Goal: Book appointment/travel/reservation

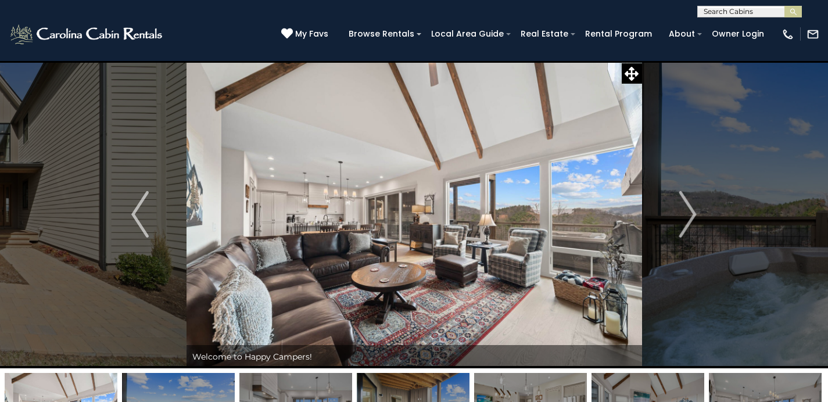
click at [740, 8] on input "text" at bounding box center [749, 14] width 102 height 12
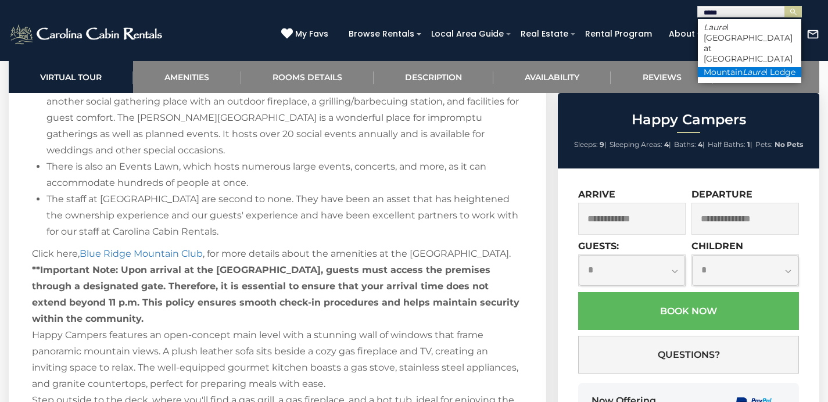
type input "*****"
click at [751, 67] on li "Mountain Laure l Lodge" at bounding box center [749, 72] width 103 height 10
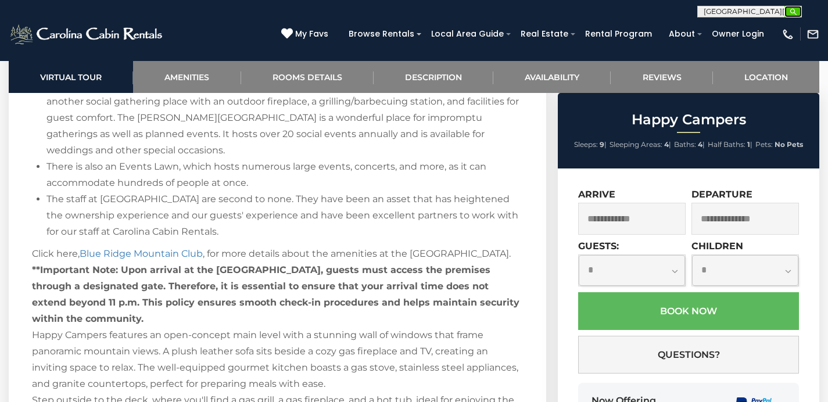
click at [793, 10] on img "submit" at bounding box center [793, 12] width 9 height 9
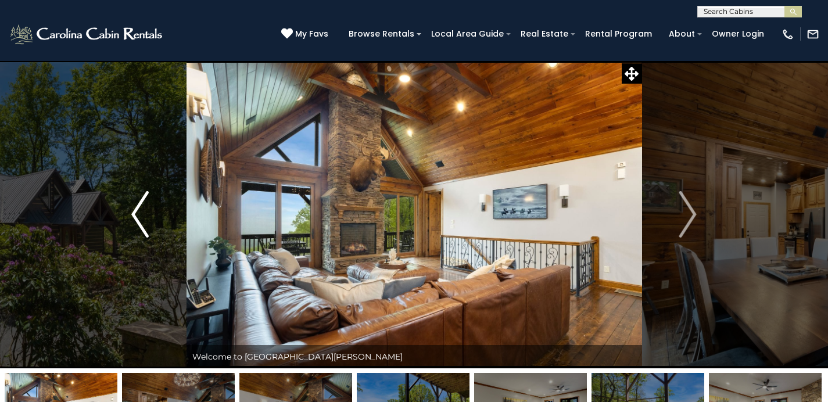
click at [147, 221] on img "Previous" at bounding box center [139, 214] width 17 height 47
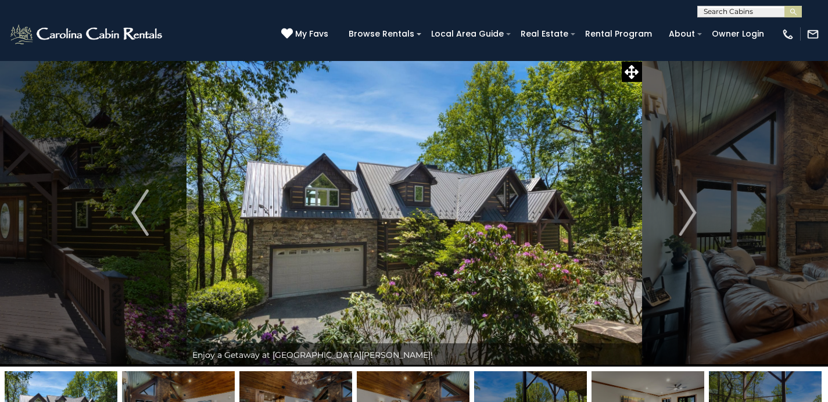
scroll to position [2, 0]
click at [709, 203] on button "Next" at bounding box center [688, 212] width 92 height 308
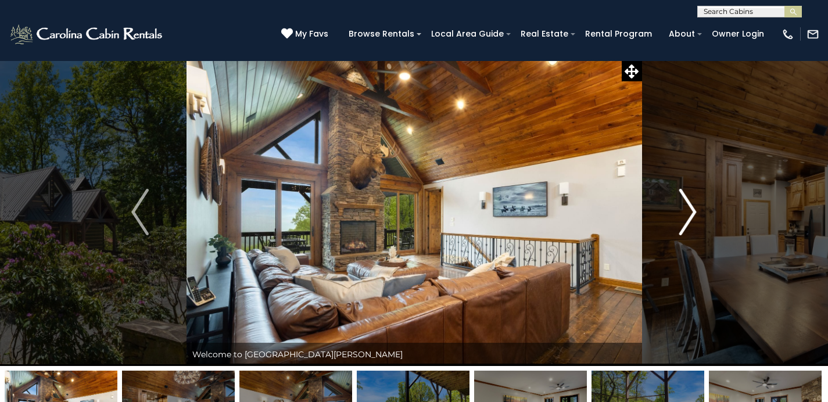
click at [709, 210] on button "Next" at bounding box center [688, 212] width 92 height 308
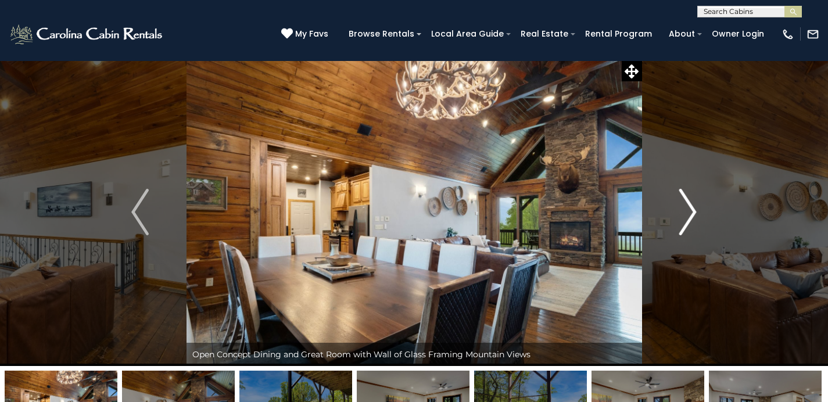
click at [707, 208] on button "Next" at bounding box center [688, 212] width 92 height 308
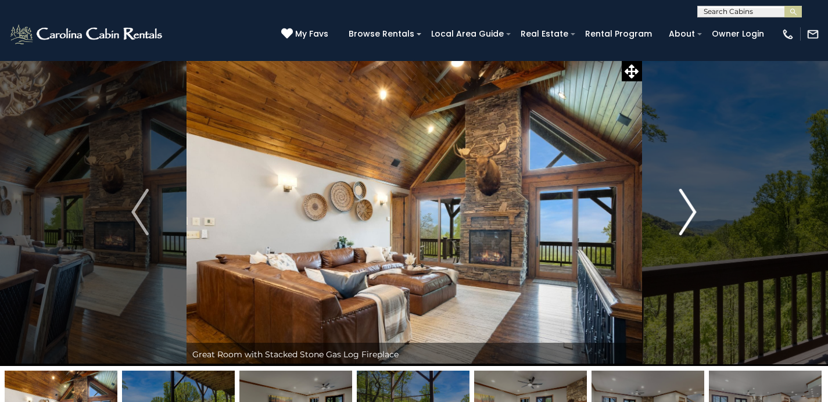
drag, startPoint x: 707, startPoint y: 208, endPoint x: 702, endPoint y: 213, distance: 7.4
click at [702, 212] on button "Next" at bounding box center [688, 212] width 92 height 308
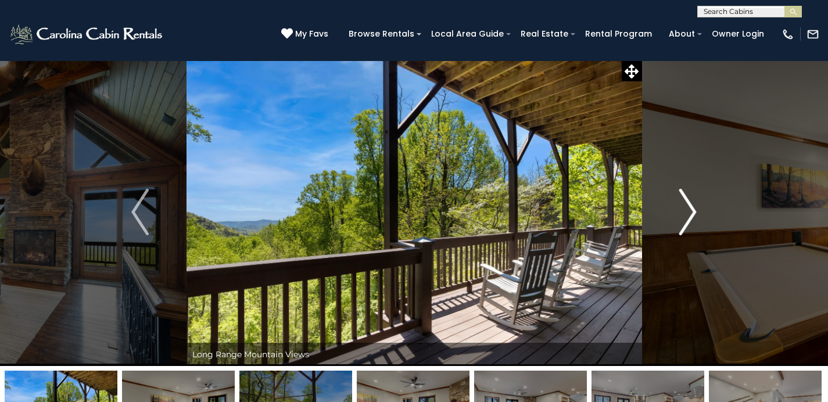
click at [702, 212] on button "Next" at bounding box center [688, 212] width 92 height 308
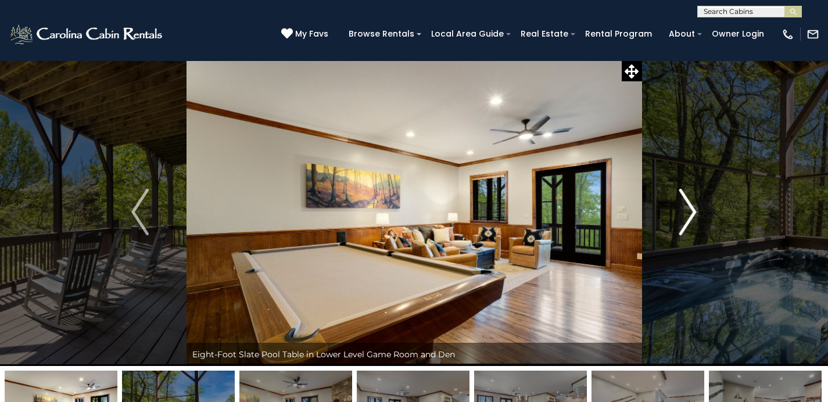
click at [687, 219] on img "Next" at bounding box center [688, 212] width 17 height 47
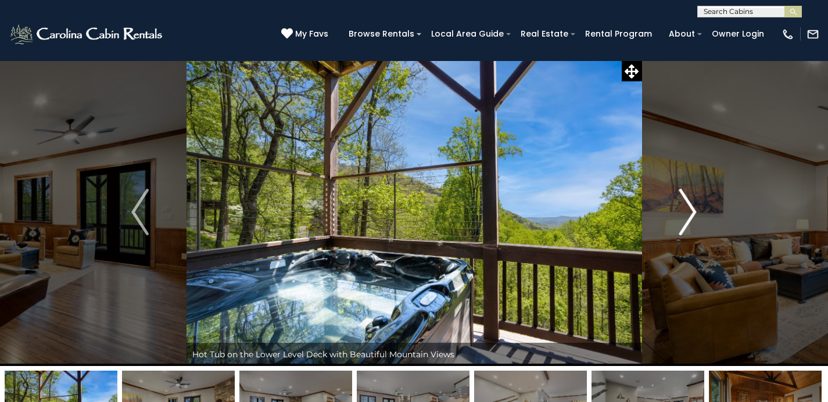
click at [687, 219] on img "Next" at bounding box center [688, 212] width 17 height 47
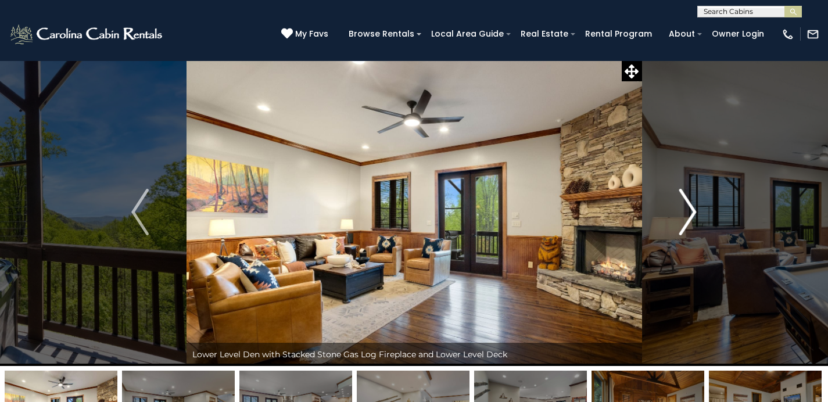
click at [688, 219] on img "Next" at bounding box center [688, 212] width 17 height 47
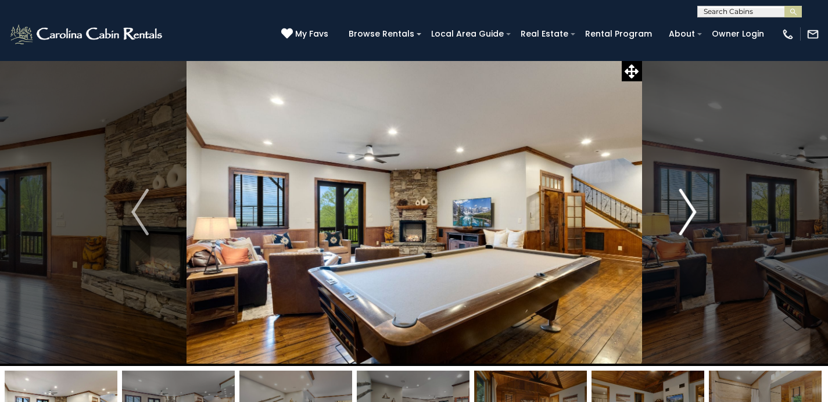
click at [688, 219] on img "Next" at bounding box center [688, 212] width 17 height 47
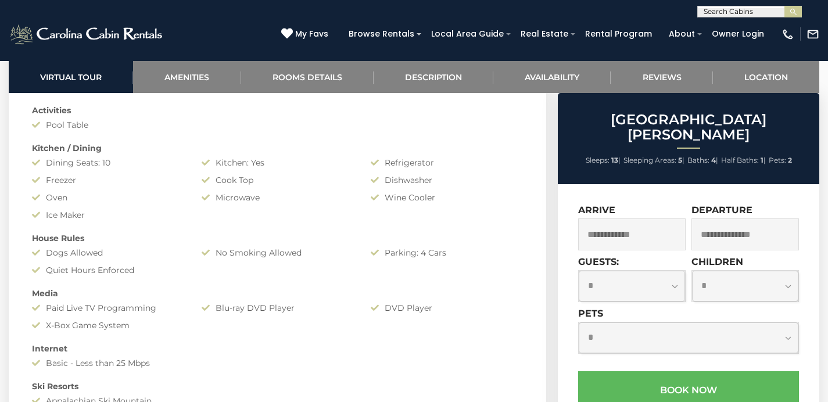
scroll to position [1029, 0]
click at [730, 12] on input "text" at bounding box center [749, 14] width 102 height 12
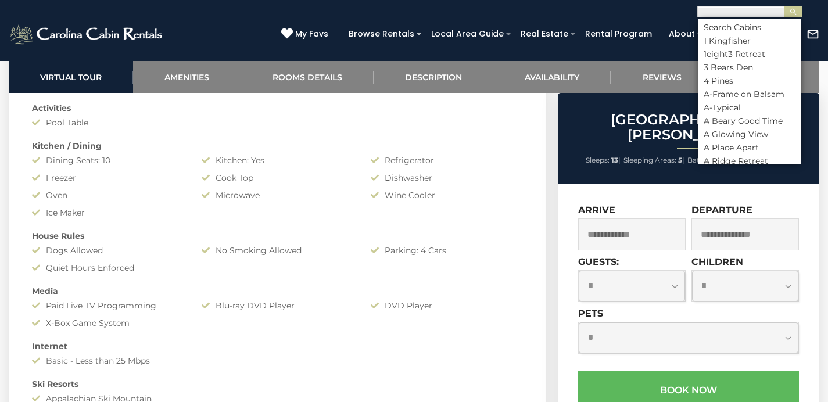
scroll to position [1, 0]
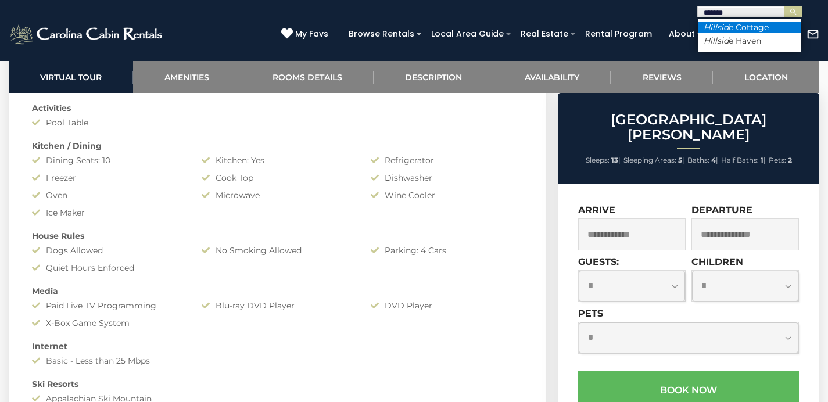
type input "*******"
click at [735, 26] on li "Hillsid e Cottage" at bounding box center [749, 27] width 103 height 10
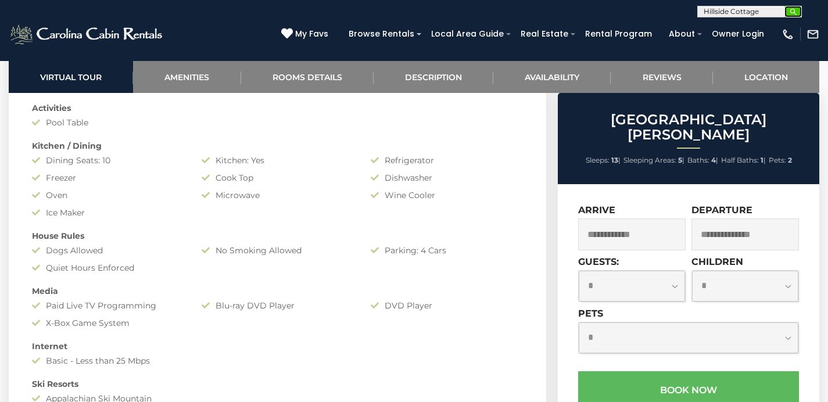
click at [795, 14] on img "submit" at bounding box center [793, 12] width 9 height 9
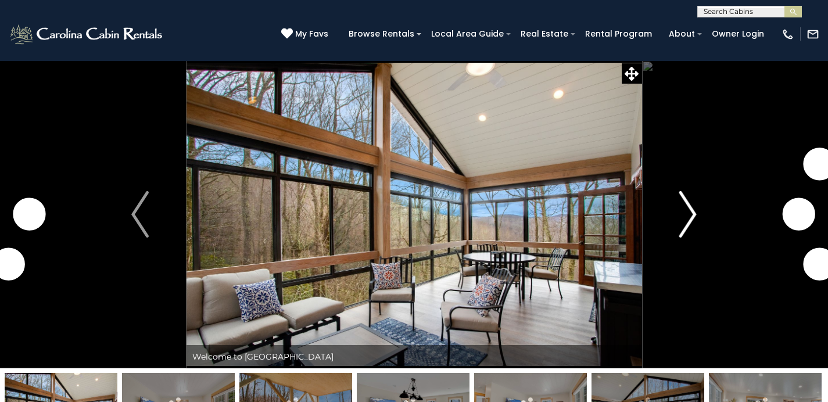
click at [693, 215] on img "Next" at bounding box center [688, 214] width 17 height 47
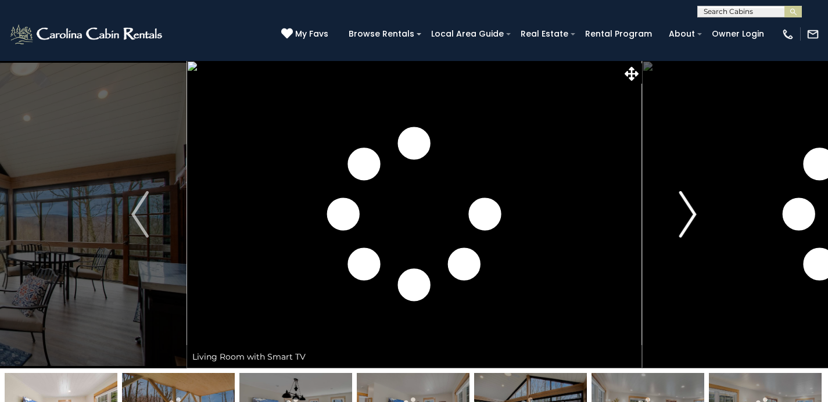
click at [692, 215] on img "Next" at bounding box center [688, 214] width 17 height 47
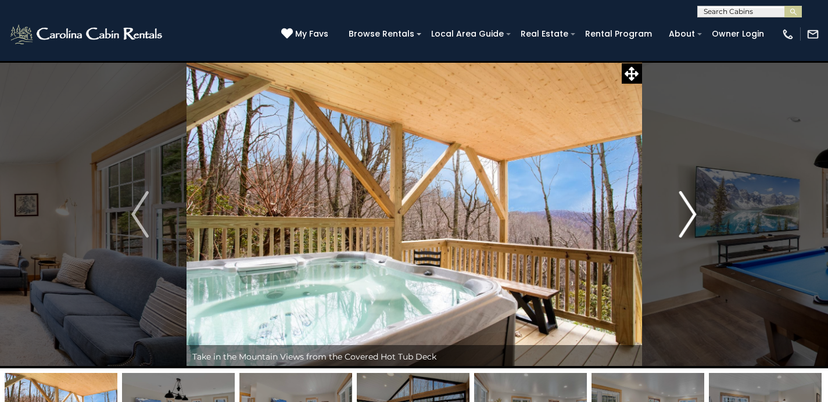
click at [692, 215] on img "Next" at bounding box center [688, 214] width 17 height 47
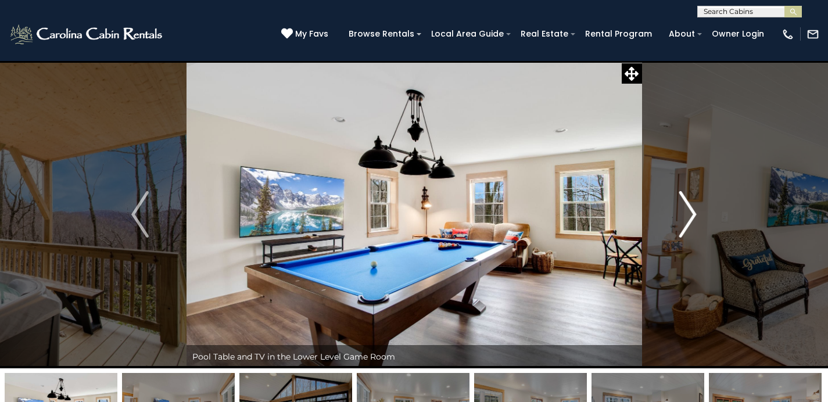
click at [692, 215] on img "Next" at bounding box center [688, 214] width 17 height 47
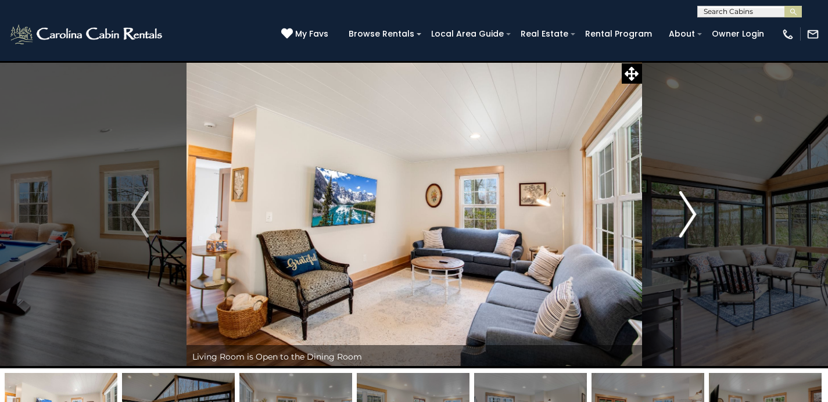
click at [692, 215] on img "Next" at bounding box center [688, 214] width 17 height 47
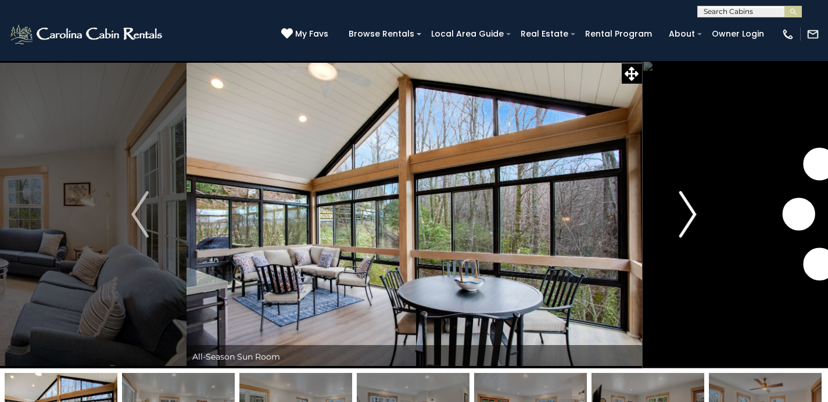
click at [692, 215] on img "Next" at bounding box center [688, 214] width 17 height 47
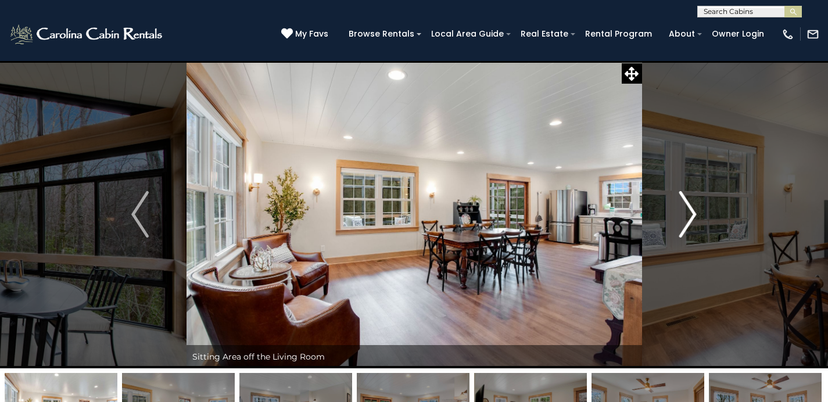
click at [692, 215] on img "Next" at bounding box center [688, 214] width 17 height 47
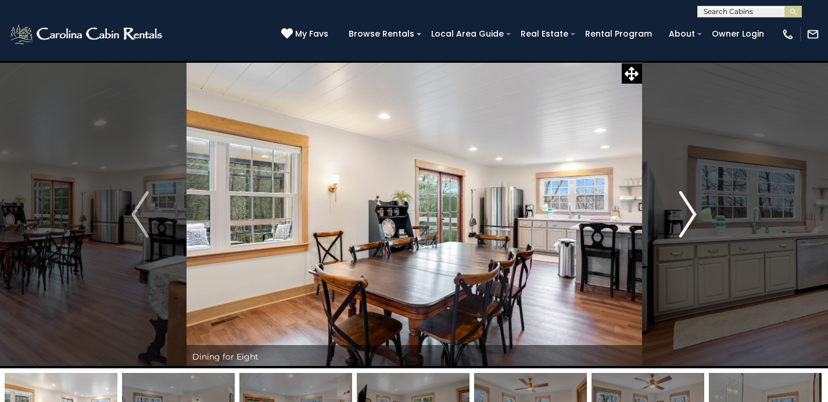
click at [692, 215] on img "Next" at bounding box center [688, 214] width 17 height 47
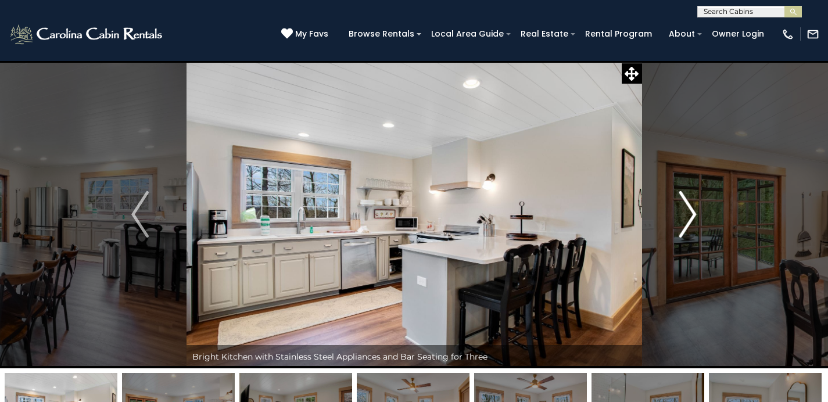
click at [692, 215] on img "Next" at bounding box center [688, 214] width 17 height 47
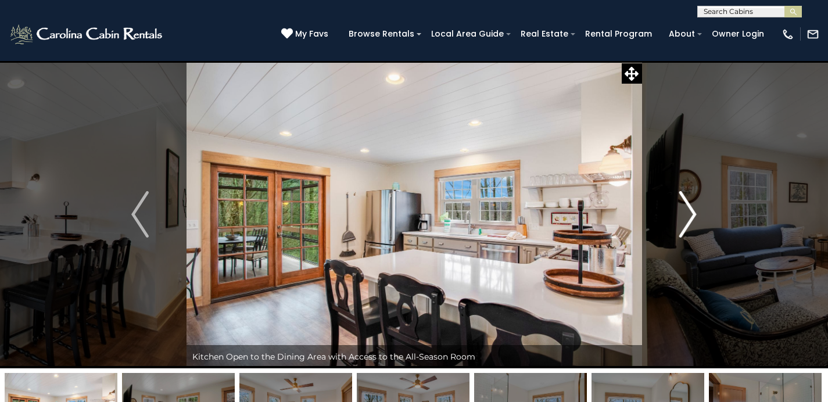
click at [692, 215] on img "Next" at bounding box center [688, 214] width 17 height 47
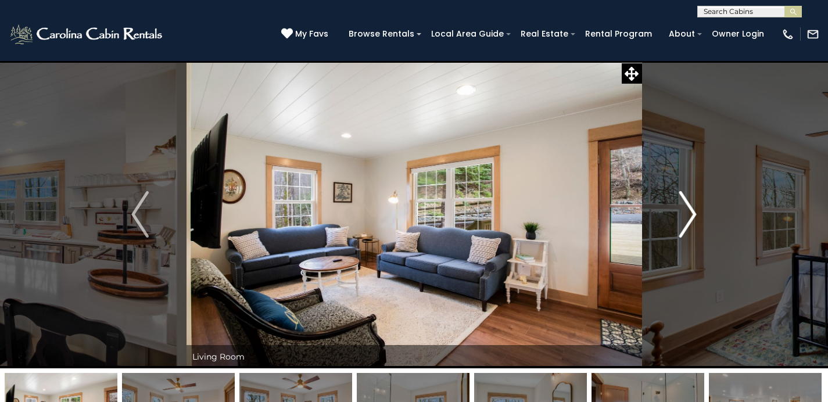
click at [692, 215] on img "Next" at bounding box center [688, 214] width 17 height 47
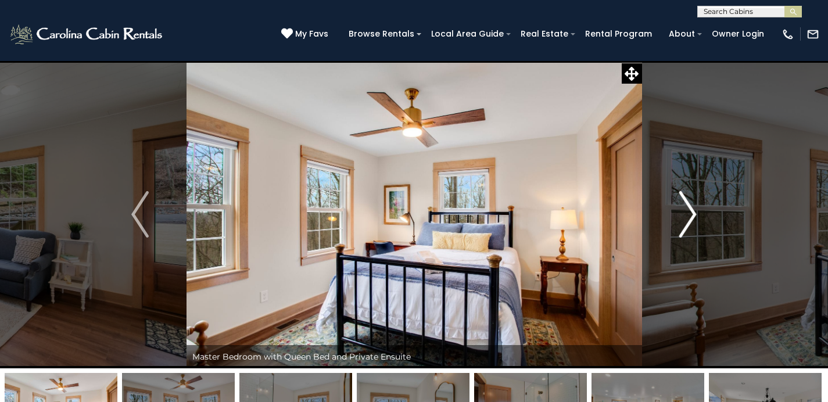
click at [692, 215] on img "Next" at bounding box center [688, 214] width 17 height 47
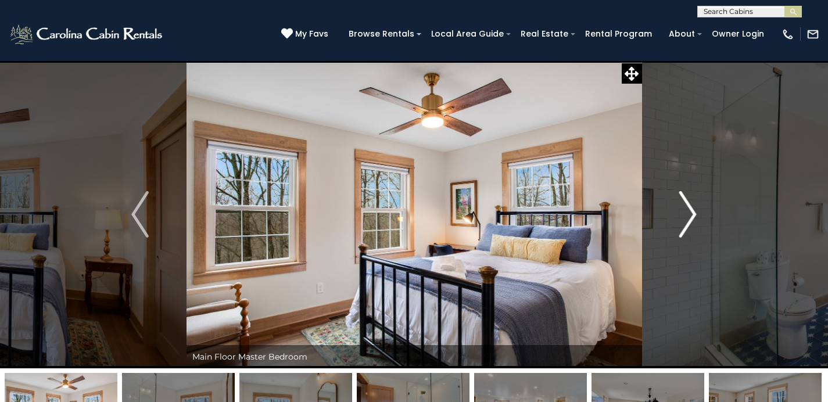
click at [692, 215] on img "Next" at bounding box center [688, 214] width 17 height 47
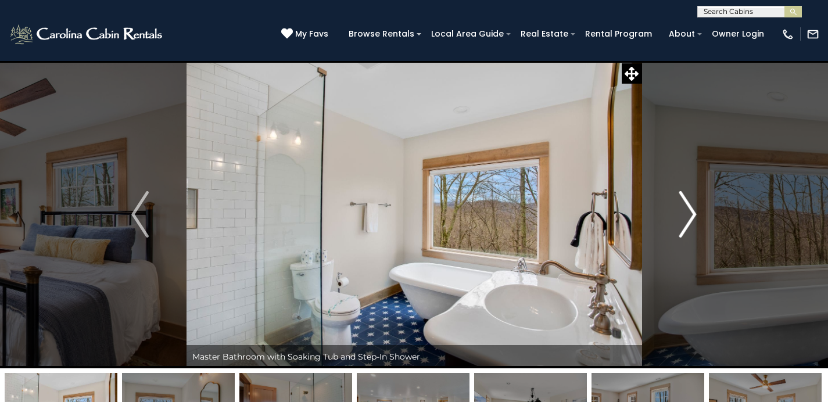
click at [692, 215] on img "Next" at bounding box center [688, 214] width 17 height 47
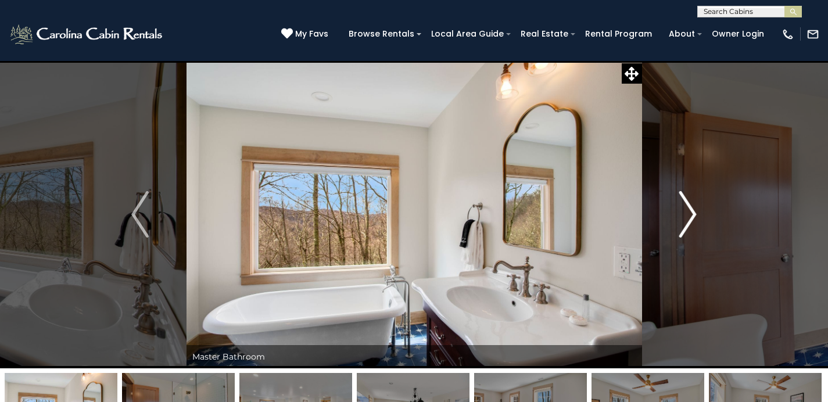
click at [692, 215] on img "Next" at bounding box center [688, 214] width 17 height 47
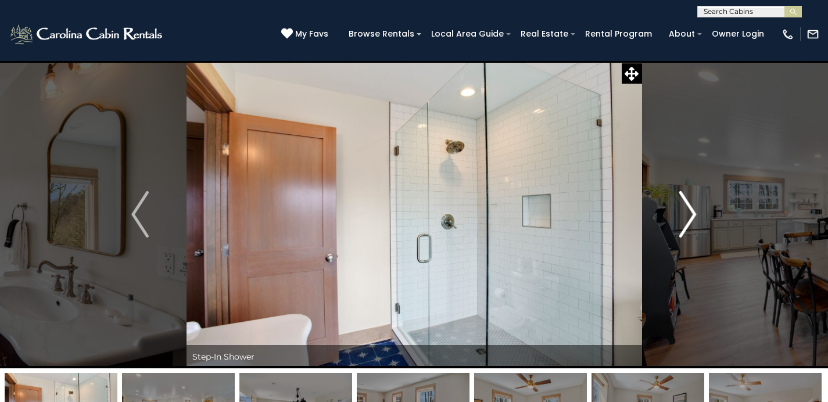
click at [692, 215] on img "Next" at bounding box center [688, 214] width 17 height 47
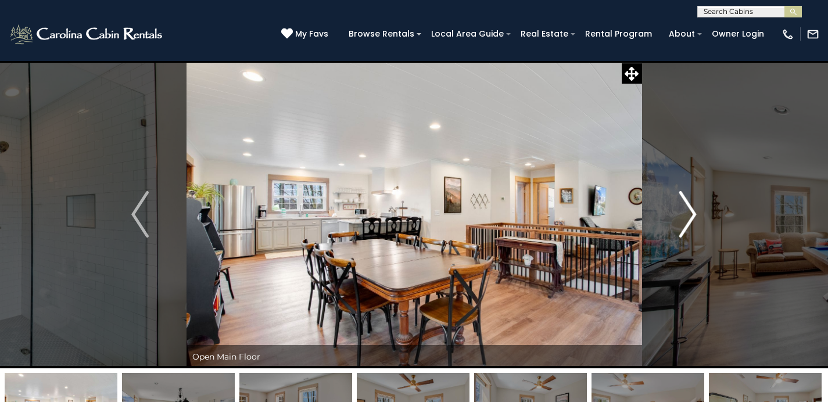
click at [692, 215] on img "Next" at bounding box center [688, 214] width 17 height 47
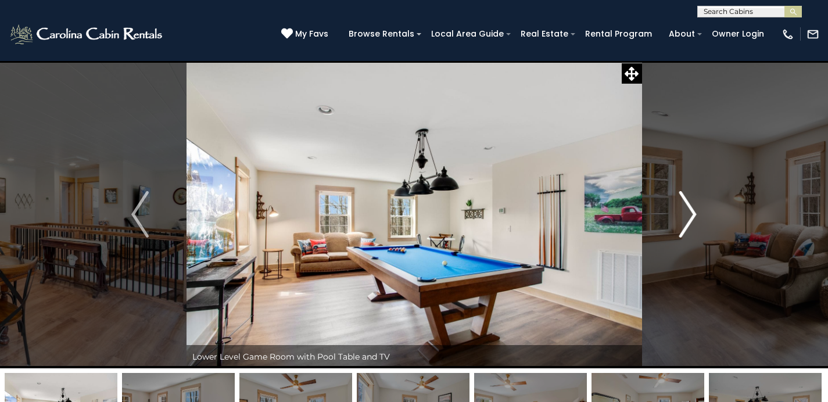
click at [692, 215] on img "Next" at bounding box center [688, 214] width 17 height 47
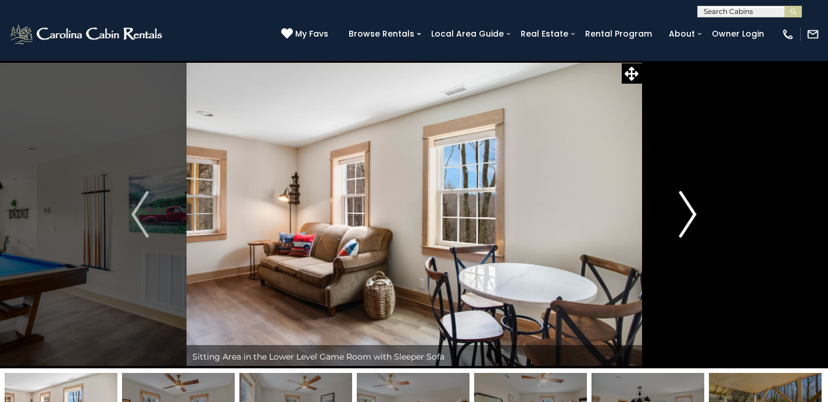
click at [692, 215] on img "Next" at bounding box center [688, 214] width 17 height 47
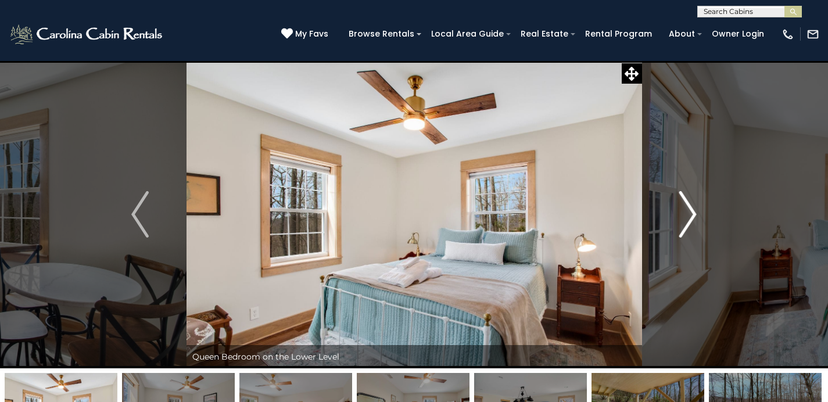
click at [692, 215] on img "Next" at bounding box center [688, 214] width 17 height 47
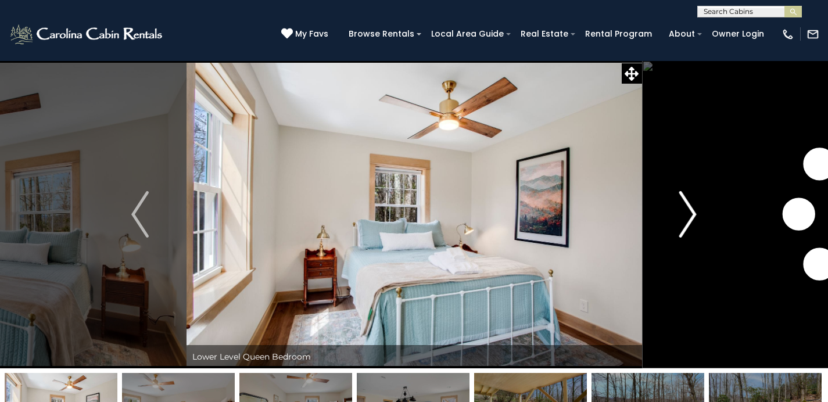
click at [692, 215] on img "Next" at bounding box center [688, 214] width 17 height 47
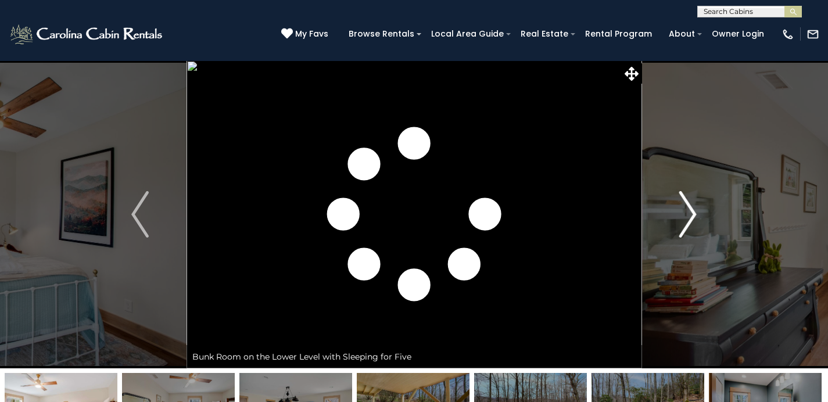
click at [692, 215] on img "Next" at bounding box center [688, 214] width 17 height 47
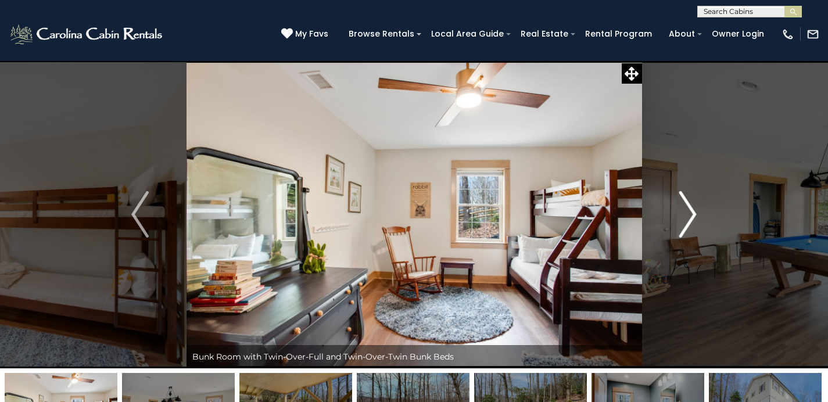
click at [692, 214] on img "Next" at bounding box center [688, 214] width 17 height 47
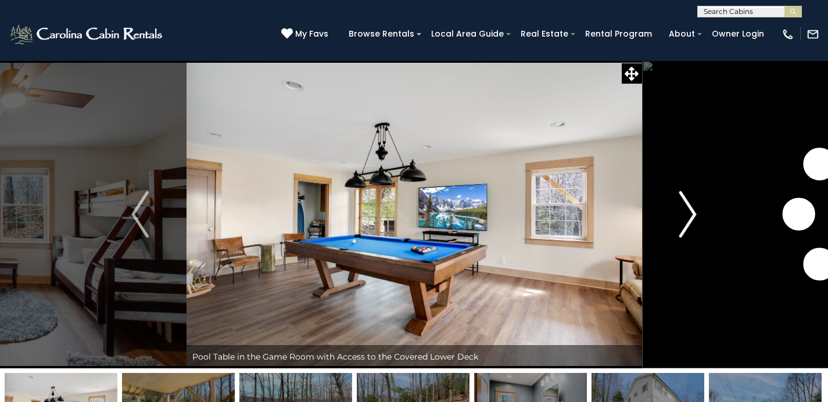
click at [692, 214] on img "Next" at bounding box center [688, 214] width 17 height 47
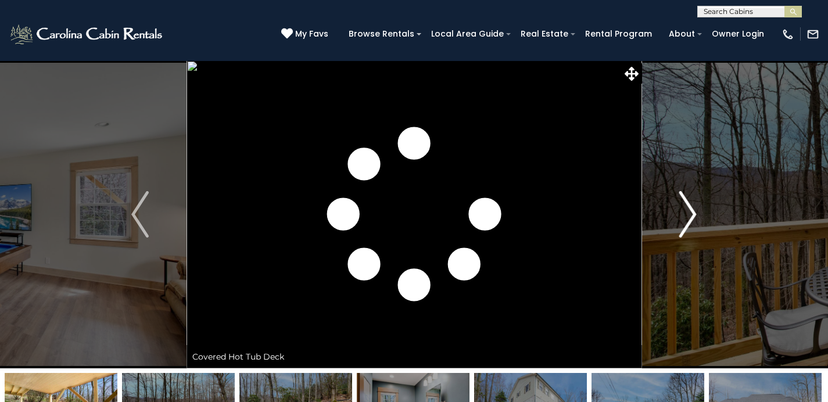
click at [692, 214] on img "Next" at bounding box center [688, 214] width 17 height 47
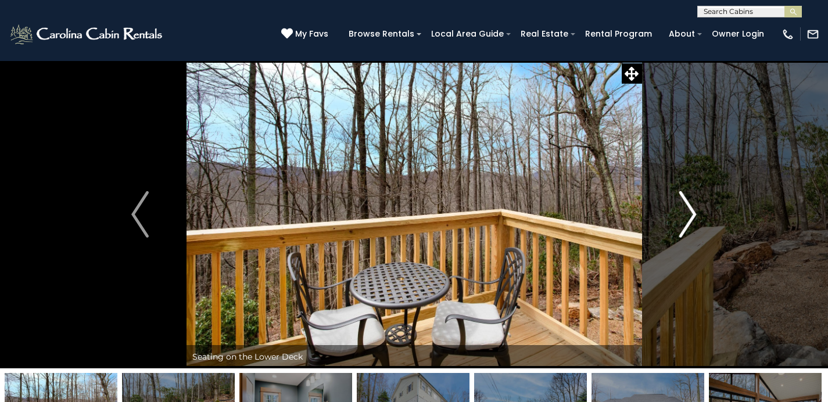
click at [692, 214] on img "Next" at bounding box center [688, 214] width 17 height 47
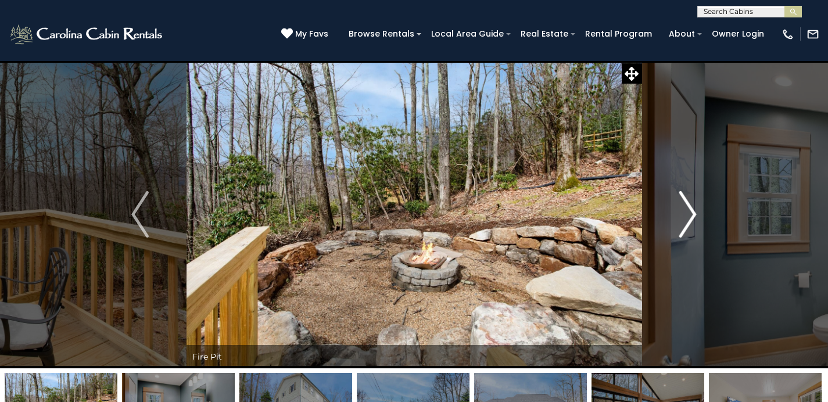
click at [692, 214] on img "Next" at bounding box center [688, 214] width 17 height 47
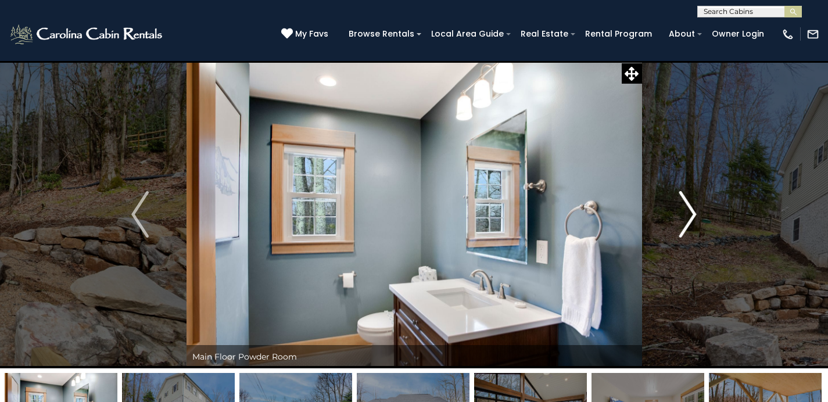
click at [692, 214] on img "Next" at bounding box center [688, 214] width 17 height 47
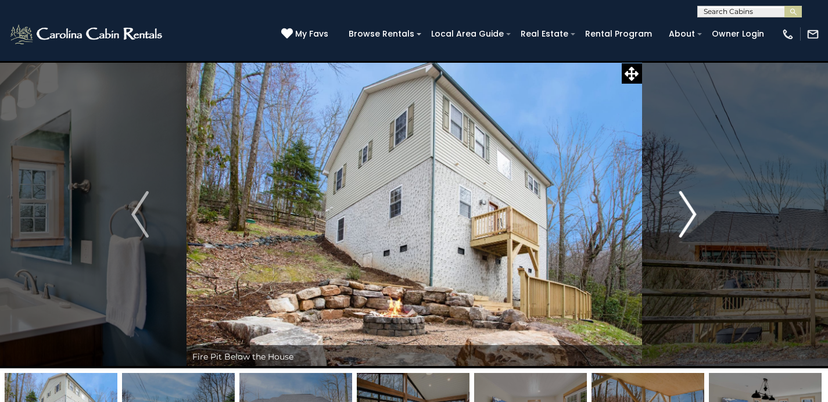
click at [692, 214] on img "Next" at bounding box center [688, 214] width 17 height 47
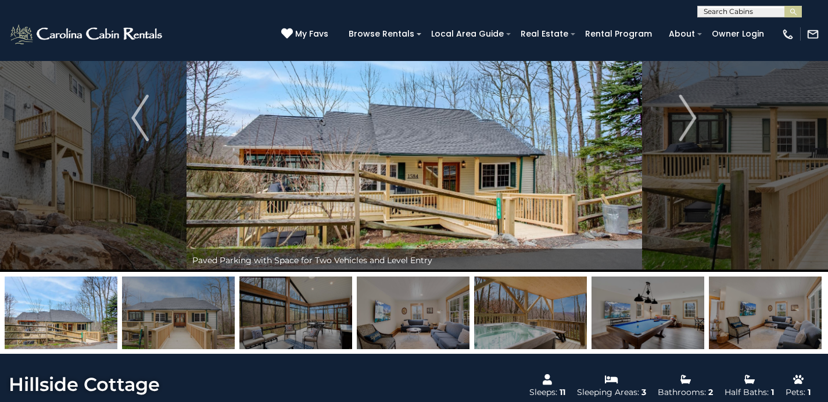
scroll to position [9, 0]
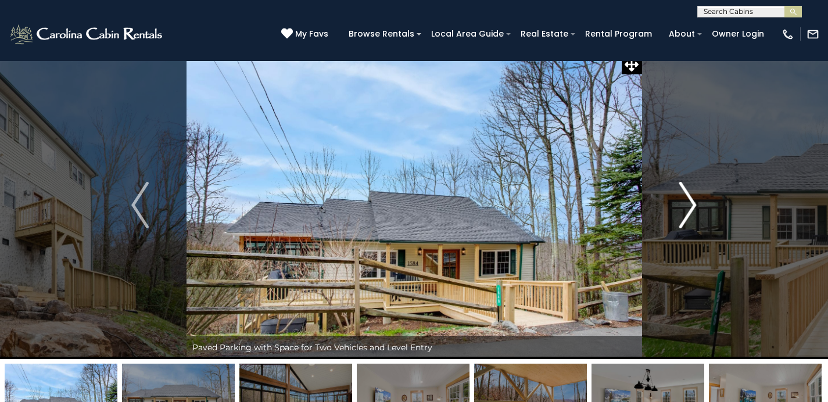
click at [670, 208] on button "Next" at bounding box center [688, 205] width 92 height 308
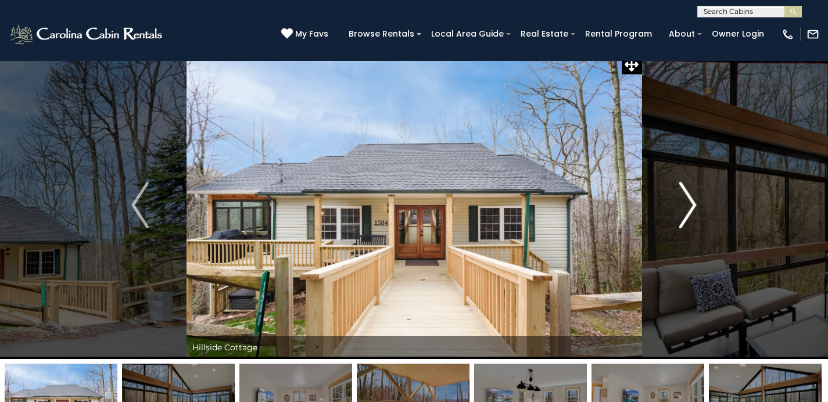
click at [670, 208] on button "Next" at bounding box center [688, 205] width 92 height 308
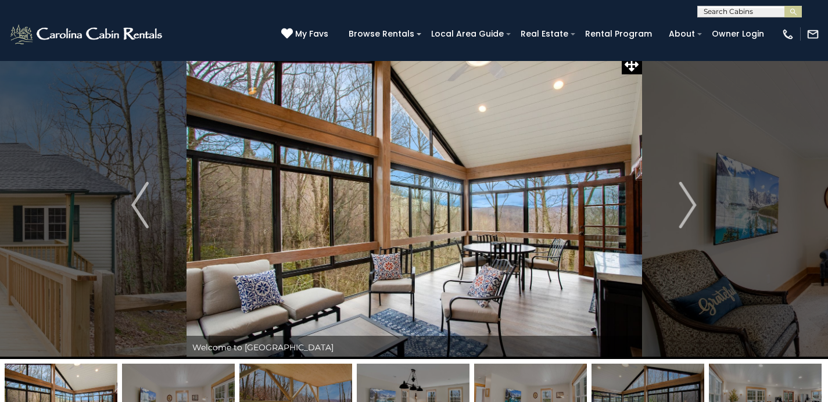
click at [732, 9] on input "text" at bounding box center [749, 14] width 102 height 12
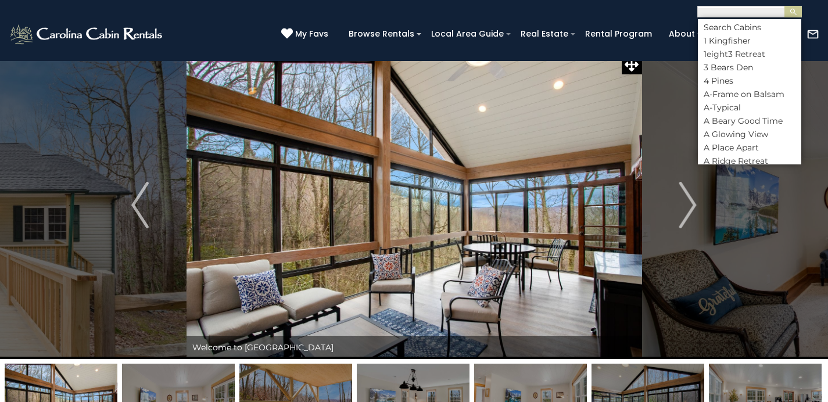
scroll to position [1, 0]
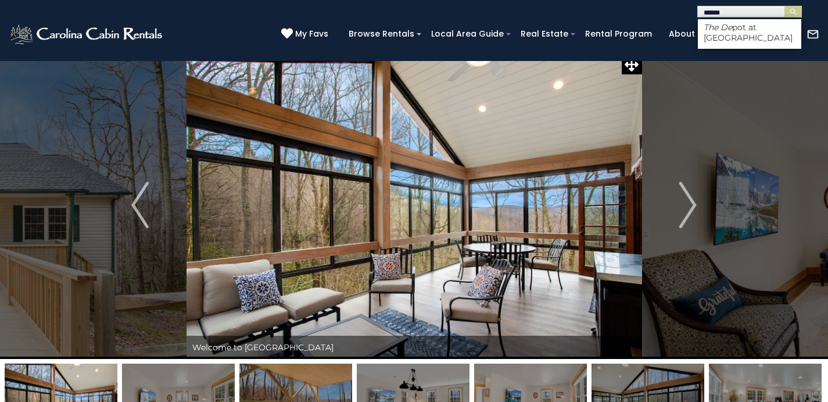
type input "******"
click at [755, 28] on li "The De pot at [GEOGRAPHIC_DATA]" at bounding box center [749, 32] width 103 height 21
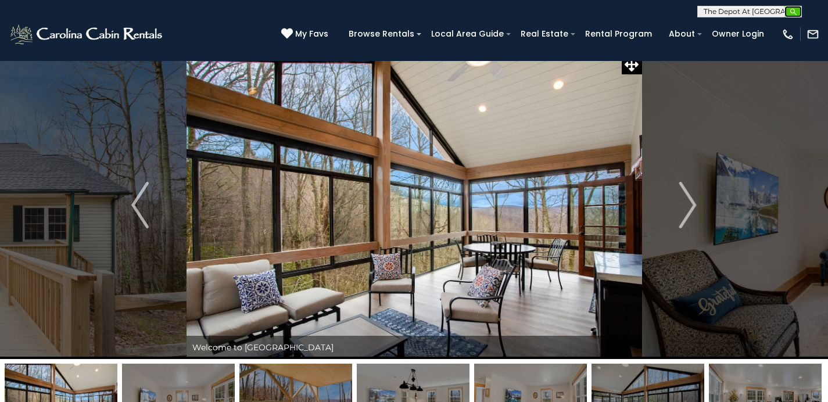
click at [794, 9] on img "submit" at bounding box center [793, 12] width 9 height 9
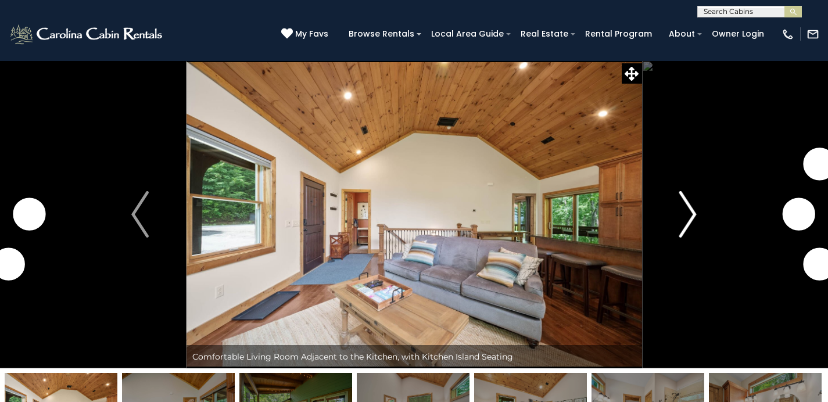
click at [698, 209] on button "Next" at bounding box center [688, 214] width 92 height 308
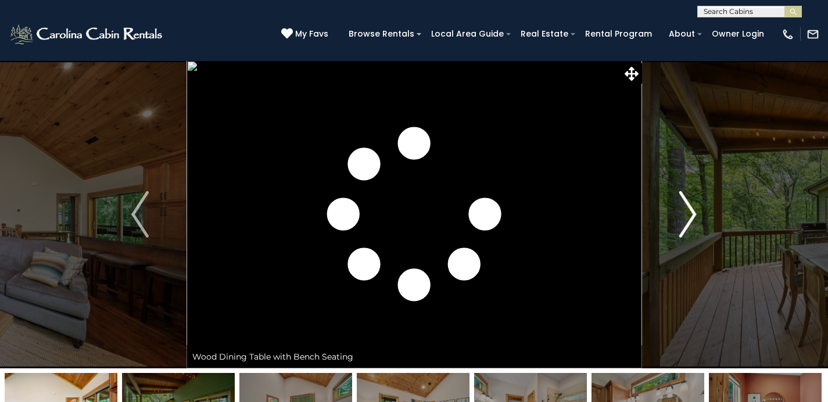
click at [698, 208] on button "Next" at bounding box center [688, 214] width 92 height 308
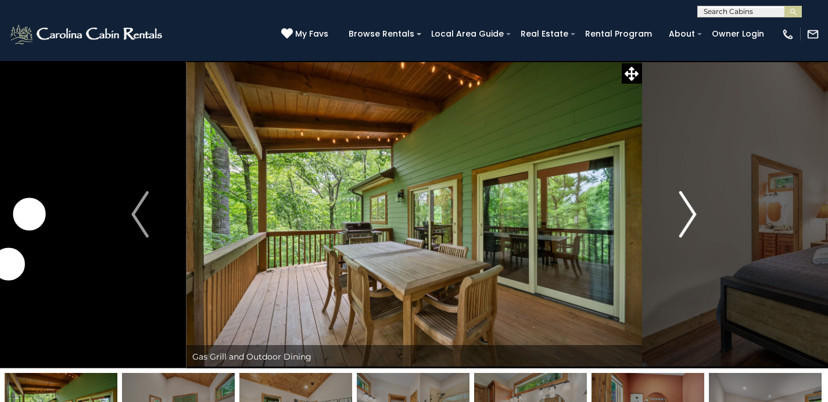
click at [699, 208] on button "Next" at bounding box center [688, 214] width 92 height 308
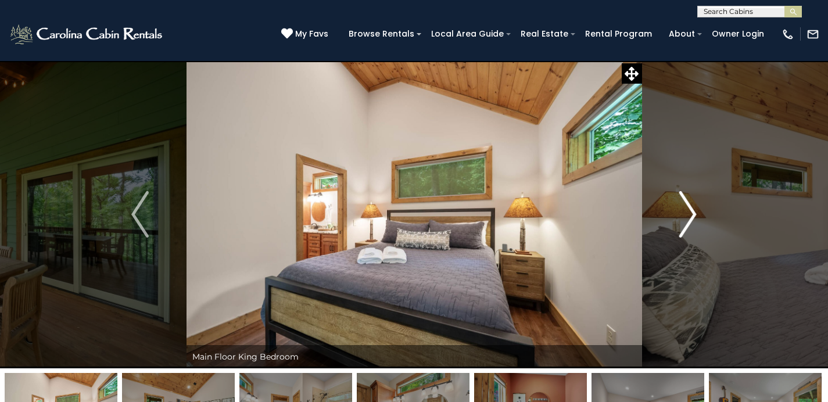
click at [699, 208] on button "Next" at bounding box center [688, 214] width 92 height 308
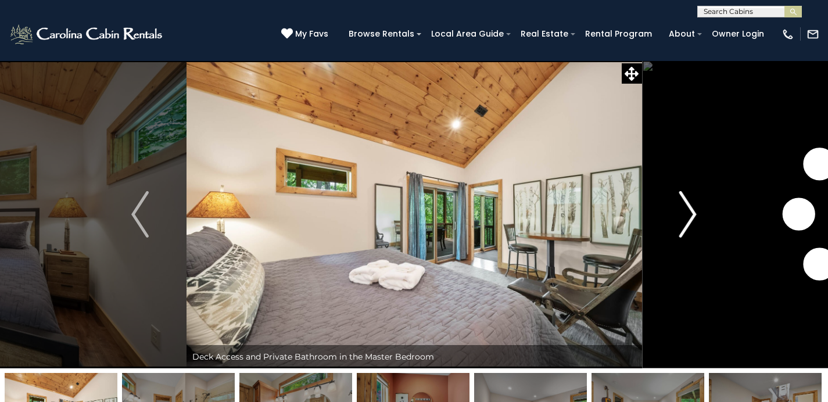
click at [699, 208] on button "Next" at bounding box center [688, 214] width 92 height 308
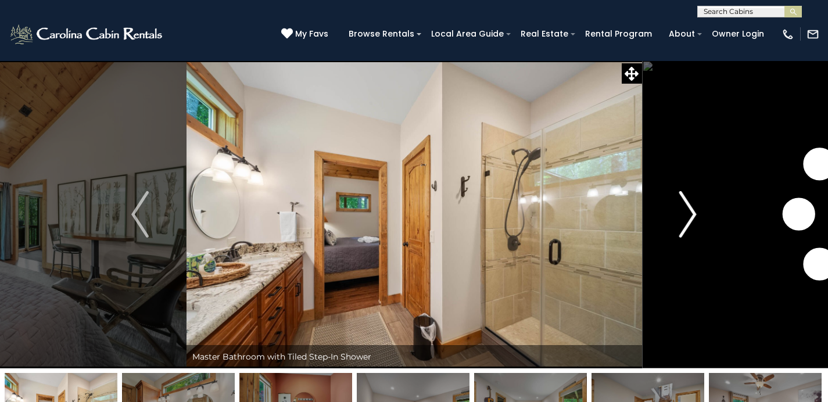
click at [699, 208] on button "Next" at bounding box center [688, 214] width 92 height 308
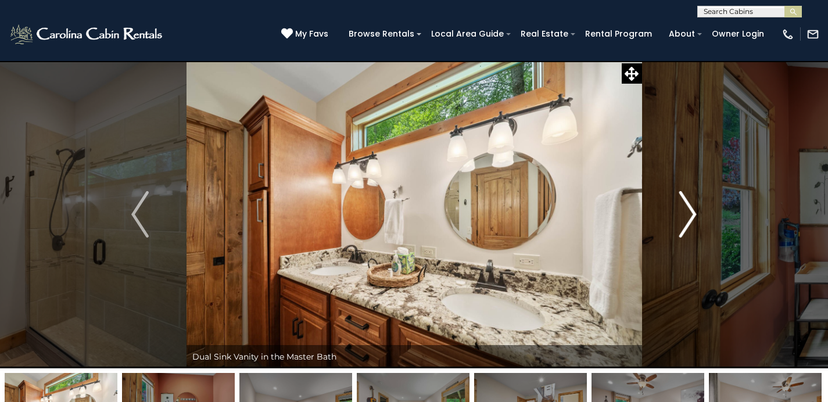
click at [699, 208] on button "Next" at bounding box center [688, 214] width 92 height 308
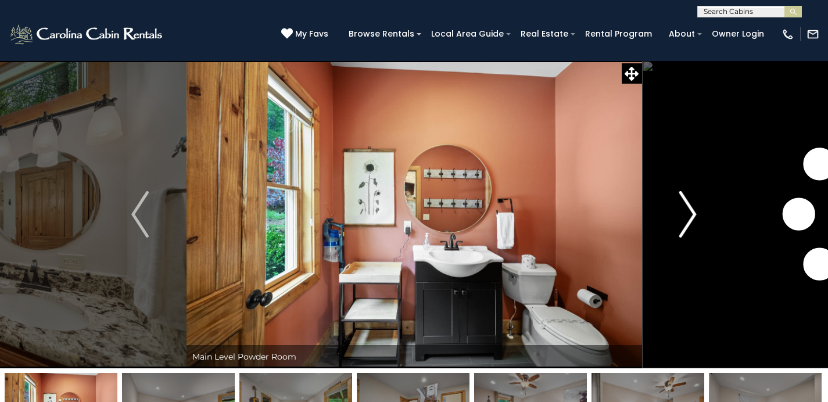
click at [699, 208] on button "Next" at bounding box center [688, 214] width 92 height 308
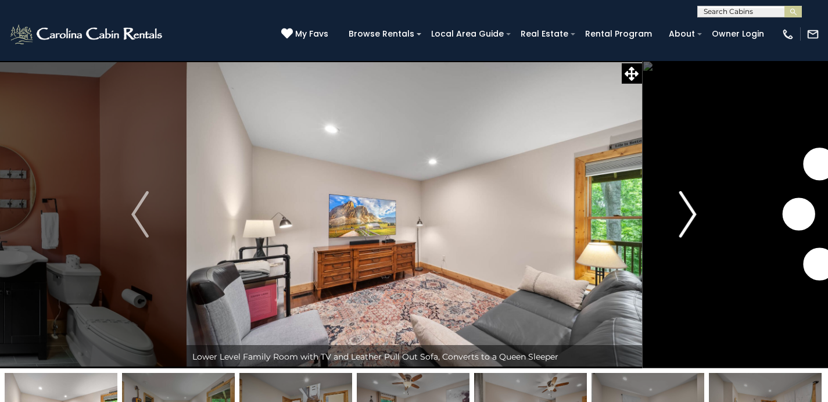
click at [699, 208] on button "Next" at bounding box center [688, 214] width 92 height 308
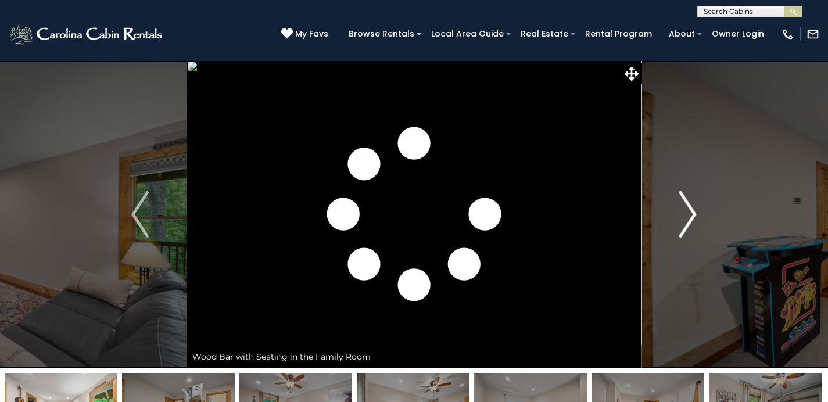
click at [699, 208] on button "Next" at bounding box center [688, 214] width 92 height 308
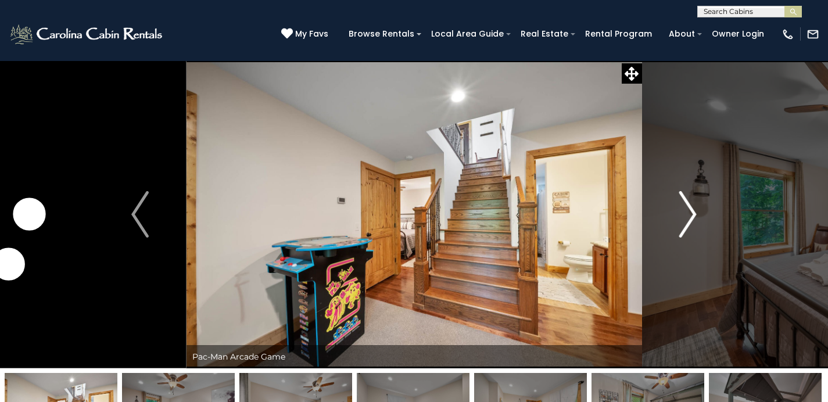
click at [699, 207] on button "Next" at bounding box center [688, 214] width 92 height 308
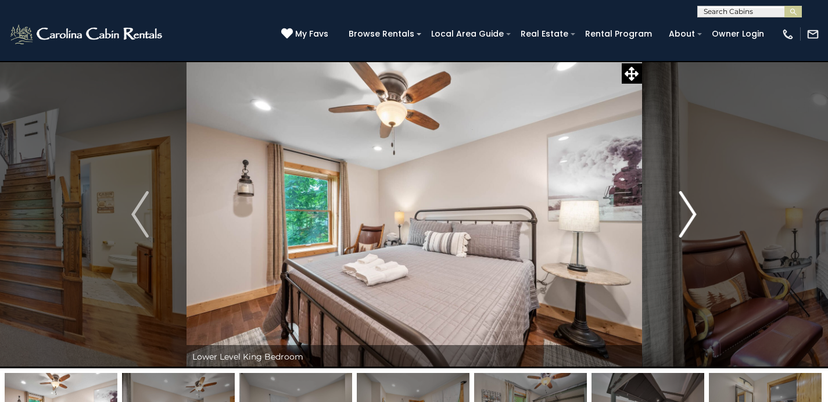
drag, startPoint x: 699, startPoint y: 207, endPoint x: 696, endPoint y: 213, distance: 6.8
click at [697, 213] on button "Next" at bounding box center [688, 214] width 92 height 308
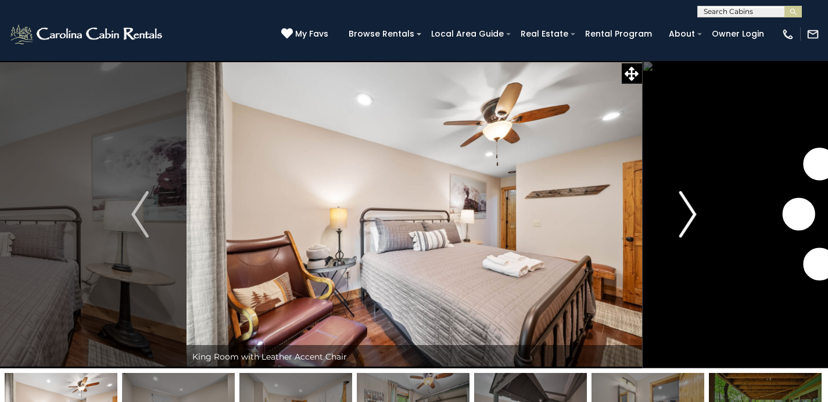
click at [697, 213] on button "Next" at bounding box center [688, 214] width 92 height 308
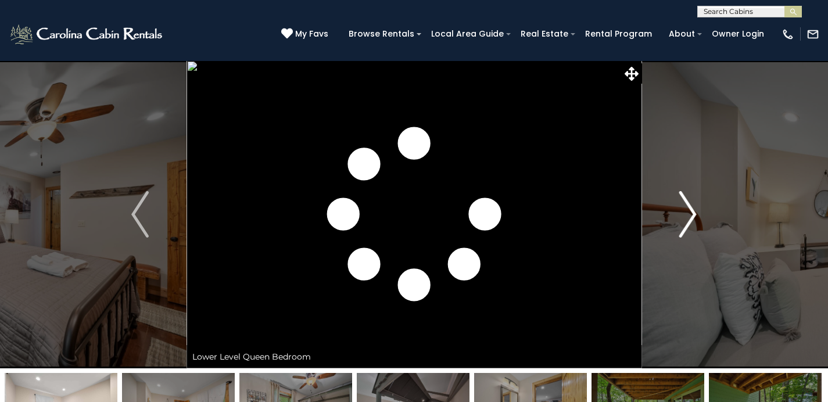
click at [698, 212] on button "Next" at bounding box center [688, 214] width 92 height 308
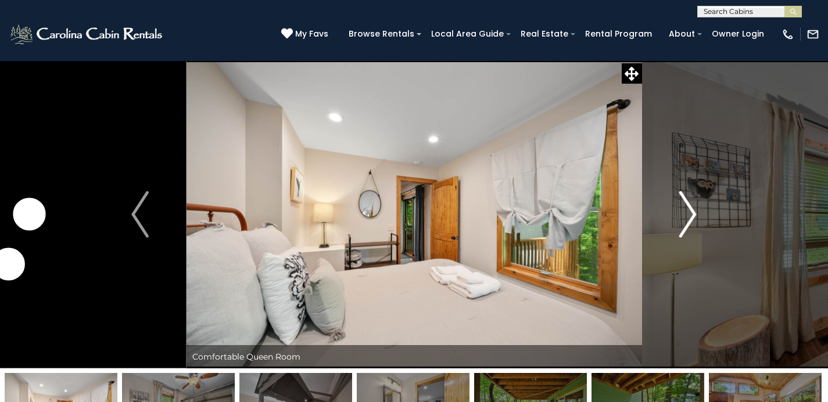
click at [706, 219] on button "Next" at bounding box center [688, 214] width 92 height 308
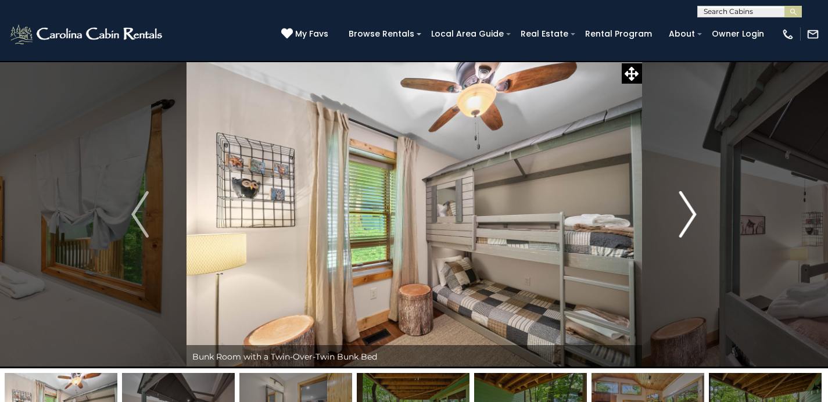
click at [681, 216] on img "Next" at bounding box center [688, 214] width 17 height 47
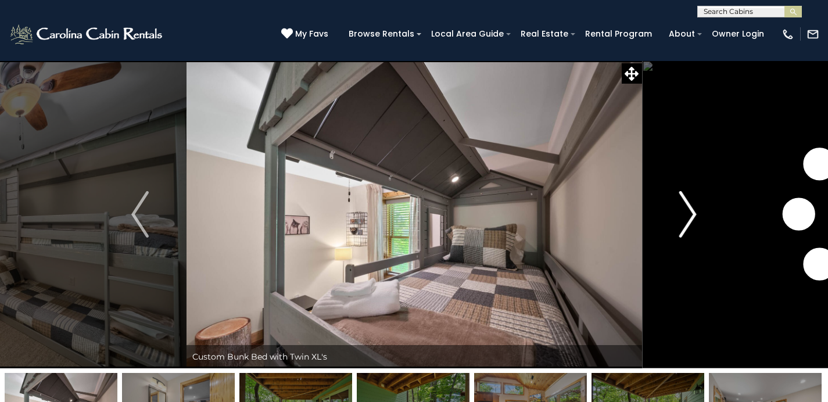
click at [681, 215] on img "Next" at bounding box center [688, 214] width 17 height 47
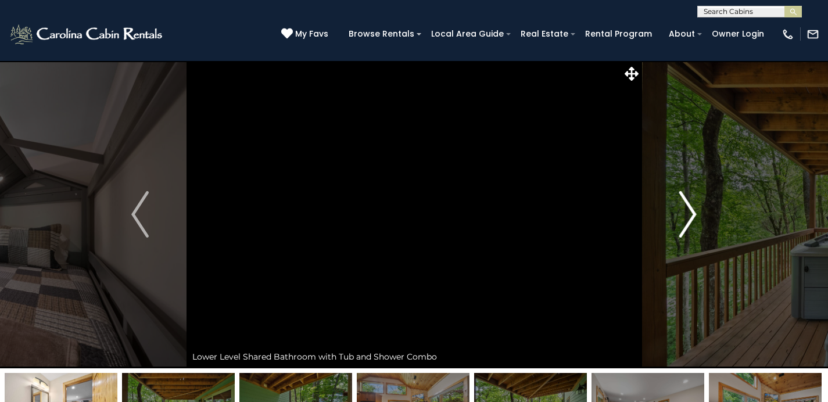
click at [681, 210] on img "Next" at bounding box center [688, 214] width 17 height 47
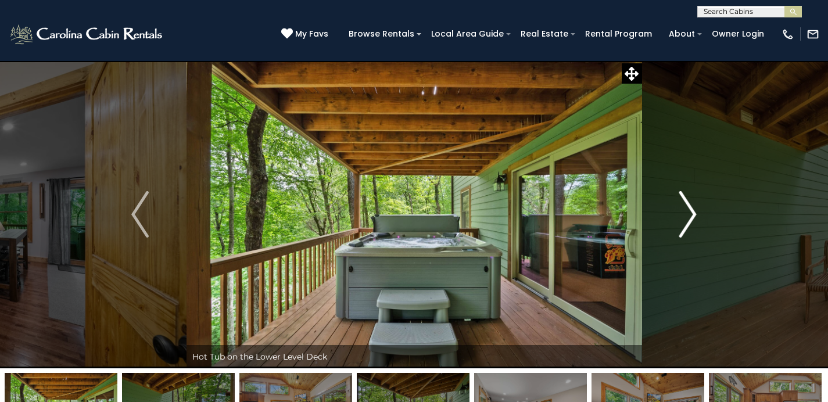
click at [681, 206] on img "Next" at bounding box center [688, 214] width 17 height 47
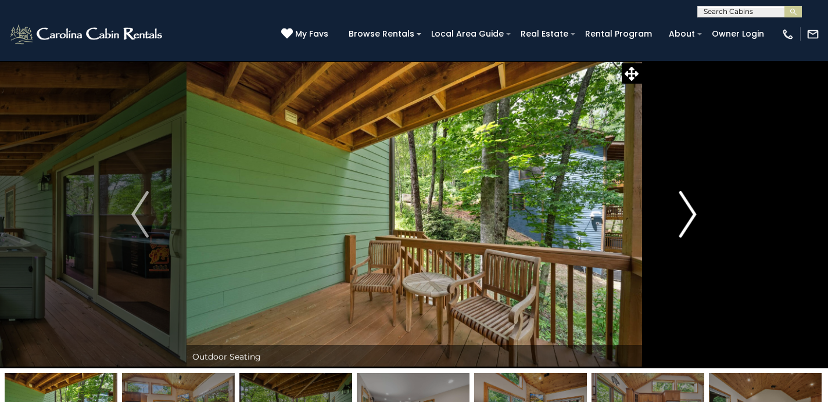
click at [678, 206] on button "Next" at bounding box center [688, 214] width 92 height 308
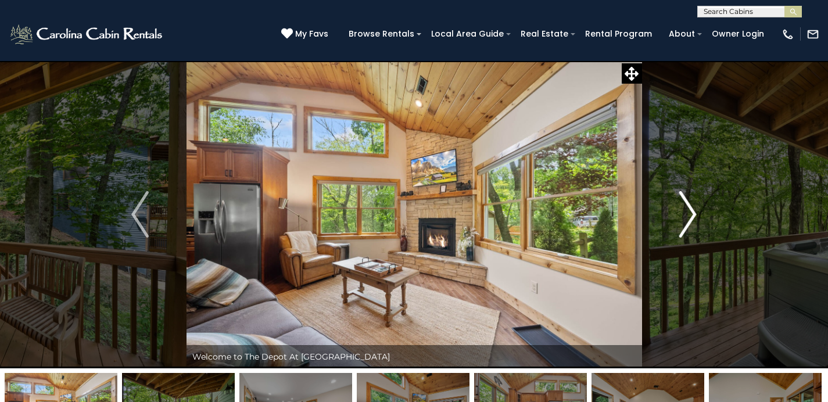
click at [678, 206] on button "Next" at bounding box center [688, 214] width 92 height 308
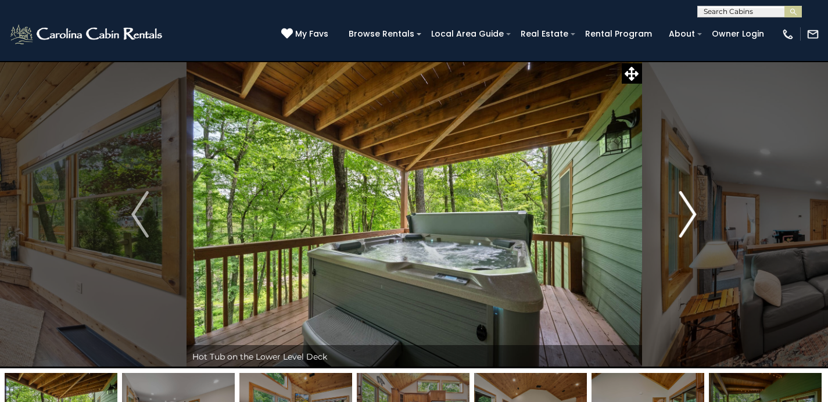
click at [680, 205] on img "Next" at bounding box center [688, 214] width 17 height 47
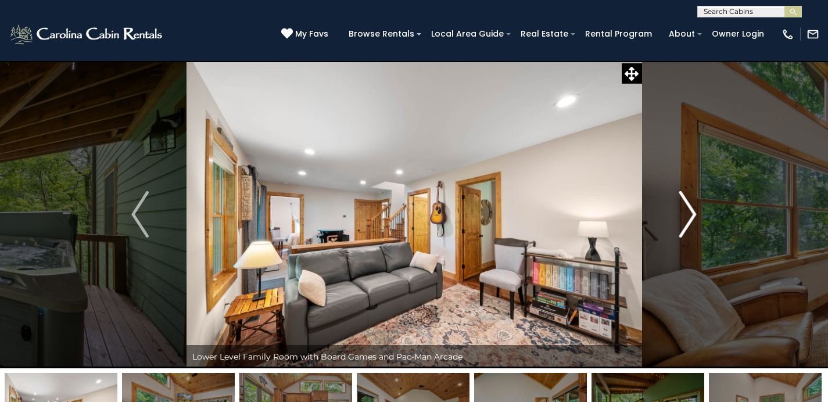
click at [680, 205] on img "Next" at bounding box center [688, 214] width 17 height 47
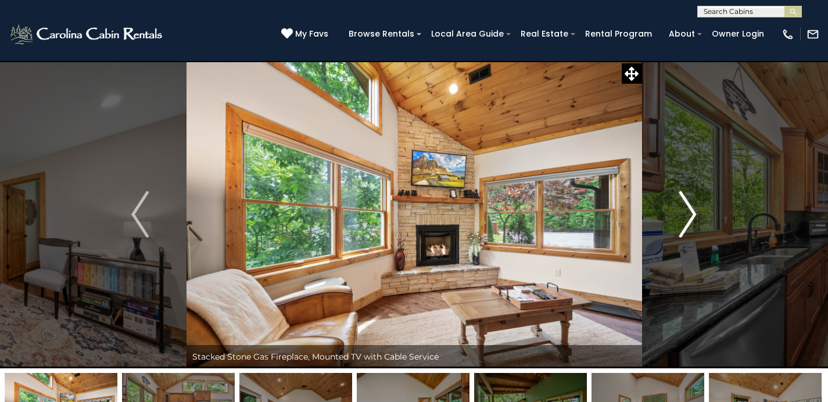
click at [680, 203] on img "Next" at bounding box center [688, 214] width 17 height 47
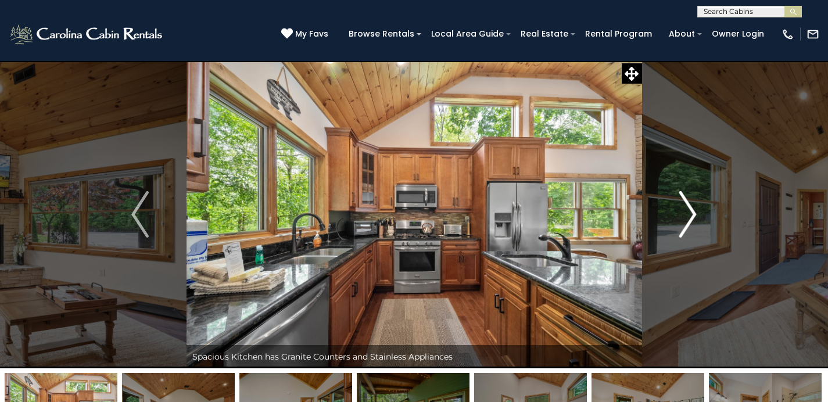
click at [680, 203] on img "Next" at bounding box center [688, 214] width 17 height 47
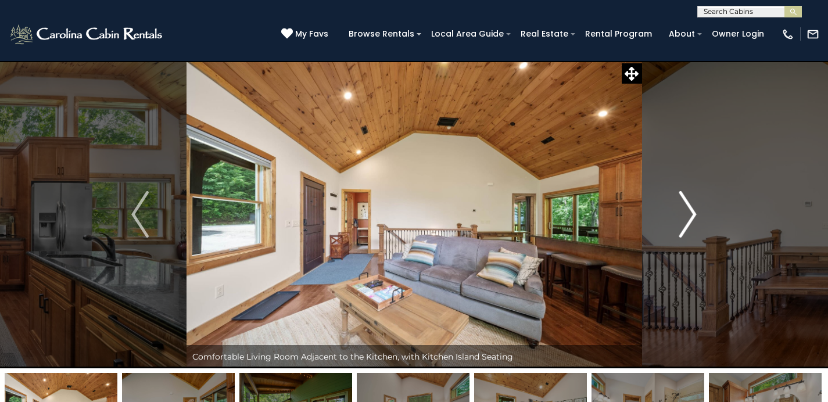
click at [678, 204] on button "Next" at bounding box center [688, 214] width 92 height 308
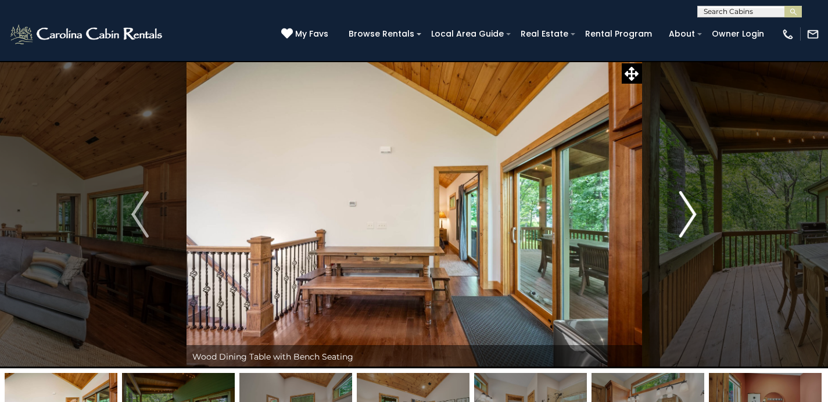
click at [678, 203] on button "Next" at bounding box center [688, 214] width 92 height 308
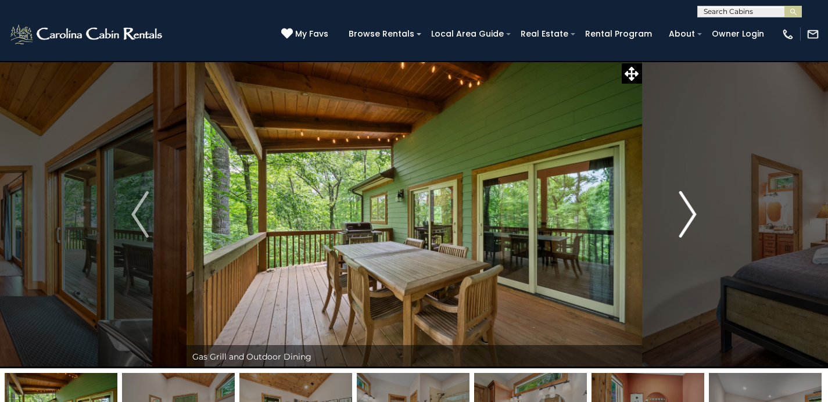
click at [677, 205] on button "Next" at bounding box center [688, 214] width 92 height 308
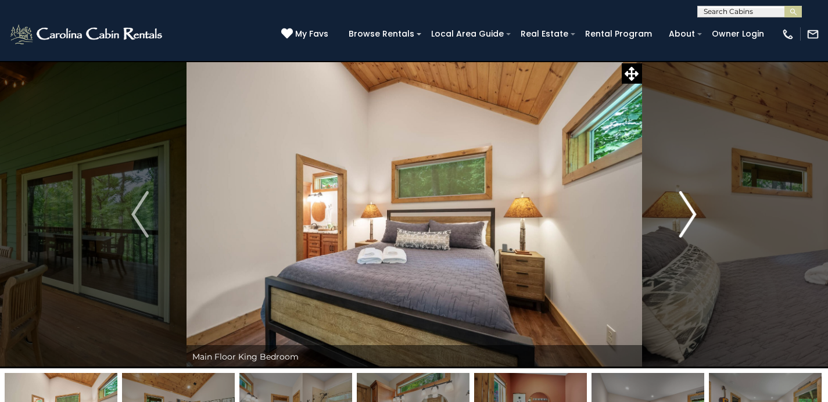
click at [677, 203] on button "Next" at bounding box center [688, 214] width 92 height 308
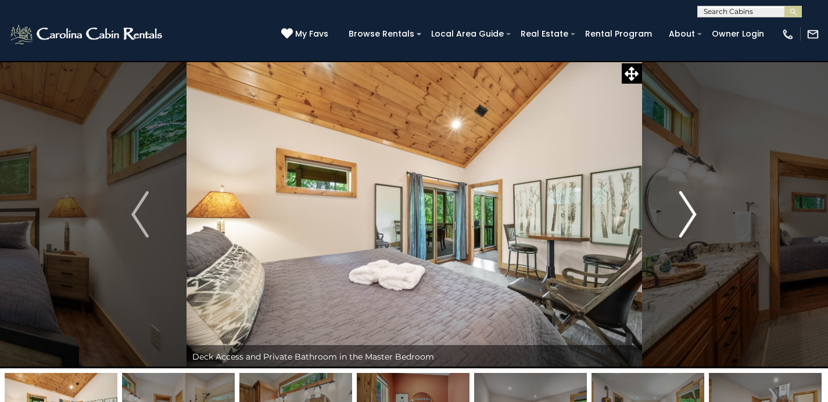
click at [677, 203] on button "Next" at bounding box center [688, 214] width 92 height 308
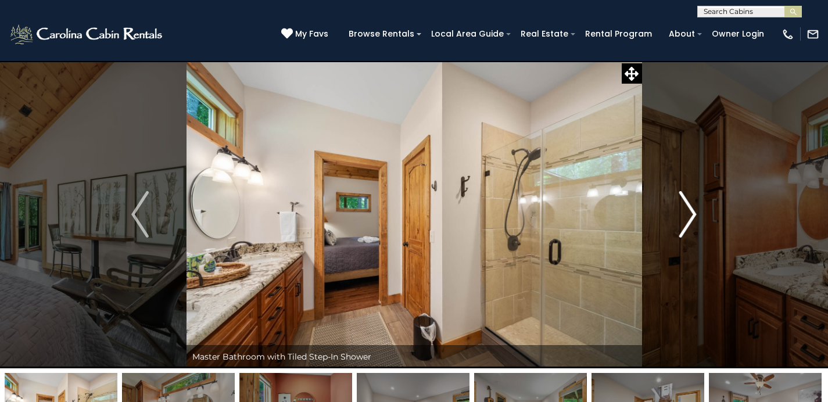
click at [677, 202] on button "Next" at bounding box center [688, 214] width 92 height 308
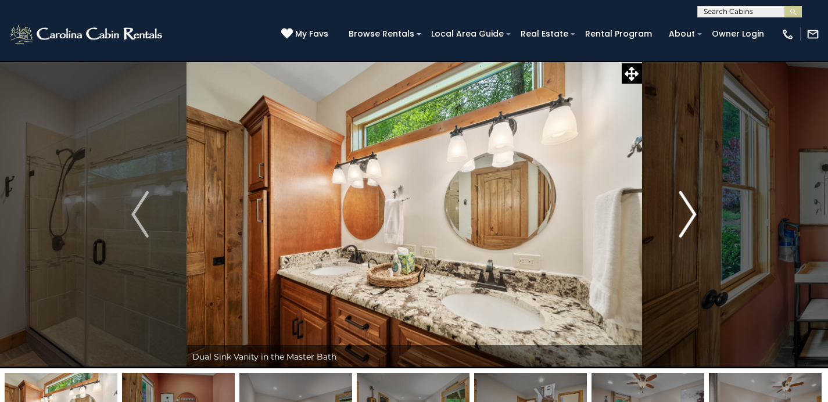
click at [678, 201] on button "Next" at bounding box center [688, 214] width 92 height 308
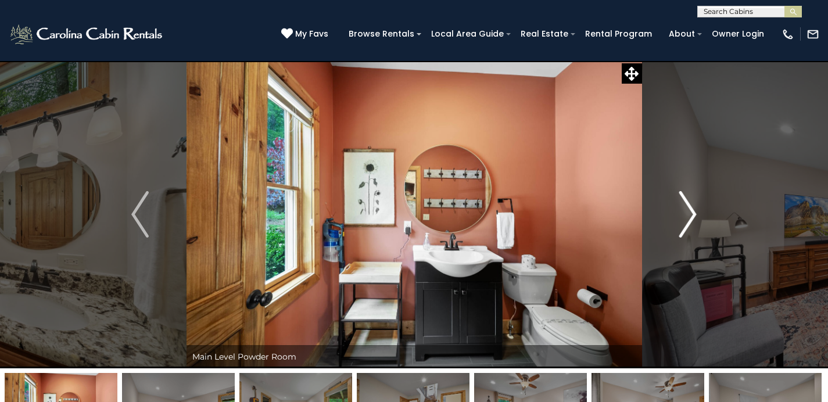
click at [675, 201] on button "Next" at bounding box center [688, 214] width 92 height 308
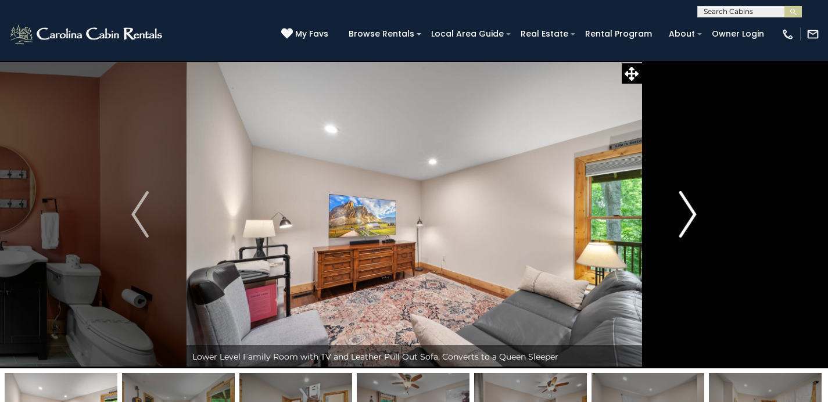
click at [675, 201] on button "Next" at bounding box center [688, 214] width 92 height 308
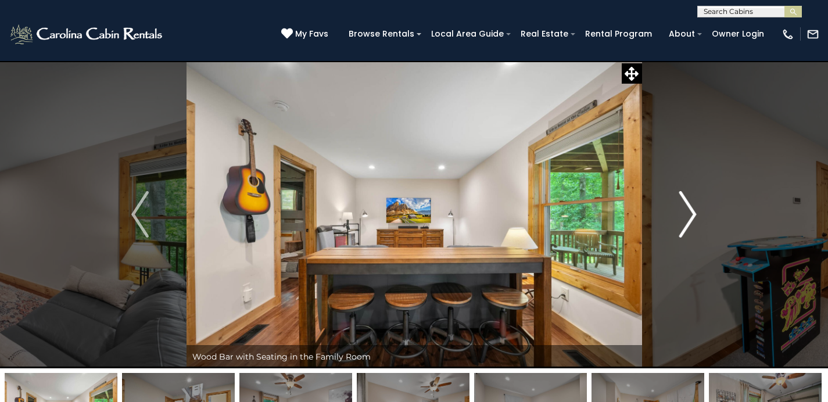
click at [674, 201] on button "Next" at bounding box center [688, 214] width 92 height 308
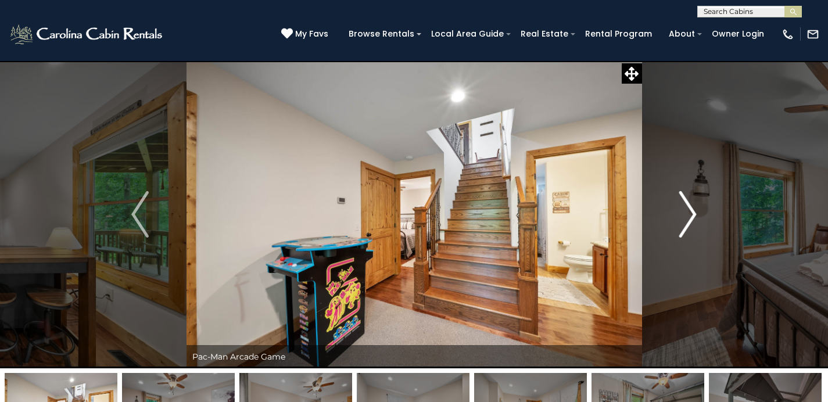
click at [674, 201] on button "Next" at bounding box center [688, 214] width 92 height 308
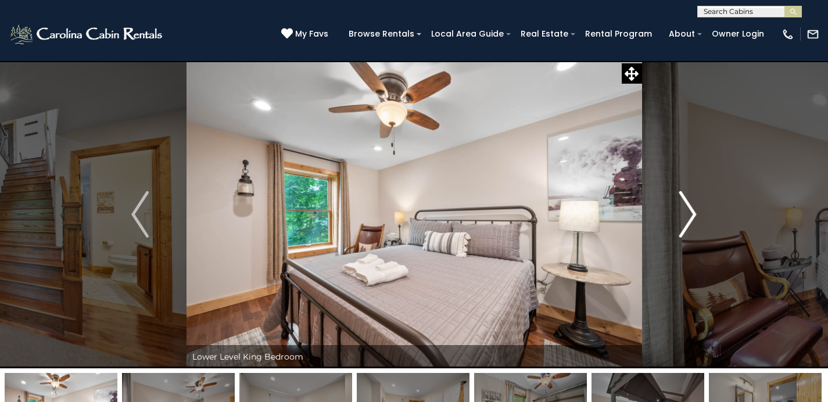
click at [675, 201] on button "Next" at bounding box center [688, 214] width 92 height 308
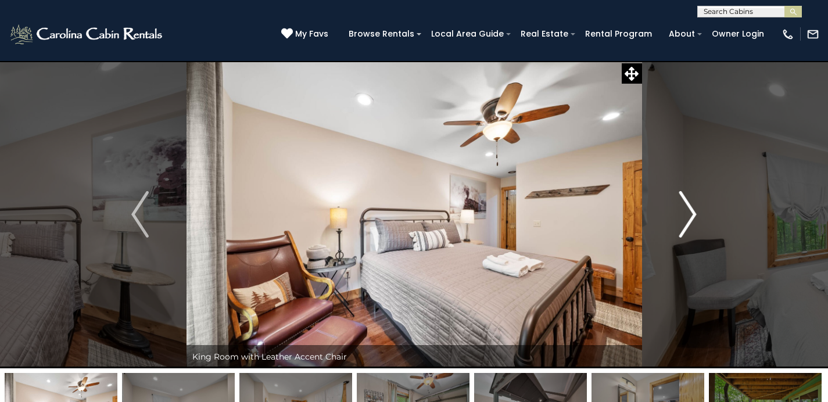
click at [675, 201] on button "Next" at bounding box center [688, 214] width 92 height 308
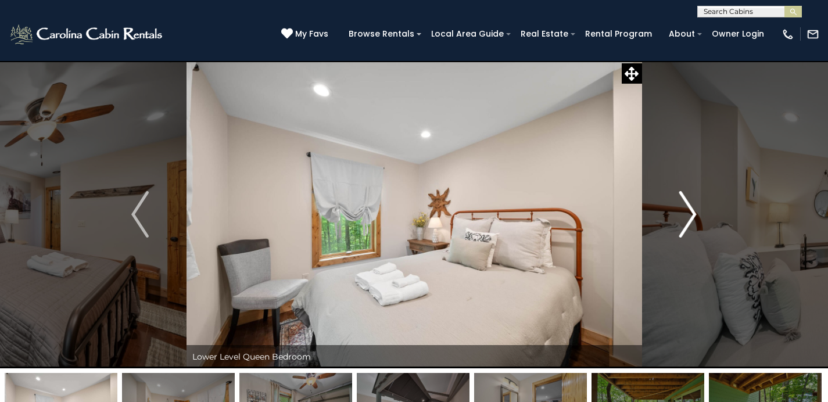
click at [675, 199] on button "Next" at bounding box center [688, 214] width 92 height 308
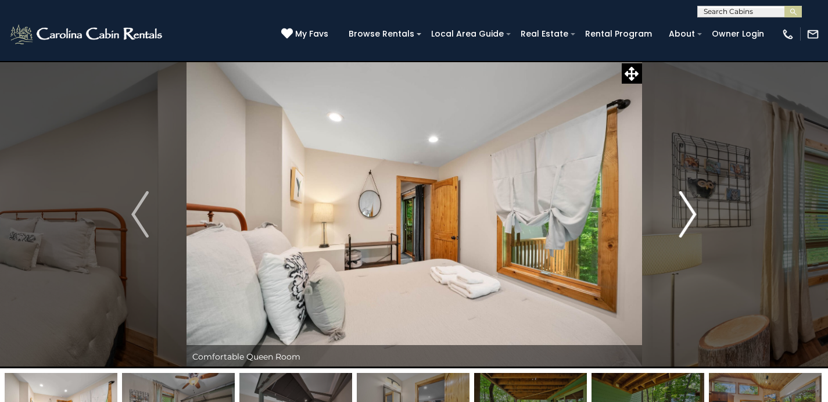
click at [676, 198] on button "Next" at bounding box center [688, 214] width 92 height 308
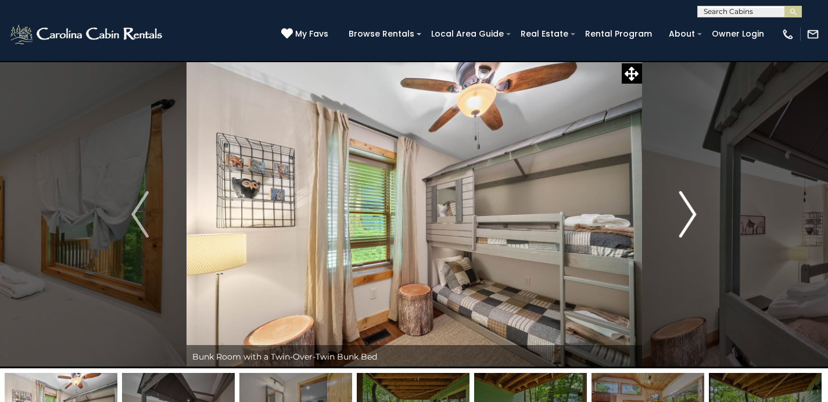
click at [677, 197] on button "Next" at bounding box center [688, 214] width 92 height 308
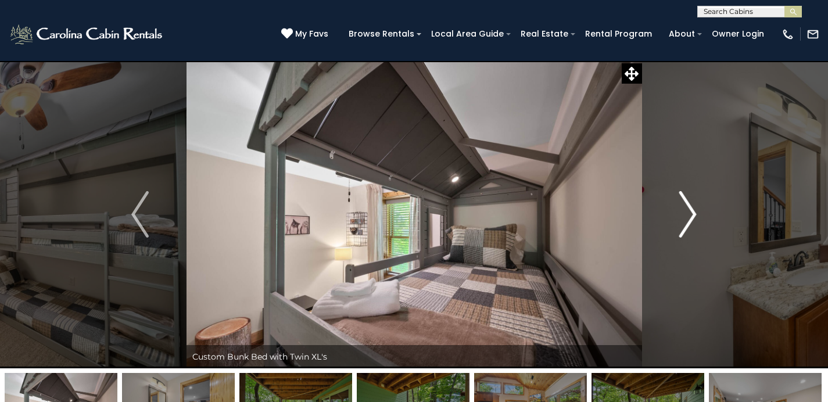
click at [677, 197] on button "Next" at bounding box center [688, 214] width 92 height 308
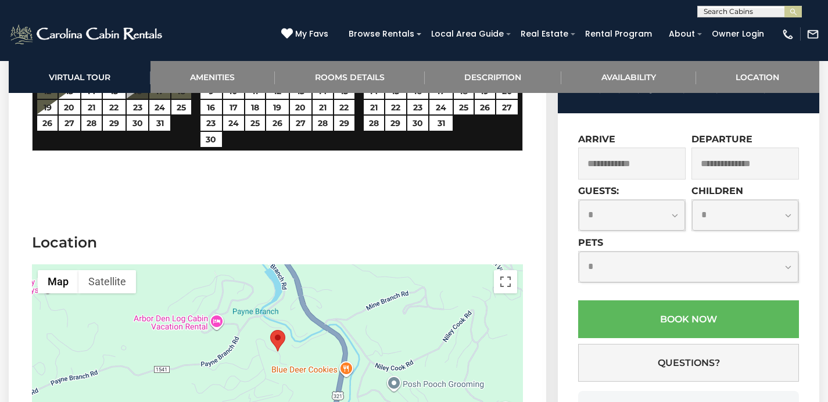
scroll to position [2486, 0]
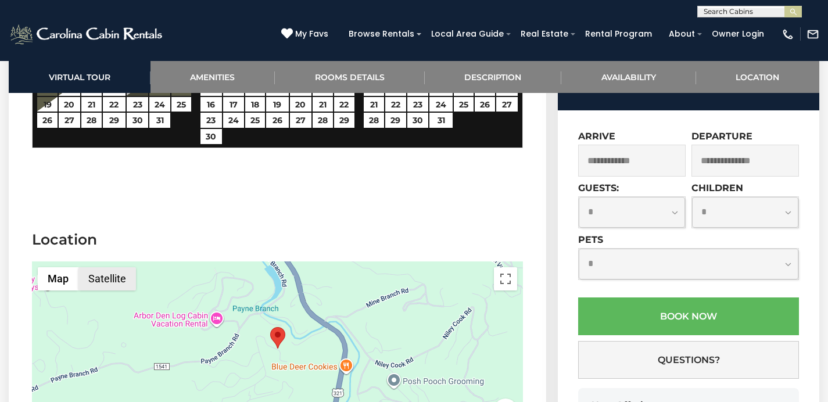
click at [108, 267] on button "Satellite" at bounding box center [107, 278] width 58 height 23
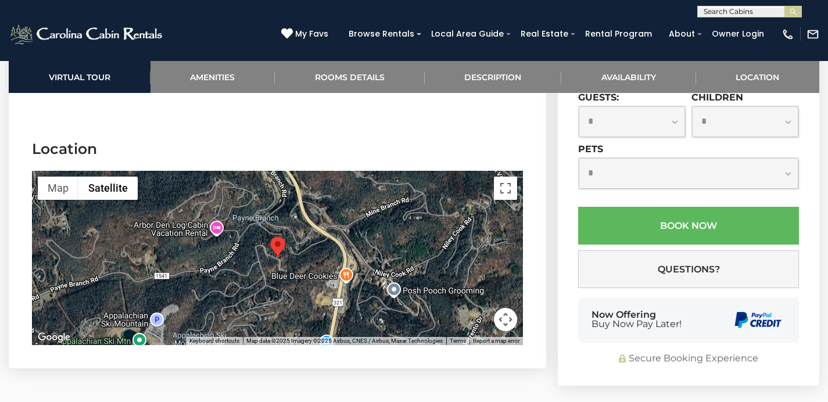
scroll to position [2575, 0]
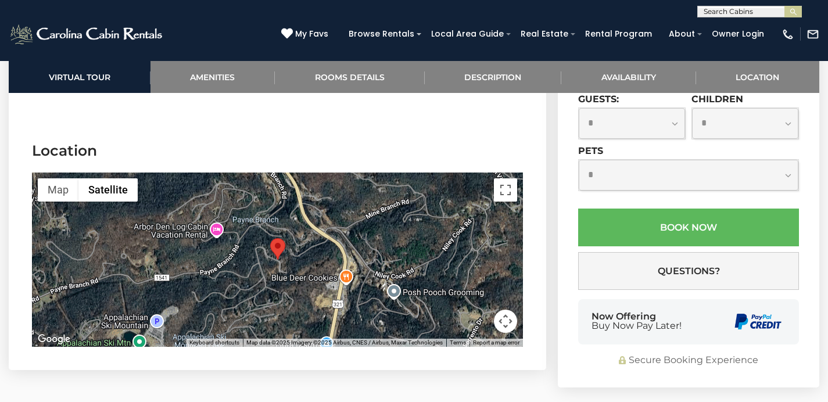
click at [296, 222] on div at bounding box center [277, 260] width 491 height 174
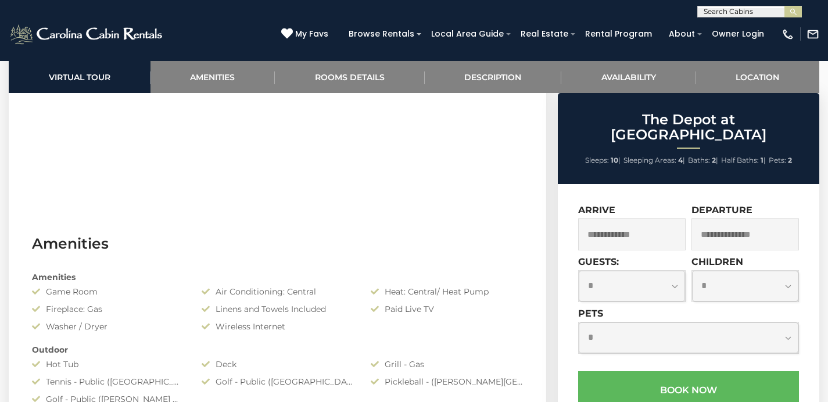
scroll to position [0, 0]
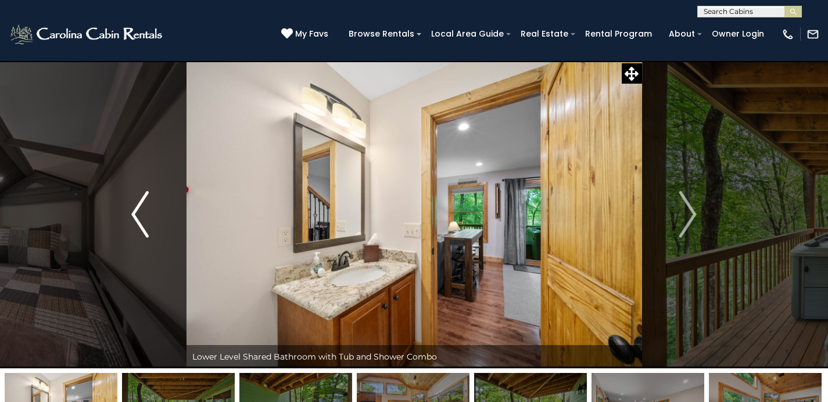
click at [150, 203] on button "Previous" at bounding box center [140, 214] width 92 height 308
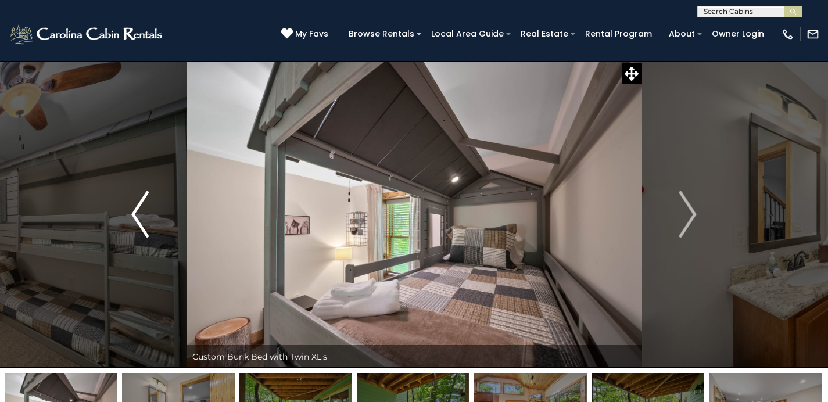
click at [148, 203] on img "Previous" at bounding box center [139, 214] width 17 height 47
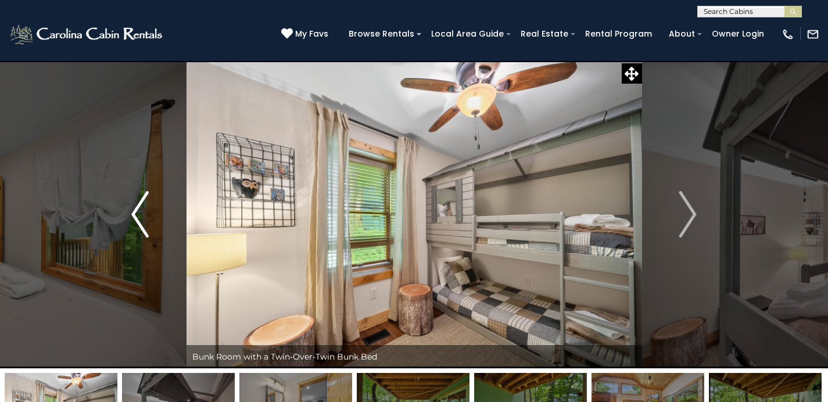
click at [146, 205] on img "Previous" at bounding box center [139, 214] width 17 height 47
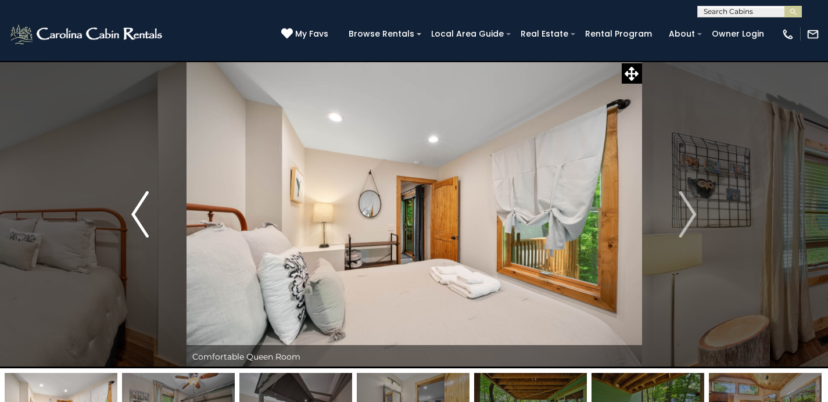
click at [145, 203] on img "Previous" at bounding box center [139, 214] width 17 height 47
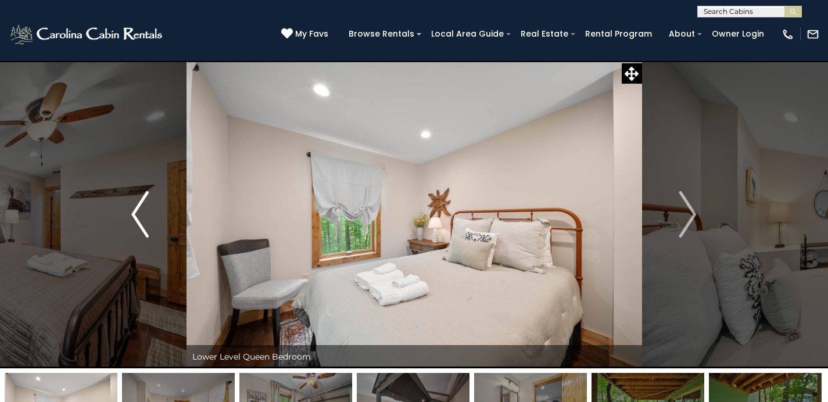
click at [145, 205] on img "Previous" at bounding box center [139, 214] width 17 height 47
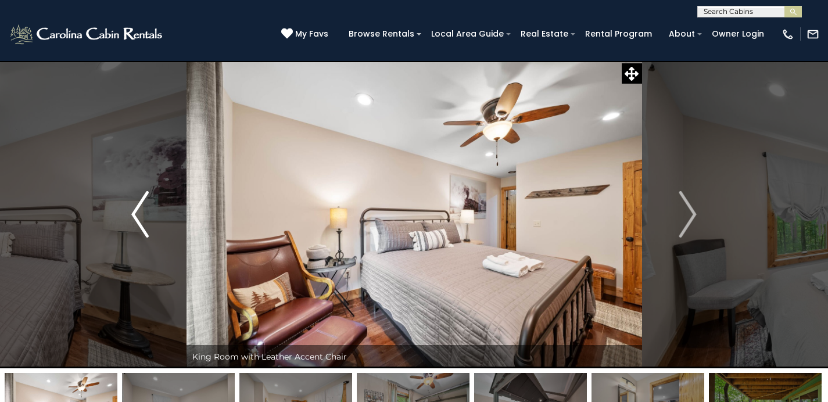
click at [145, 205] on img "Previous" at bounding box center [139, 214] width 17 height 47
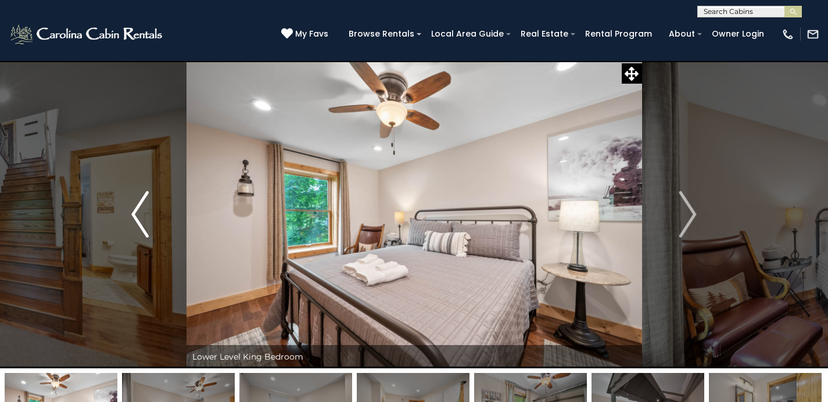
click at [146, 206] on img "Previous" at bounding box center [139, 214] width 17 height 47
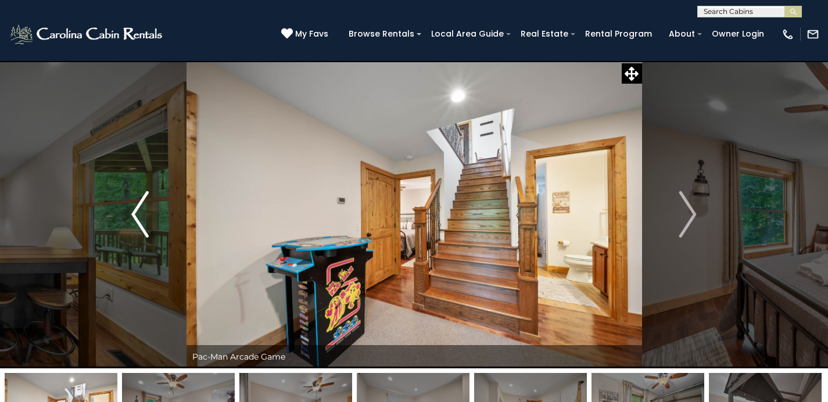
click at [146, 206] on img "Previous" at bounding box center [139, 214] width 17 height 47
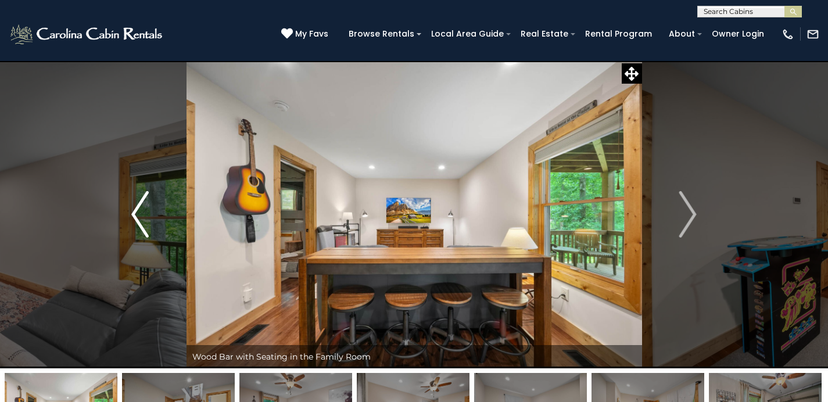
click at [146, 206] on img "Previous" at bounding box center [139, 214] width 17 height 47
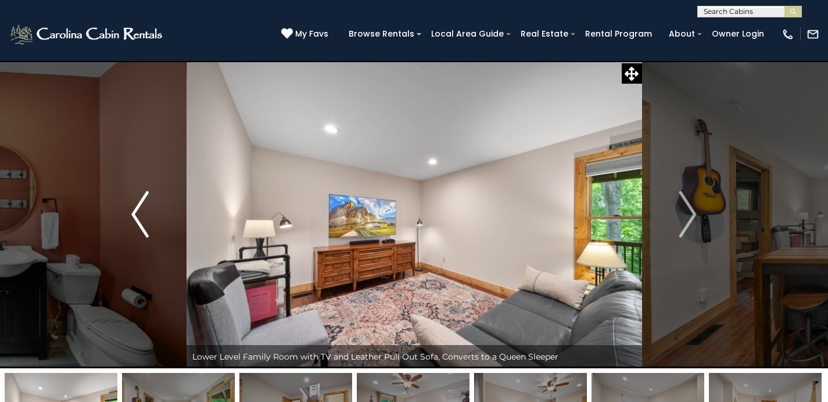
click at [146, 206] on img "Previous" at bounding box center [139, 214] width 17 height 47
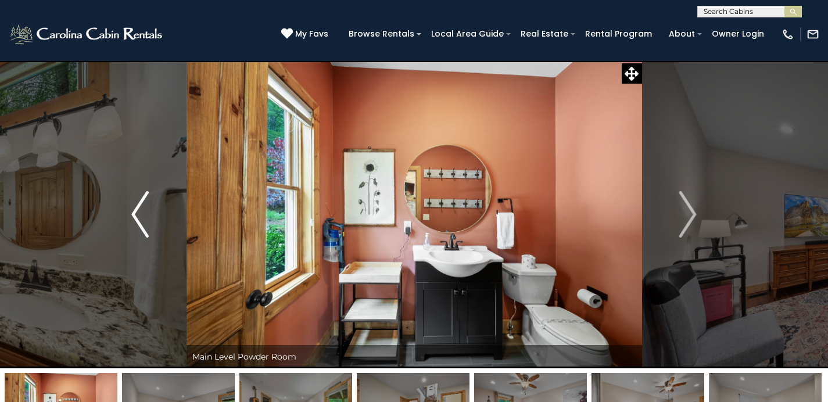
click at [146, 206] on img "Previous" at bounding box center [139, 214] width 17 height 47
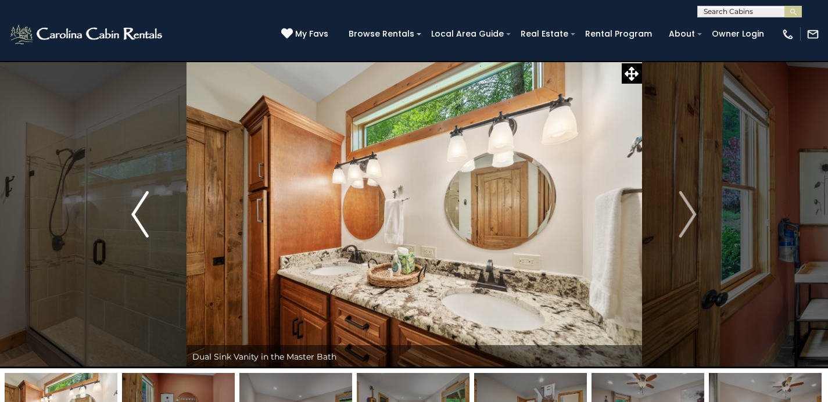
click at [146, 206] on img "Previous" at bounding box center [139, 214] width 17 height 47
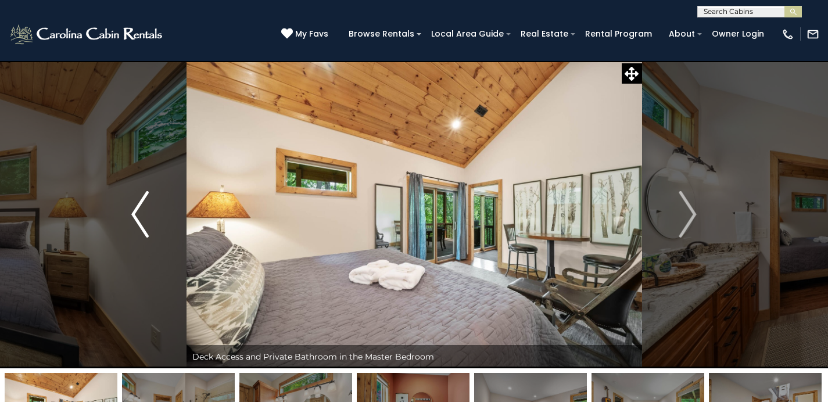
click at [146, 206] on img "Previous" at bounding box center [139, 214] width 17 height 47
click at [146, 207] on img "Previous" at bounding box center [139, 214] width 17 height 47
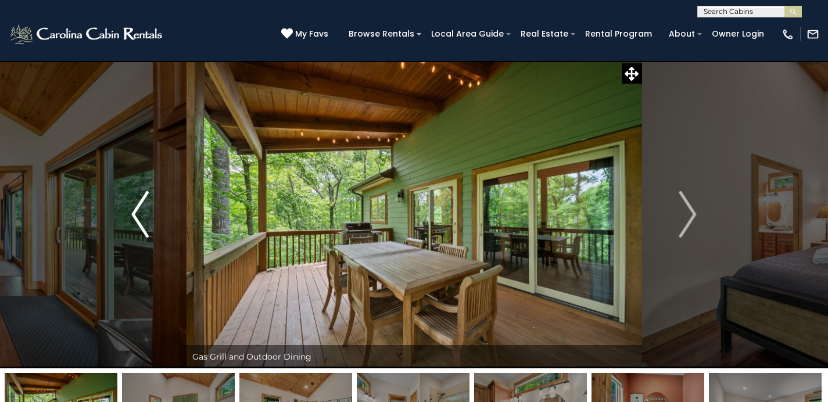
click at [146, 207] on img "Previous" at bounding box center [139, 214] width 17 height 47
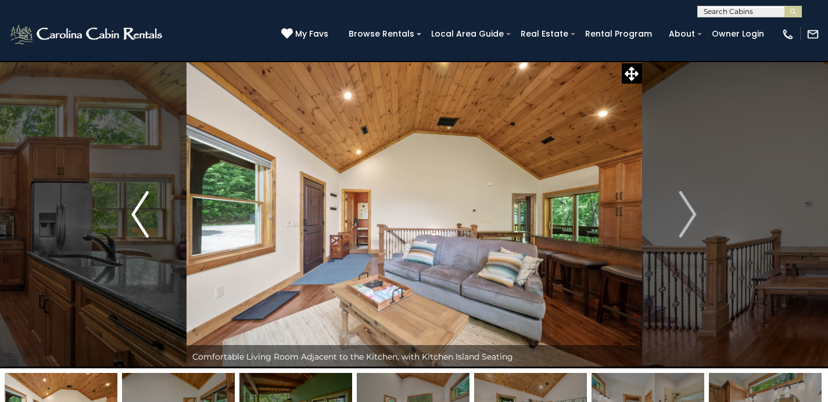
click at [146, 207] on img "Previous" at bounding box center [139, 214] width 17 height 47
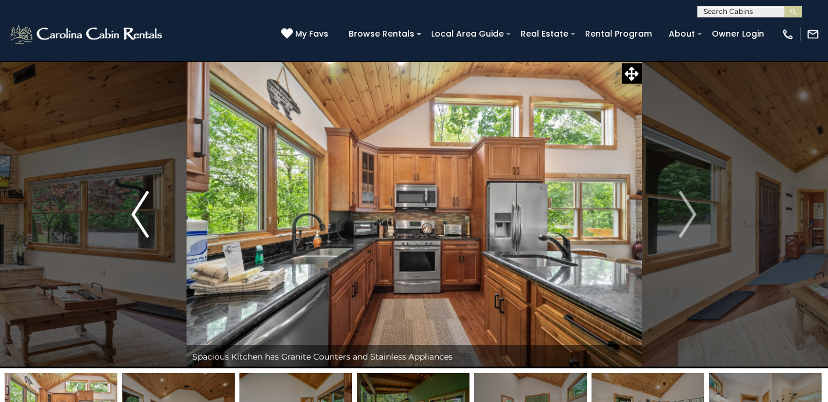
click at [152, 209] on button "Previous" at bounding box center [140, 214] width 92 height 308
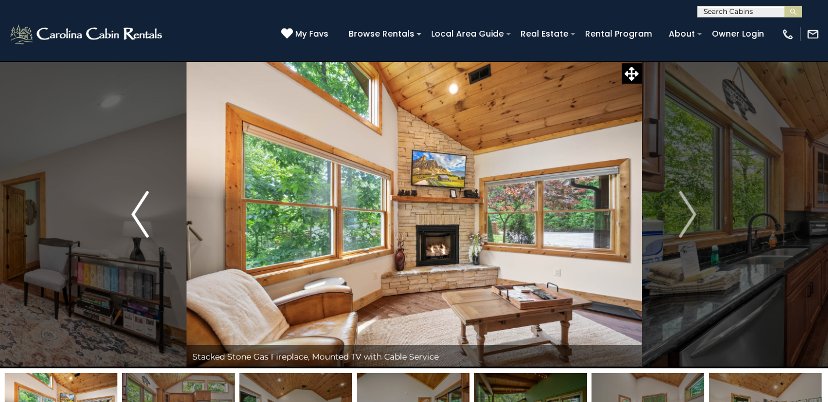
click at [150, 205] on button "Previous" at bounding box center [140, 214] width 92 height 308
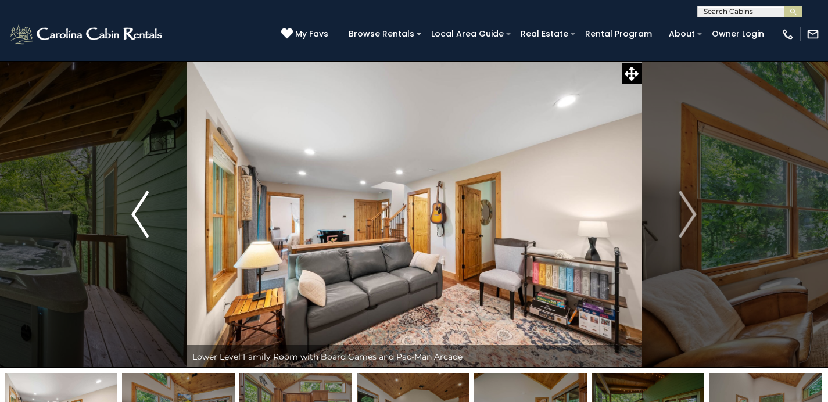
click at [148, 202] on img "Previous" at bounding box center [139, 214] width 17 height 47
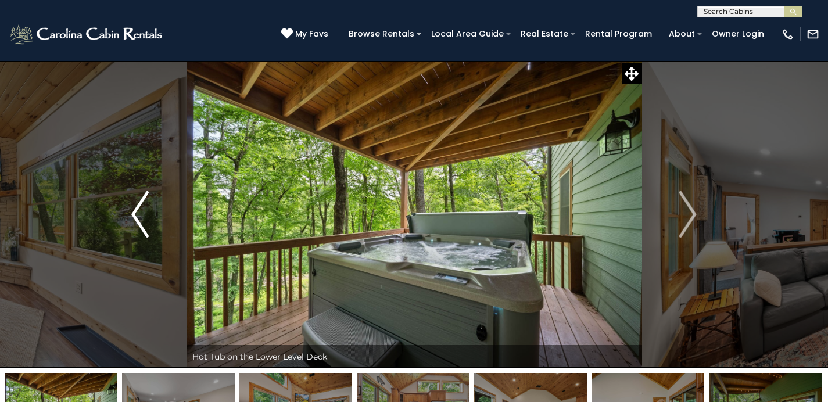
click at [148, 202] on img "Previous" at bounding box center [139, 214] width 17 height 47
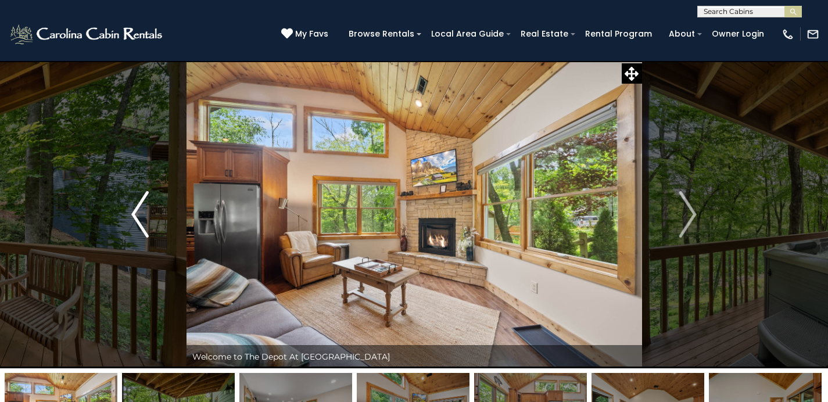
click at [148, 202] on img "Previous" at bounding box center [139, 214] width 17 height 47
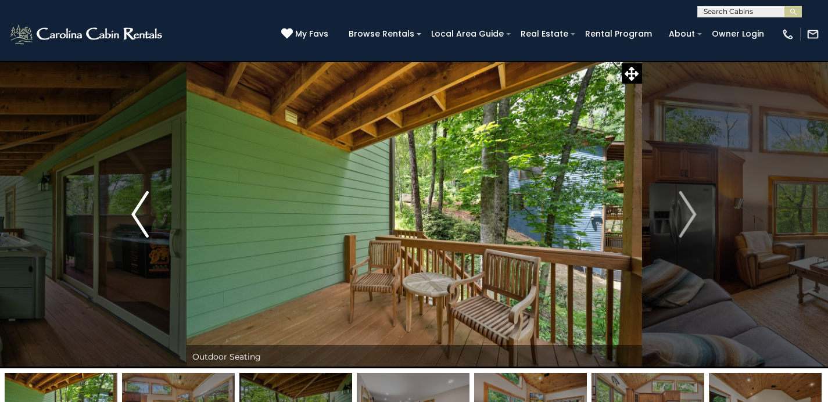
click at [147, 201] on img "Previous" at bounding box center [139, 214] width 17 height 47
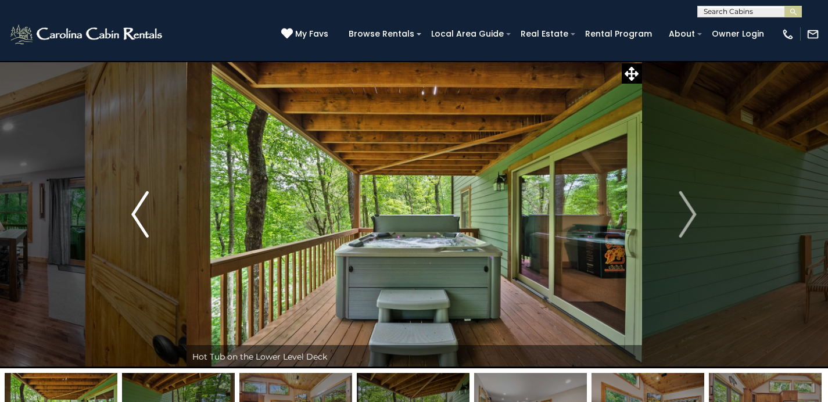
click at [146, 201] on img "Previous" at bounding box center [139, 214] width 17 height 47
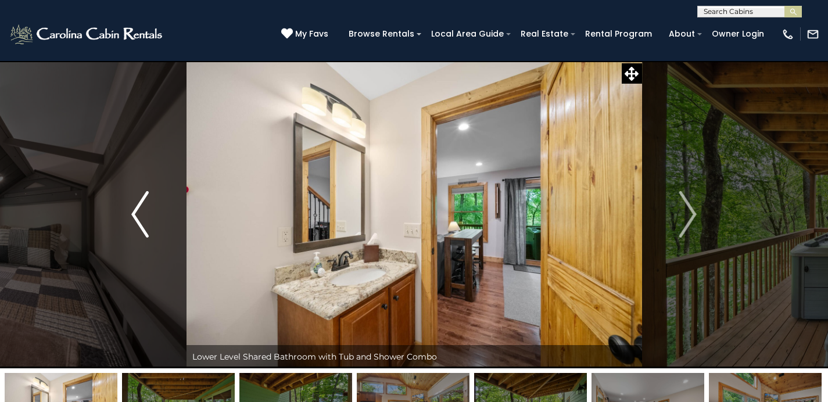
click at [146, 201] on img "Previous" at bounding box center [139, 214] width 17 height 47
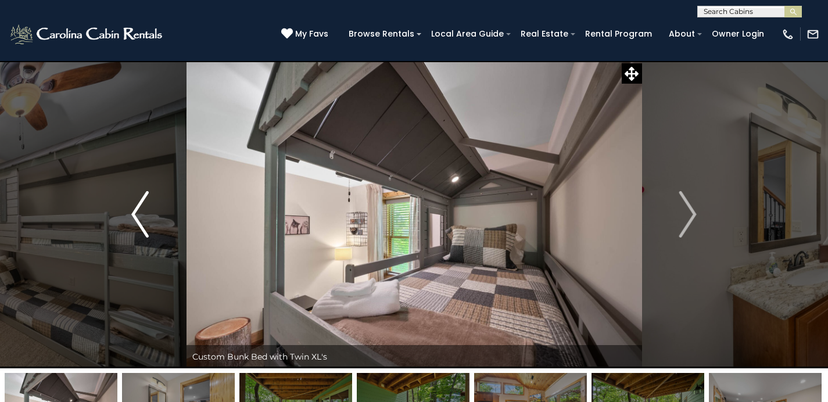
click at [146, 201] on img "Previous" at bounding box center [139, 214] width 17 height 47
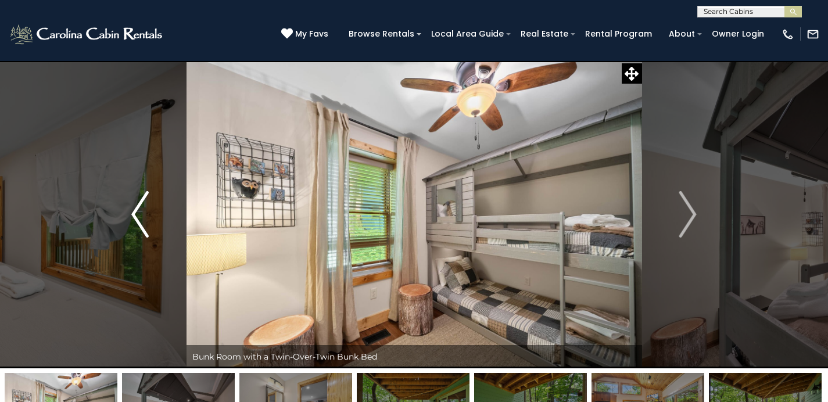
click at [146, 201] on img "Previous" at bounding box center [139, 214] width 17 height 47
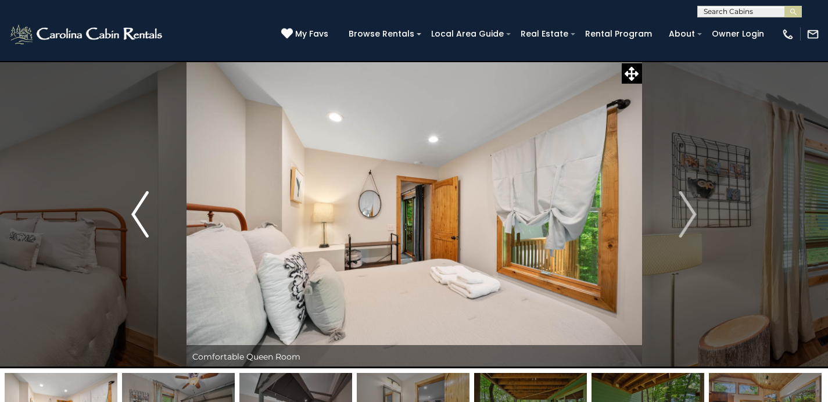
click at [146, 201] on img "Previous" at bounding box center [139, 214] width 17 height 47
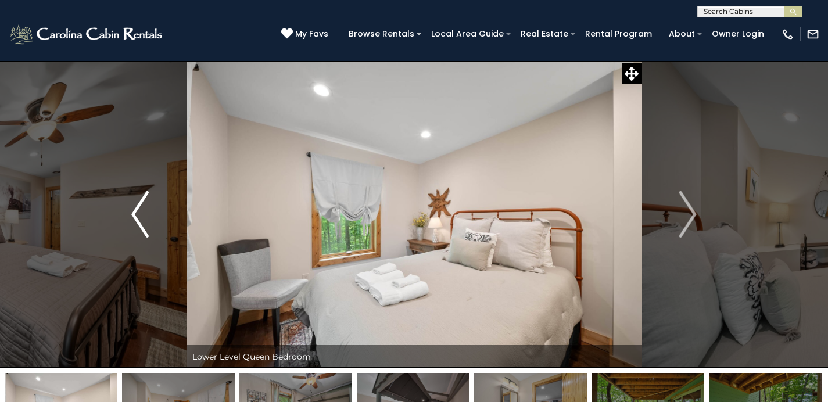
click at [146, 201] on img "Previous" at bounding box center [139, 214] width 17 height 47
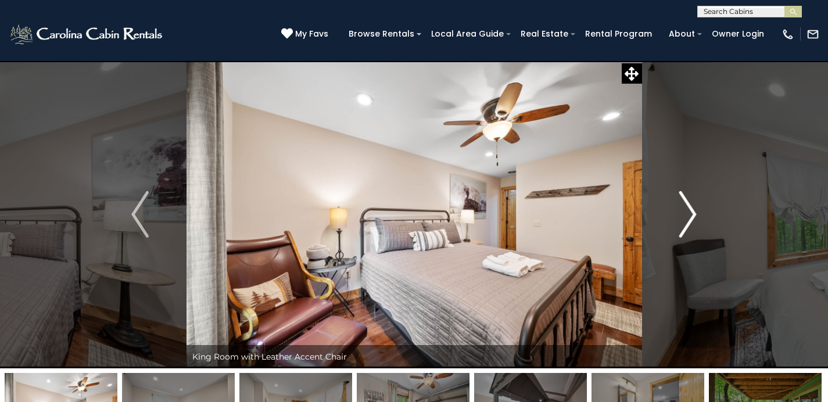
click at [676, 215] on button "Next" at bounding box center [688, 214] width 92 height 308
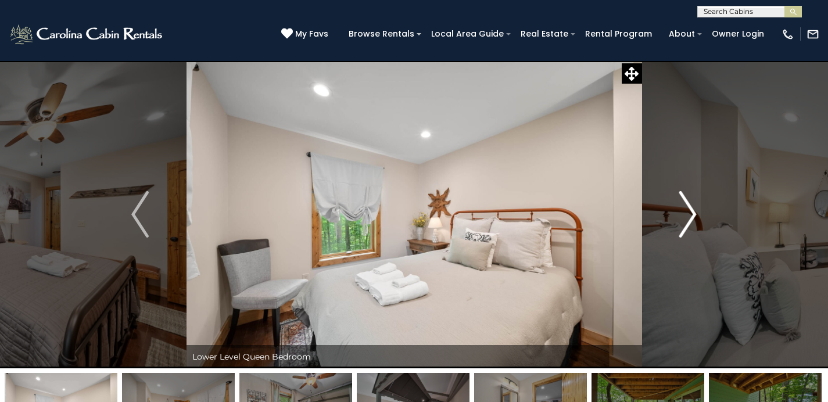
click at [677, 207] on button "Next" at bounding box center [688, 214] width 92 height 308
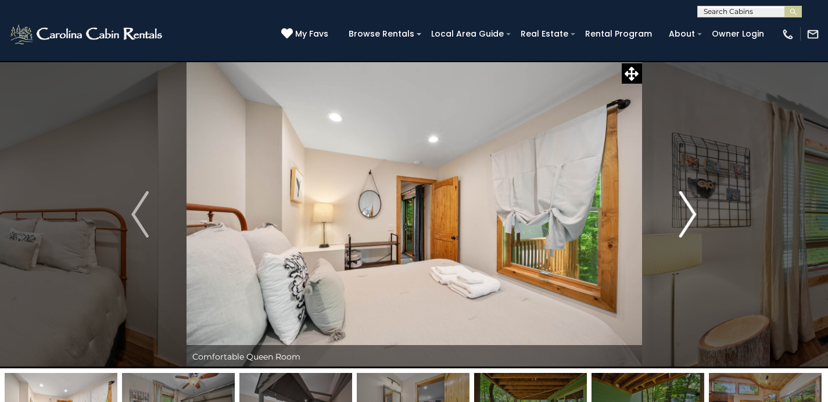
click at [677, 206] on button "Next" at bounding box center [688, 214] width 92 height 308
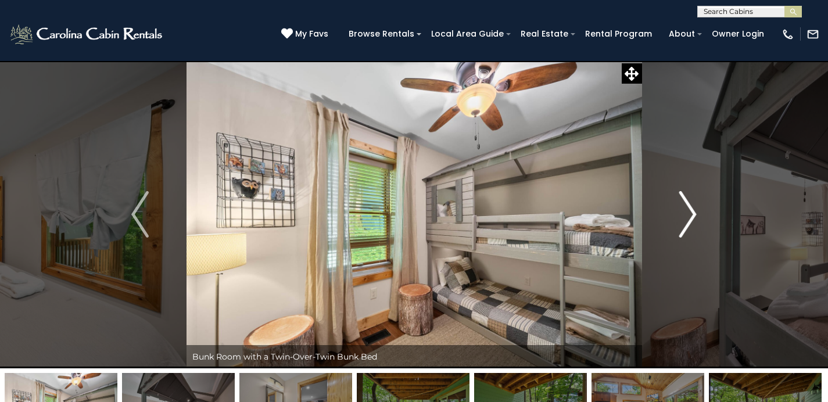
click at [677, 206] on button "Next" at bounding box center [688, 214] width 92 height 308
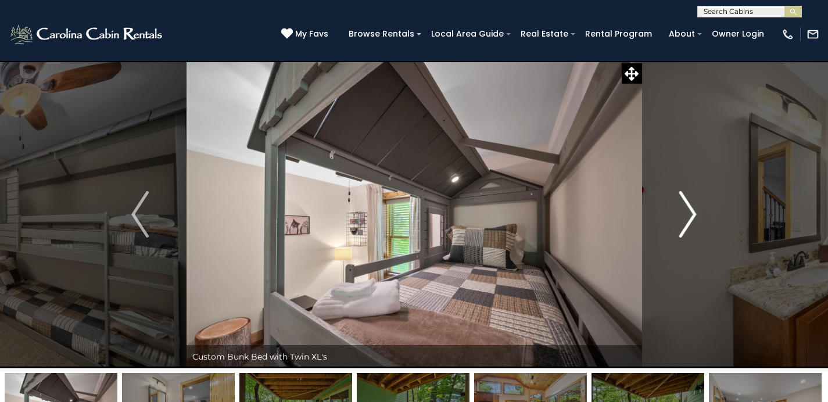
click at [677, 206] on button "Next" at bounding box center [688, 214] width 92 height 308
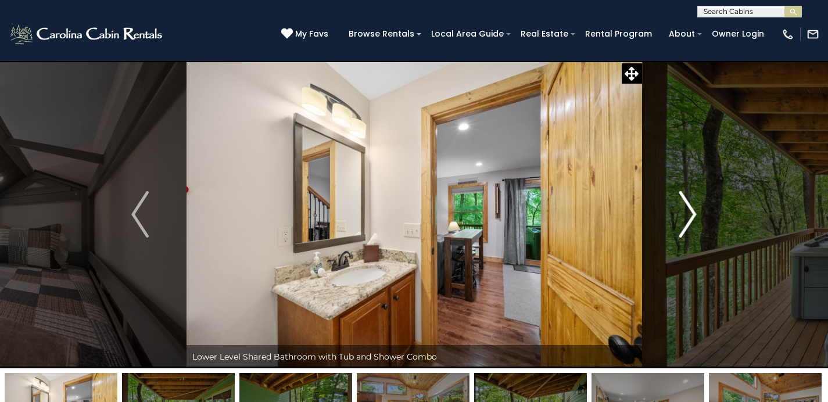
click at [677, 206] on button "Next" at bounding box center [688, 214] width 92 height 308
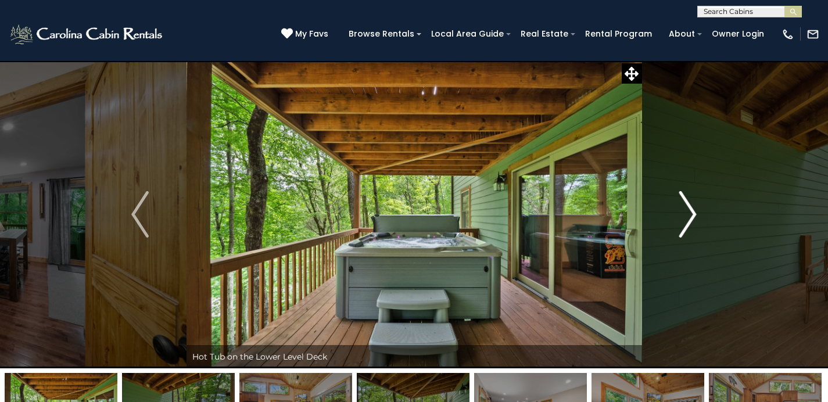
click at [677, 206] on button "Next" at bounding box center [688, 214] width 92 height 308
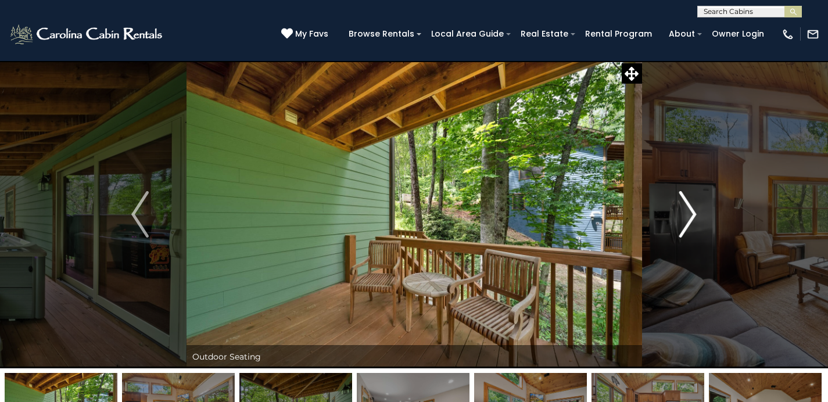
click at [676, 213] on button "Next" at bounding box center [688, 214] width 92 height 308
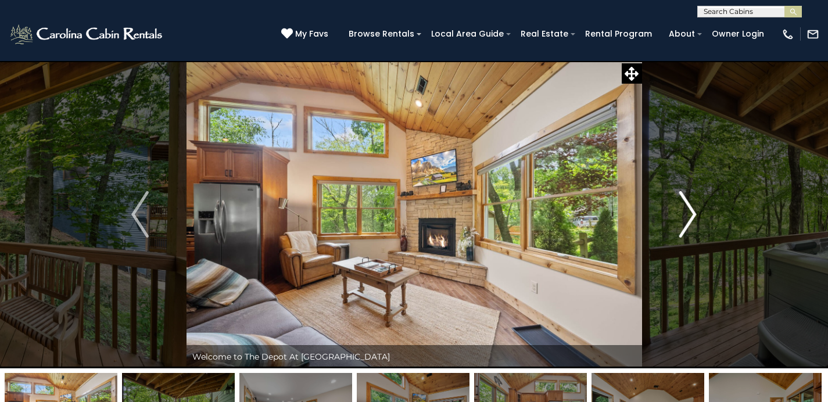
click at [676, 213] on button "Next" at bounding box center [688, 214] width 92 height 308
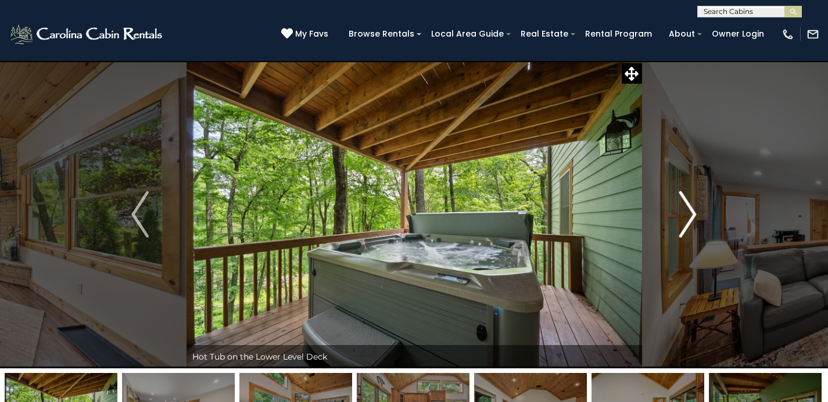
click at [677, 213] on button "Next" at bounding box center [688, 214] width 92 height 308
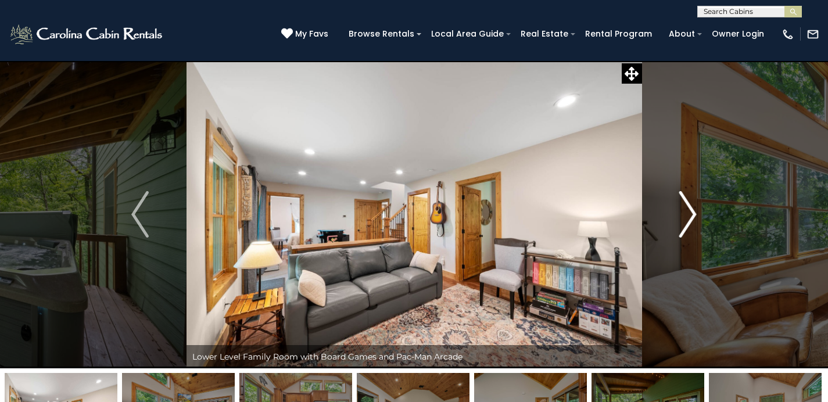
click at [677, 213] on button "Next" at bounding box center [688, 214] width 92 height 308
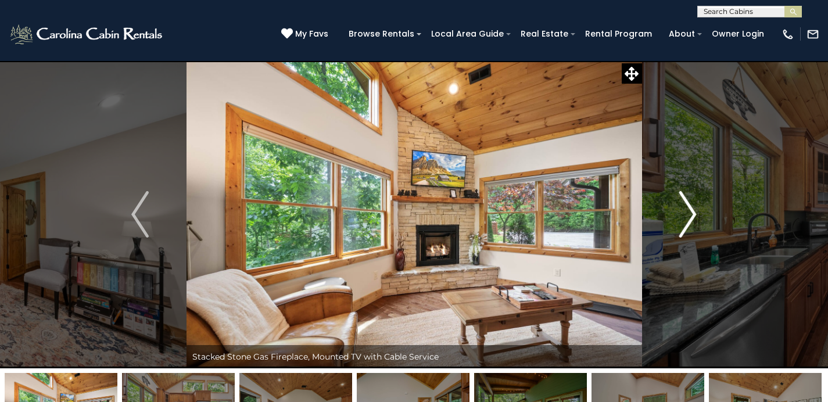
click at [677, 213] on button "Next" at bounding box center [688, 214] width 92 height 308
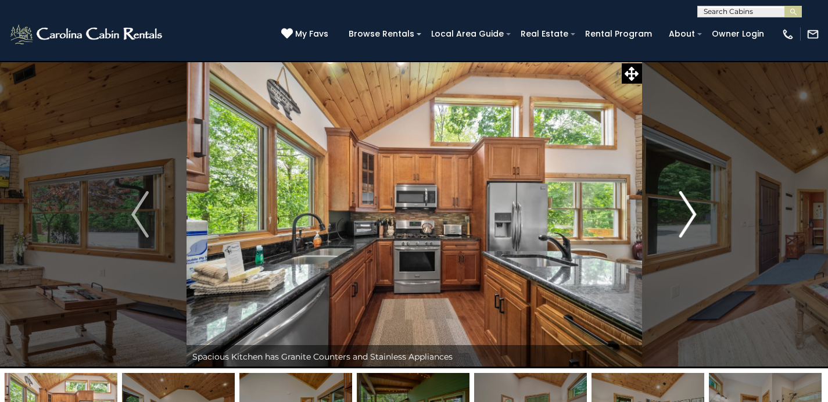
click at [677, 213] on button "Next" at bounding box center [688, 214] width 92 height 308
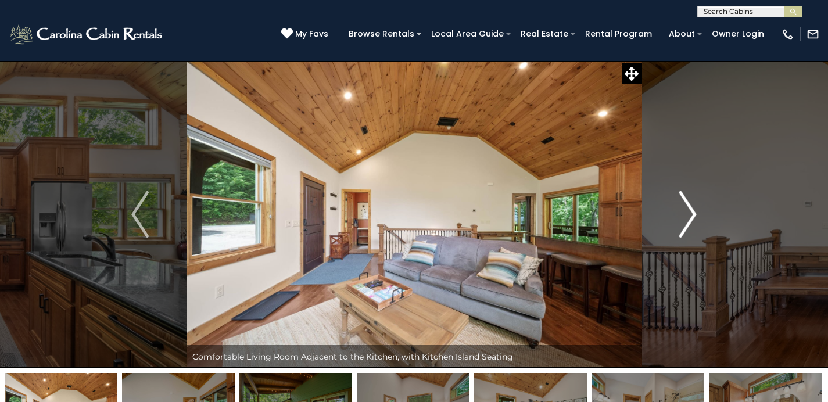
click at [677, 213] on button "Next" at bounding box center [688, 214] width 92 height 308
click at [677, 214] on button "Next" at bounding box center [688, 214] width 92 height 308
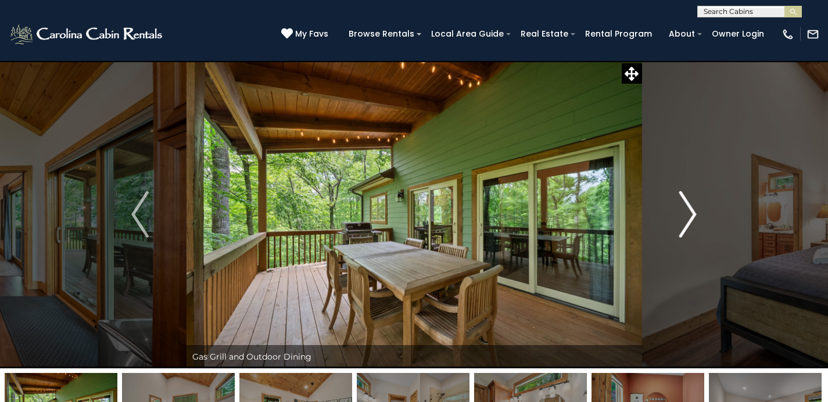
click at [677, 222] on button "Next" at bounding box center [688, 214] width 92 height 308
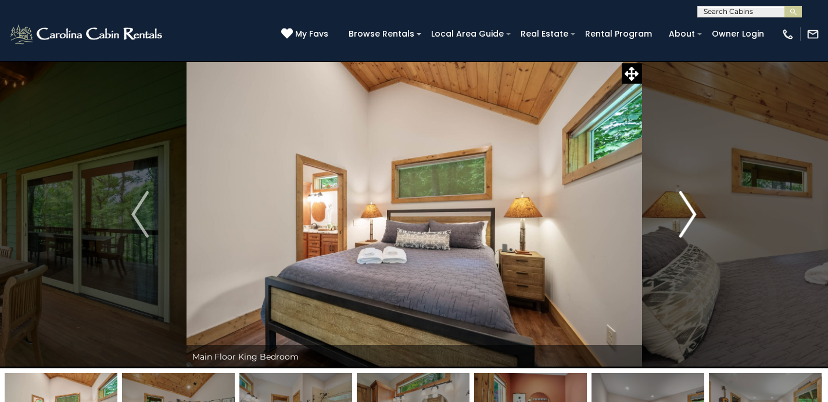
click at [677, 223] on button "Next" at bounding box center [688, 214] width 92 height 308
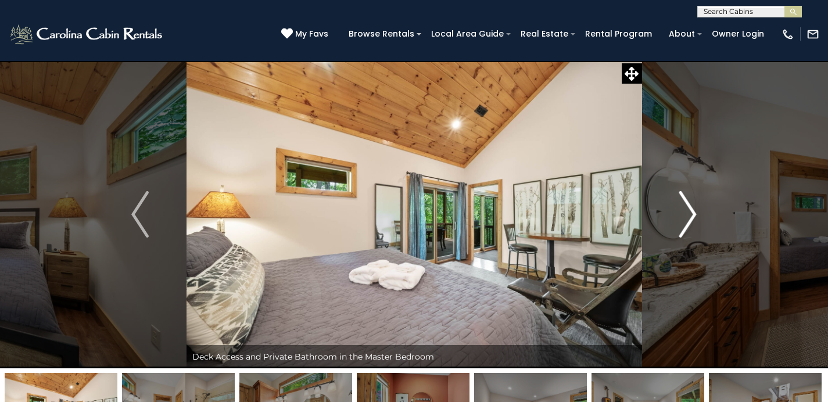
click at [683, 216] on img "Next" at bounding box center [688, 214] width 17 height 47
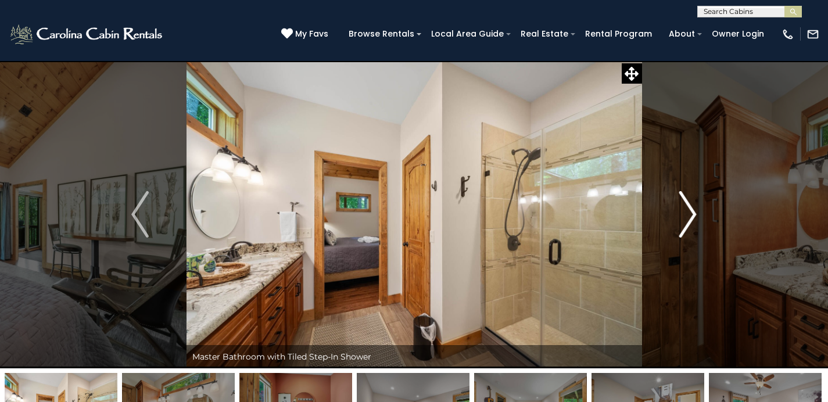
click at [683, 216] on img "Next" at bounding box center [688, 214] width 17 height 47
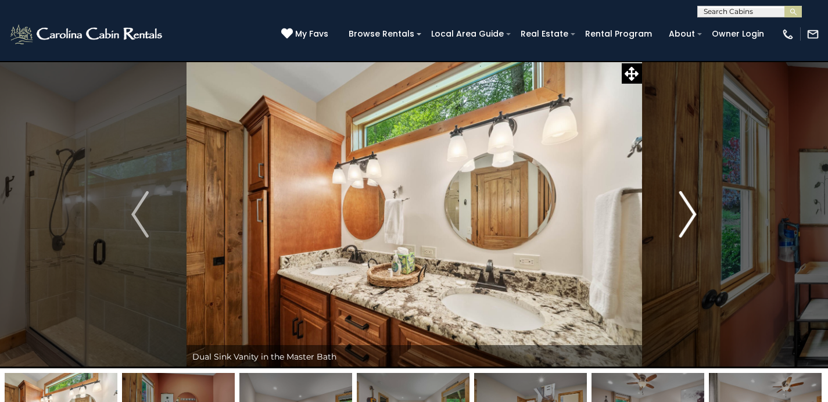
click at [691, 209] on img "Next" at bounding box center [688, 214] width 17 height 47
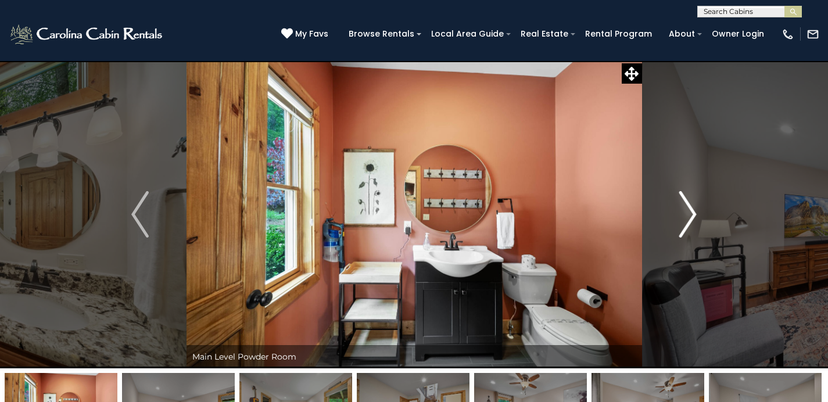
click at [692, 215] on img "Next" at bounding box center [688, 214] width 17 height 47
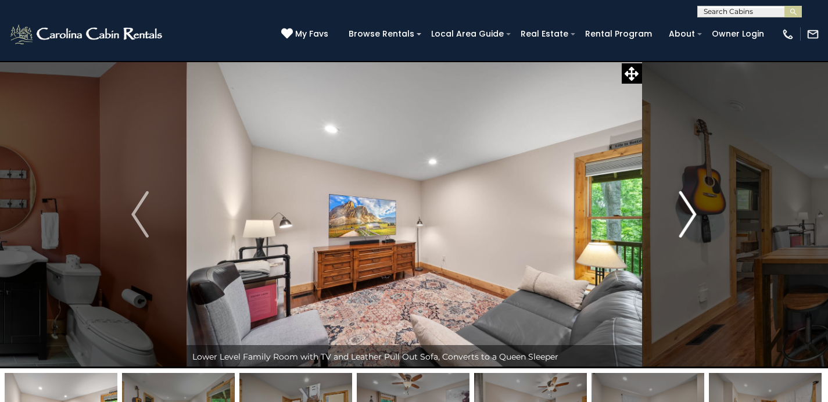
click at [689, 216] on img "Next" at bounding box center [688, 214] width 17 height 47
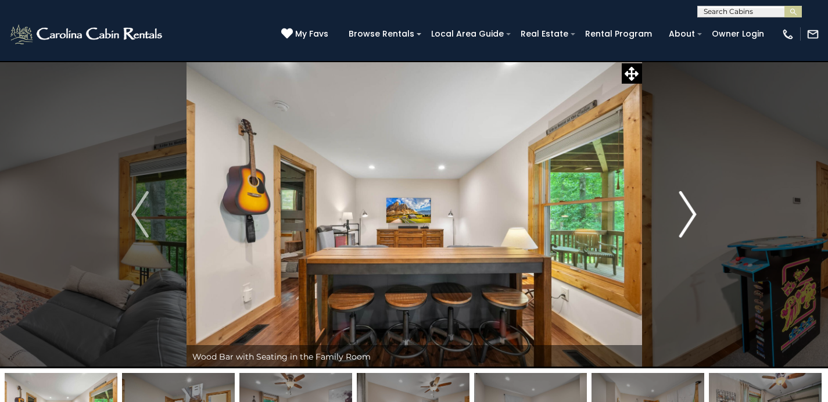
click at [689, 216] on img "Next" at bounding box center [688, 214] width 17 height 47
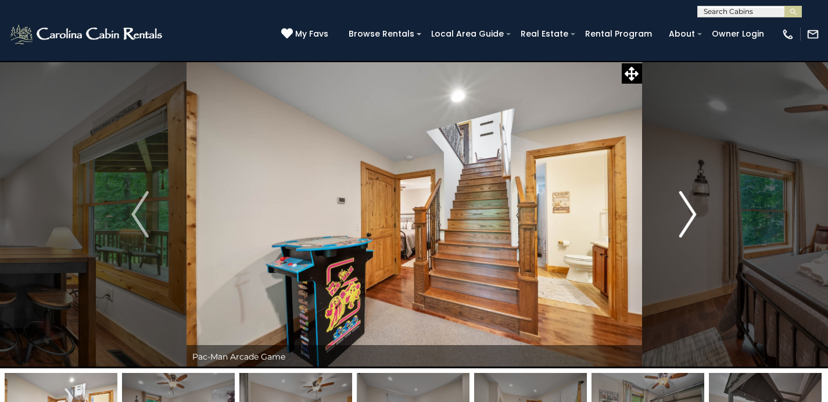
click at [689, 216] on img "Next" at bounding box center [688, 214] width 17 height 47
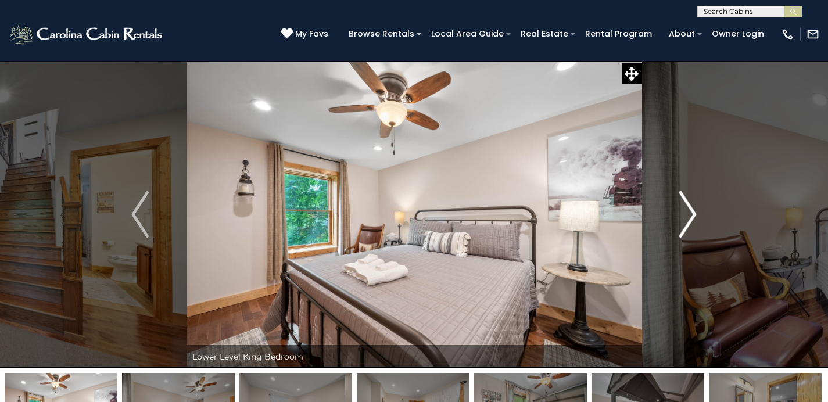
click at [689, 216] on img "Next" at bounding box center [688, 214] width 17 height 47
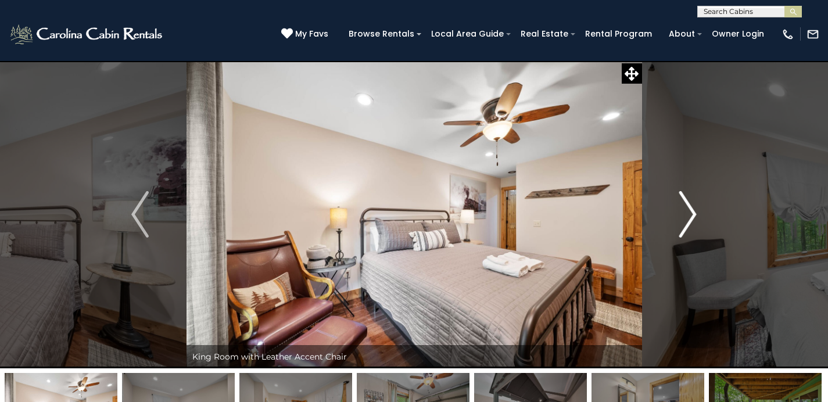
click at [689, 216] on img "Next" at bounding box center [688, 214] width 17 height 47
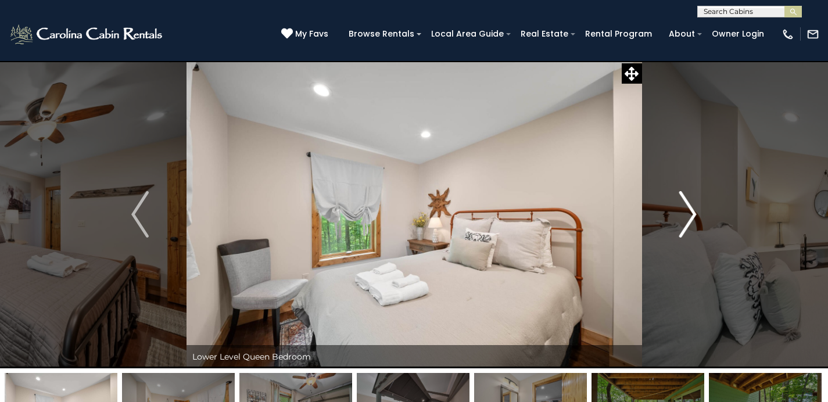
click at [689, 216] on img "Next" at bounding box center [688, 214] width 17 height 47
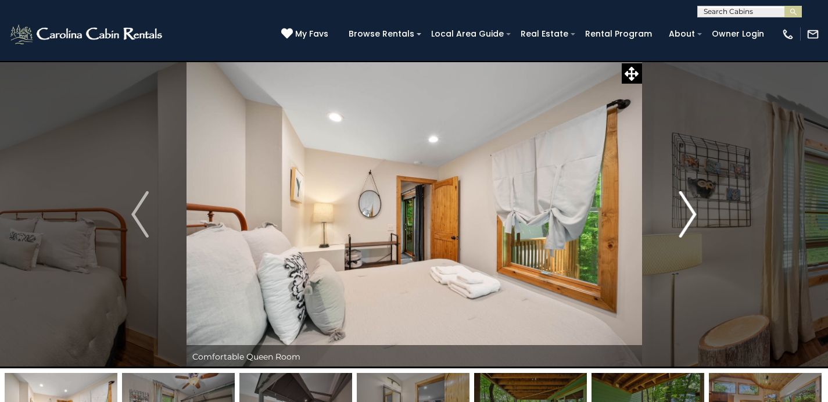
click at [689, 216] on img "Next" at bounding box center [688, 214] width 17 height 47
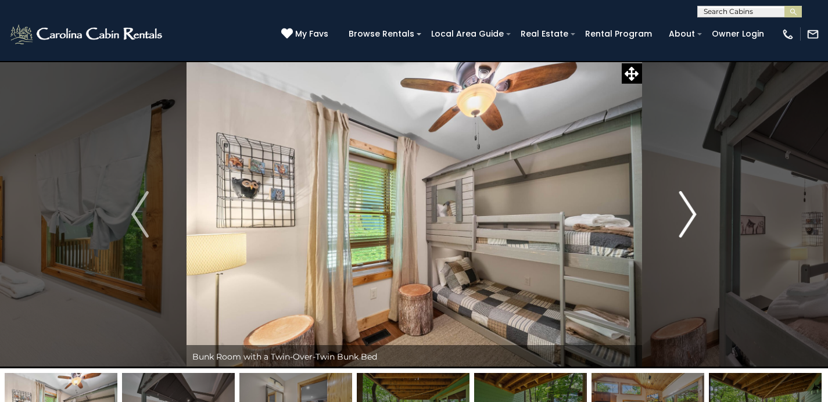
click at [689, 216] on img "Next" at bounding box center [688, 214] width 17 height 47
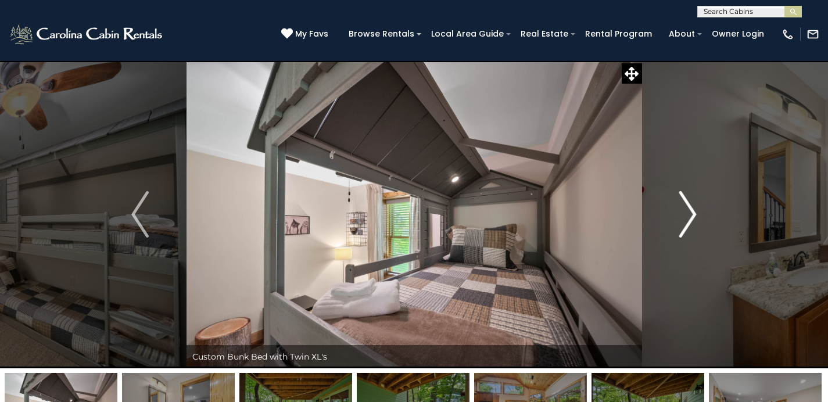
click at [689, 216] on img "Next" at bounding box center [688, 214] width 17 height 47
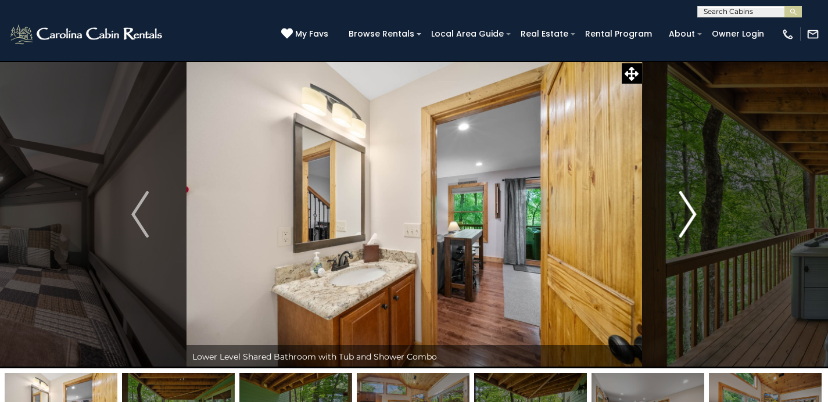
click at [689, 216] on img "Next" at bounding box center [688, 214] width 17 height 47
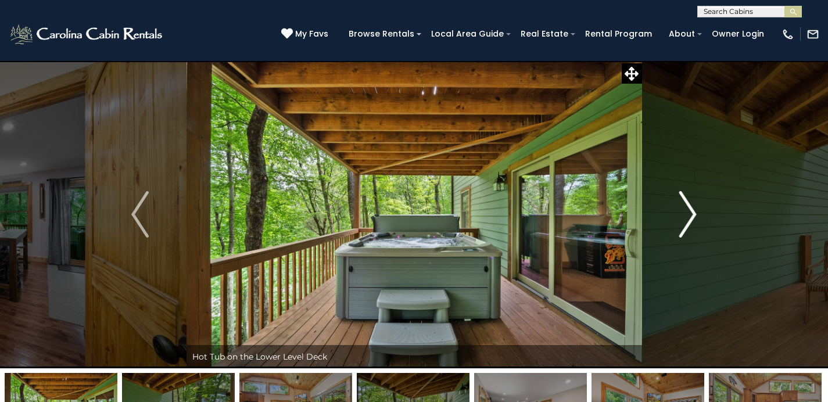
click at [689, 216] on img "Next" at bounding box center [688, 214] width 17 height 47
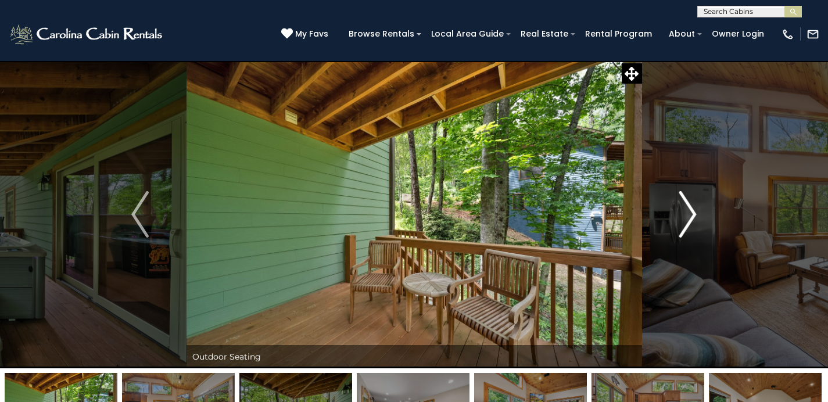
click at [688, 216] on img "Next" at bounding box center [688, 214] width 17 height 47
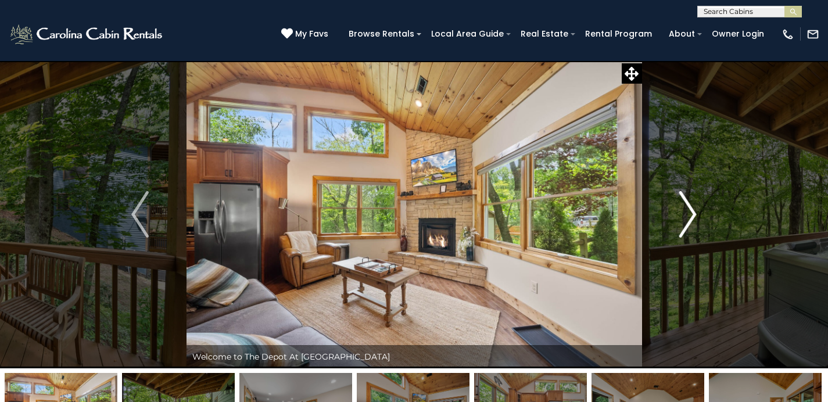
click at [688, 216] on img "Next" at bounding box center [688, 214] width 17 height 47
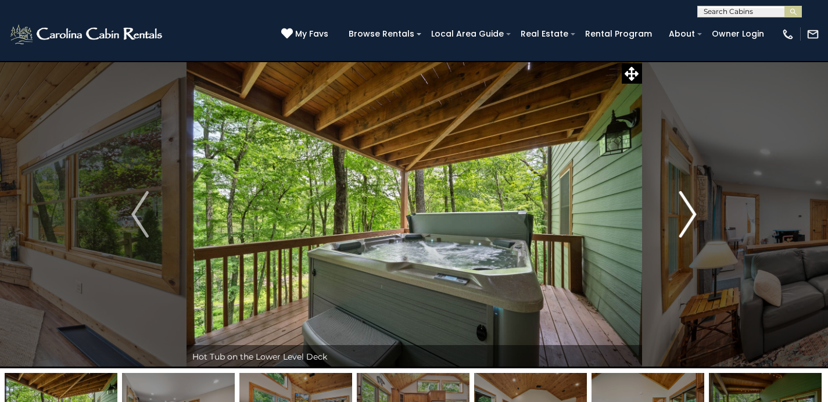
click at [688, 216] on img "Next" at bounding box center [688, 214] width 17 height 47
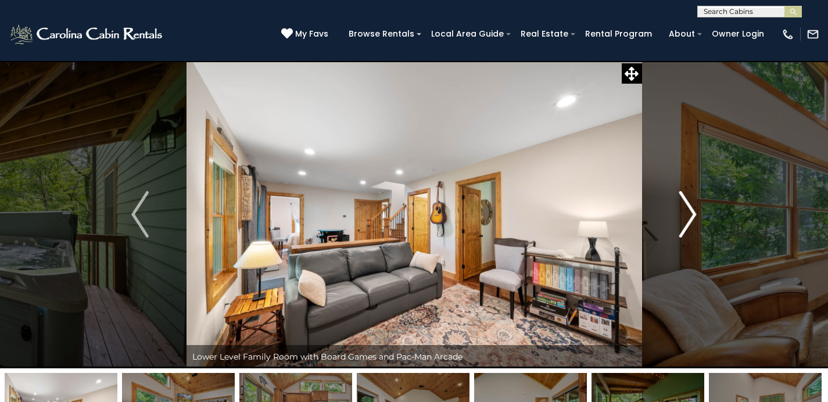
click at [688, 216] on img "Next" at bounding box center [688, 214] width 17 height 47
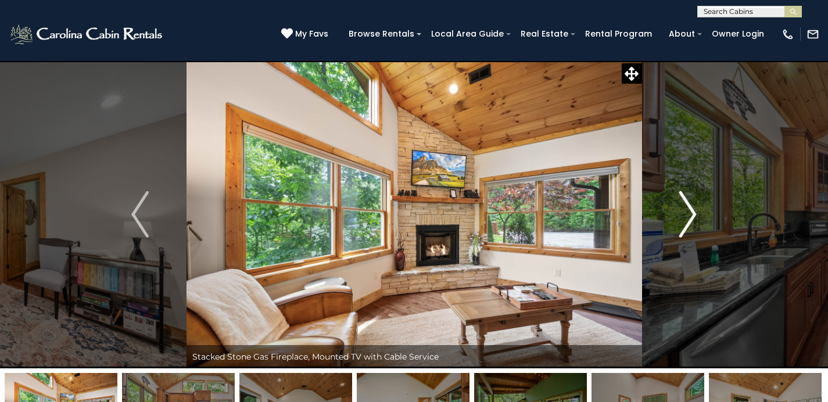
click at [688, 216] on img "Next" at bounding box center [688, 214] width 17 height 47
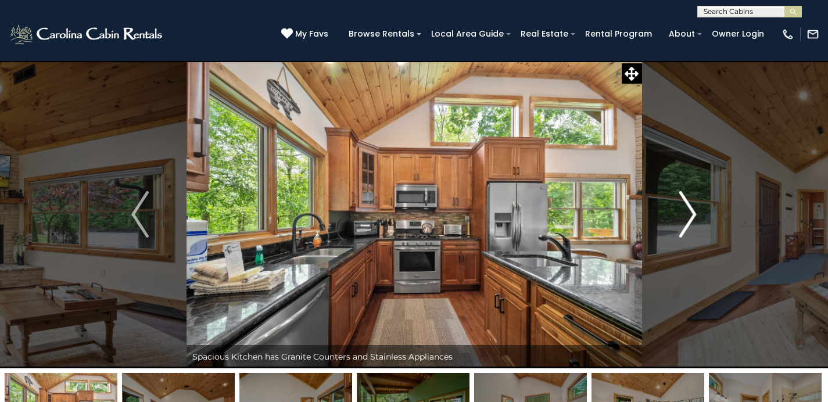
click at [688, 216] on img "Next" at bounding box center [688, 214] width 17 height 47
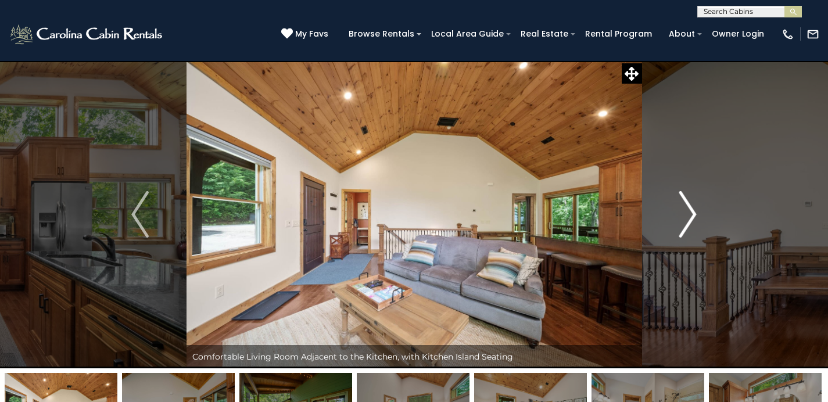
click at [688, 216] on img "Next" at bounding box center [688, 214] width 17 height 47
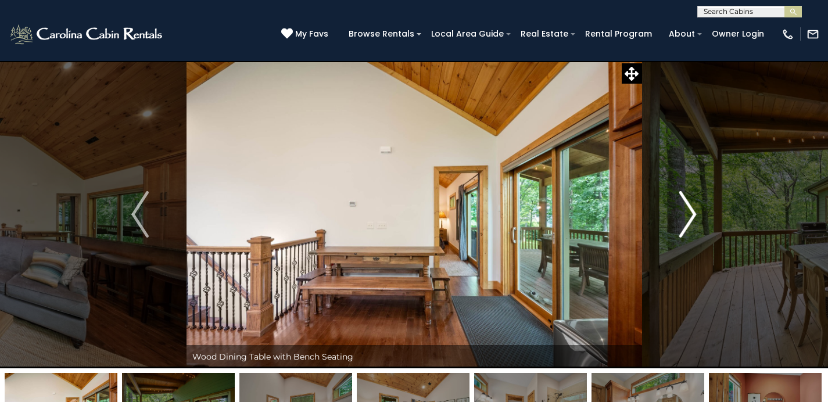
click at [688, 216] on img "Next" at bounding box center [688, 214] width 17 height 47
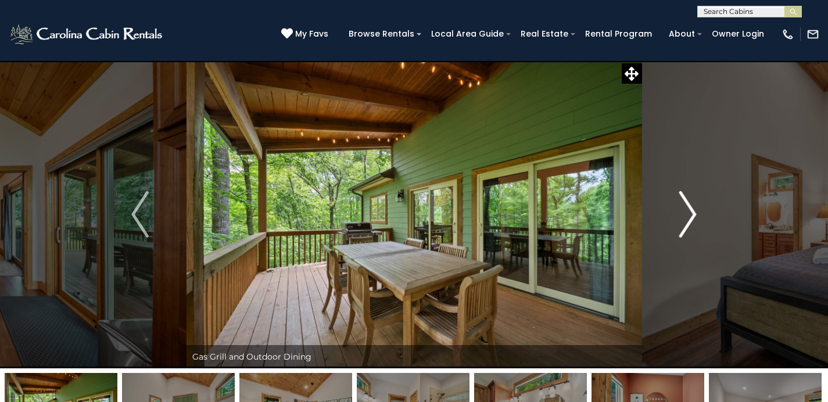
click at [688, 216] on img "Next" at bounding box center [688, 214] width 17 height 47
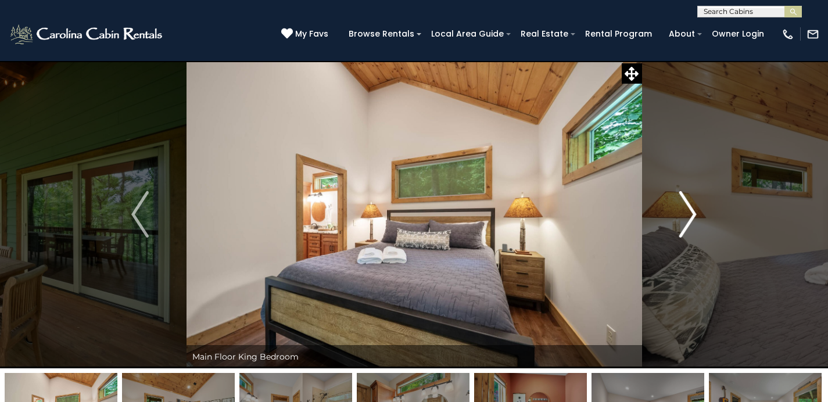
click at [688, 216] on img "Next" at bounding box center [688, 214] width 17 height 47
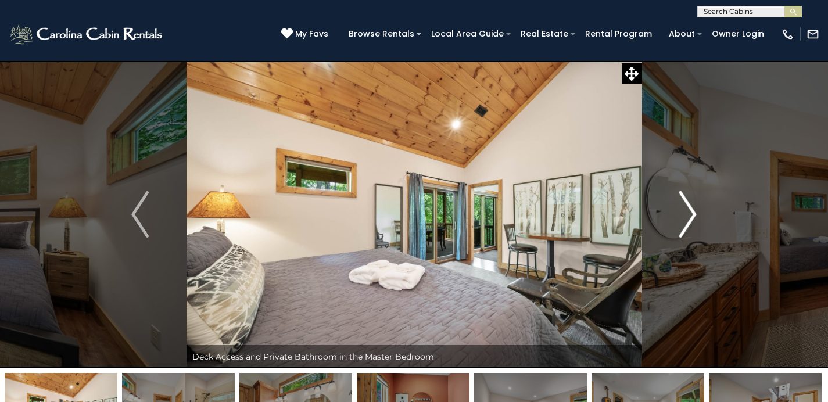
click at [688, 216] on img "Next" at bounding box center [688, 214] width 17 height 47
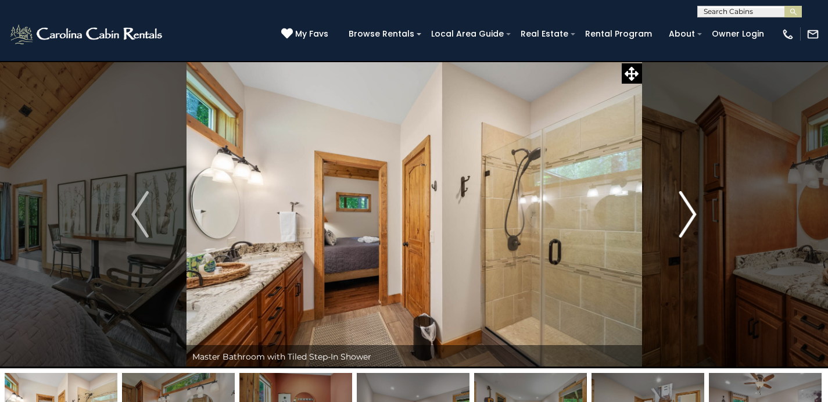
click at [688, 216] on img "Next" at bounding box center [688, 214] width 17 height 47
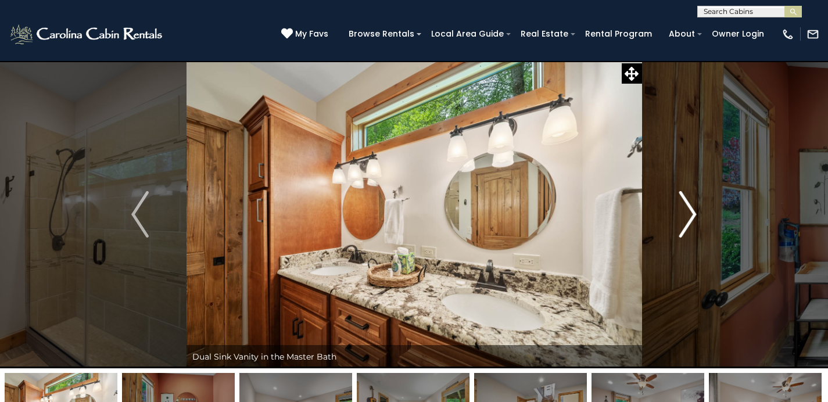
click at [688, 216] on img "Next" at bounding box center [688, 214] width 17 height 47
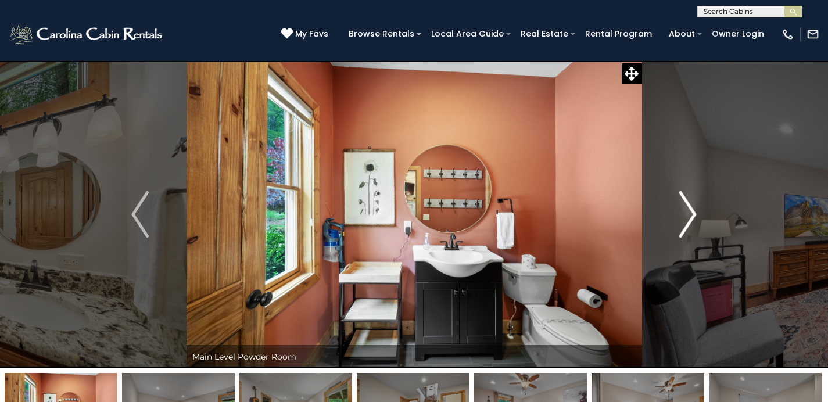
click at [688, 216] on img "Next" at bounding box center [688, 214] width 17 height 47
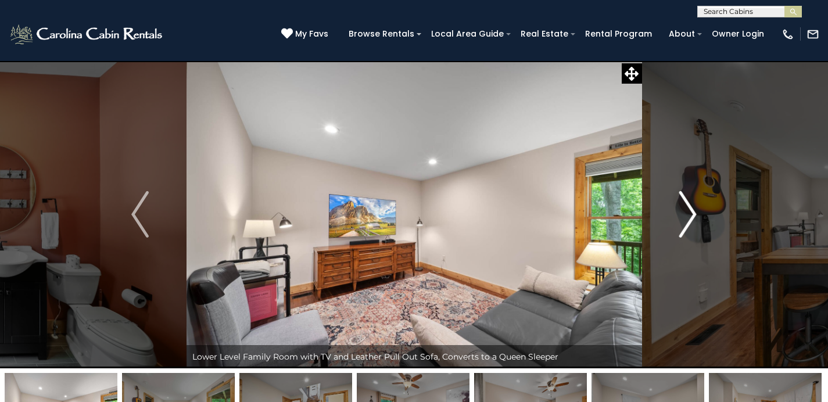
click at [688, 216] on img "Next" at bounding box center [688, 214] width 17 height 47
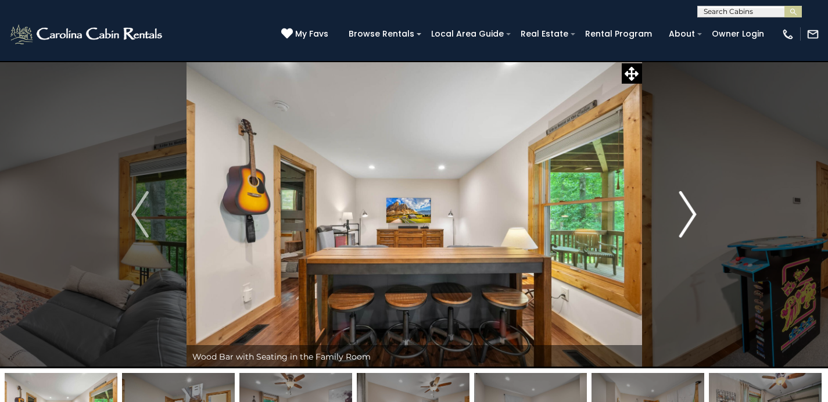
click at [688, 216] on img "Next" at bounding box center [688, 214] width 17 height 47
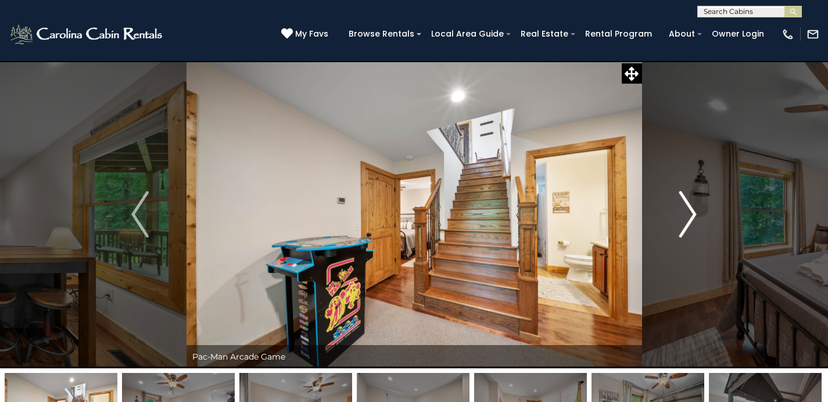
click at [688, 216] on img "Next" at bounding box center [688, 214] width 17 height 47
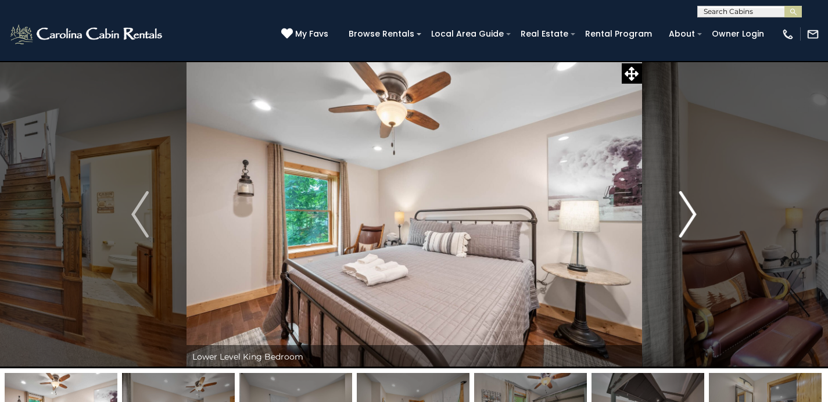
click at [688, 216] on img "Next" at bounding box center [688, 214] width 17 height 47
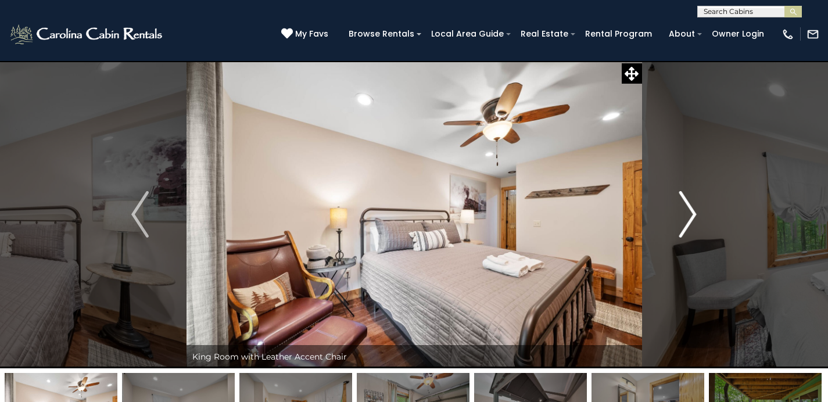
click at [688, 216] on img "Next" at bounding box center [688, 214] width 17 height 47
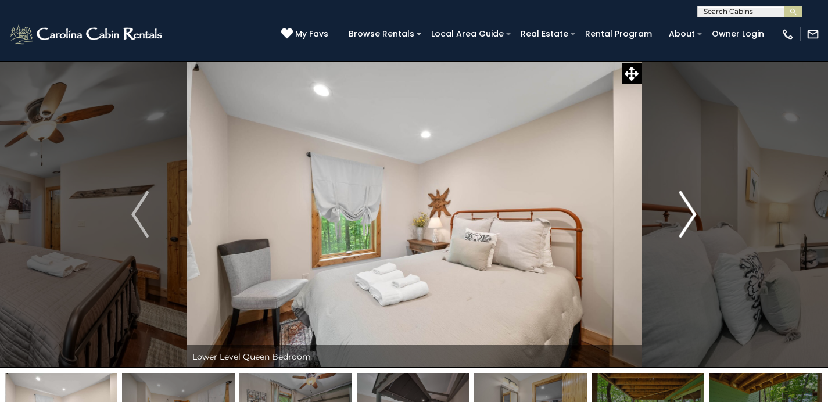
click at [688, 216] on img "Next" at bounding box center [688, 214] width 17 height 47
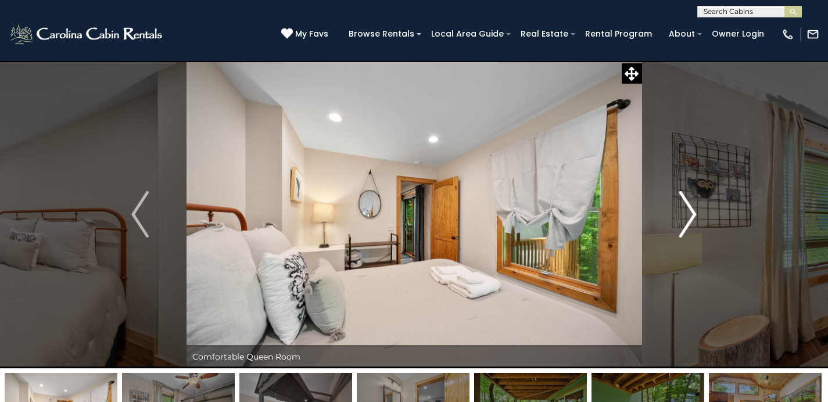
click at [687, 216] on img "Next" at bounding box center [688, 214] width 17 height 47
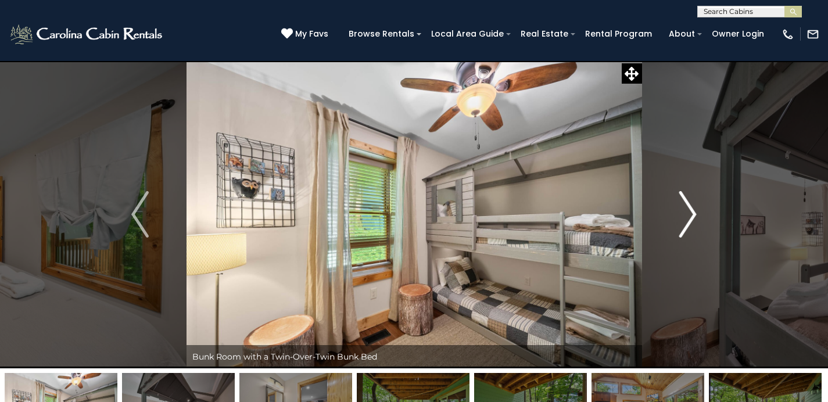
click at [687, 215] on img "Next" at bounding box center [688, 214] width 17 height 47
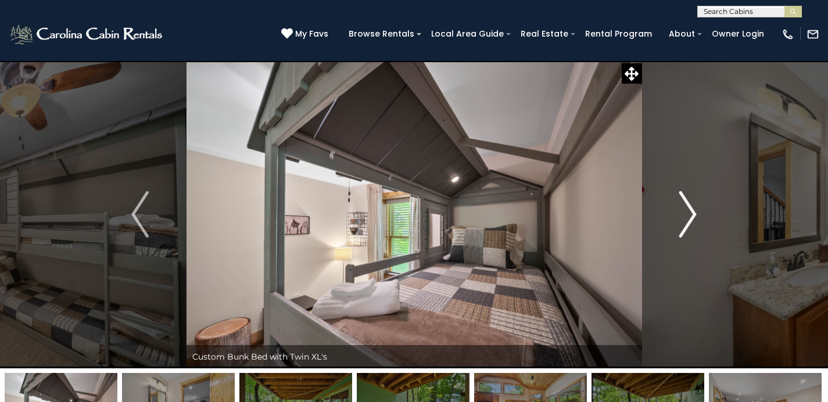
click at [687, 215] on img "Next" at bounding box center [688, 214] width 17 height 47
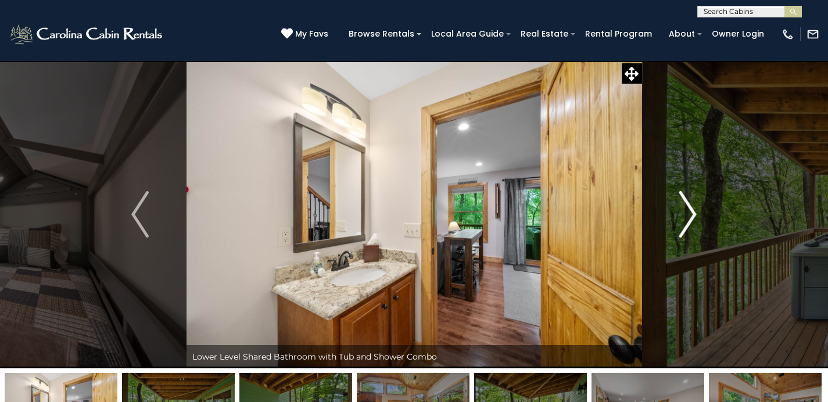
click at [687, 215] on img "Next" at bounding box center [688, 214] width 17 height 47
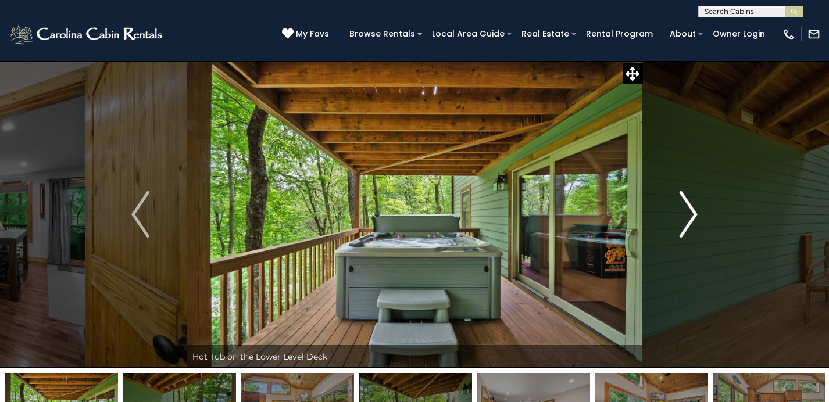
click at [681, 226] on img "Next" at bounding box center [688, 214] width 17 height 47
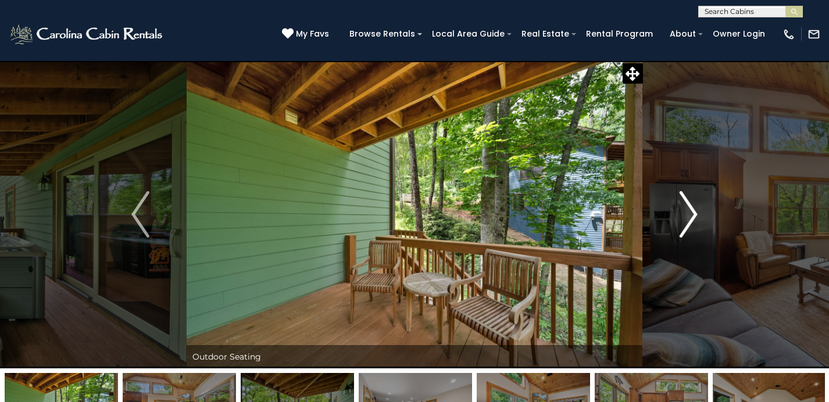
click at [681, 224] on img "Next" at bounding box center [688, 214] width 17 height 47
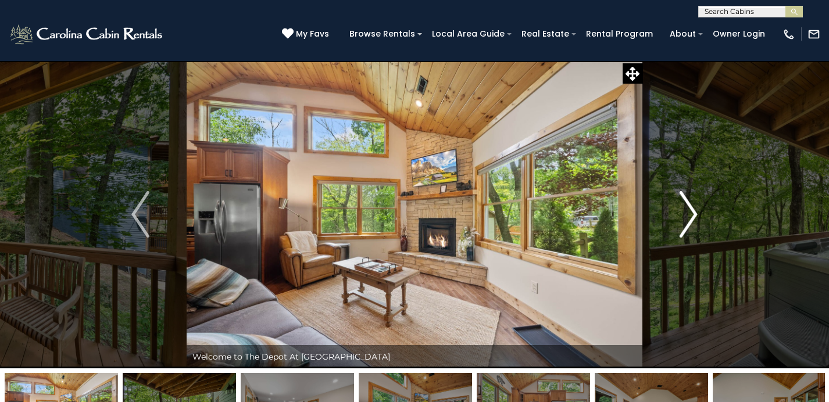
click at [681, 224] on img "Next" at bounding box center [688, 214] width 17 height 47
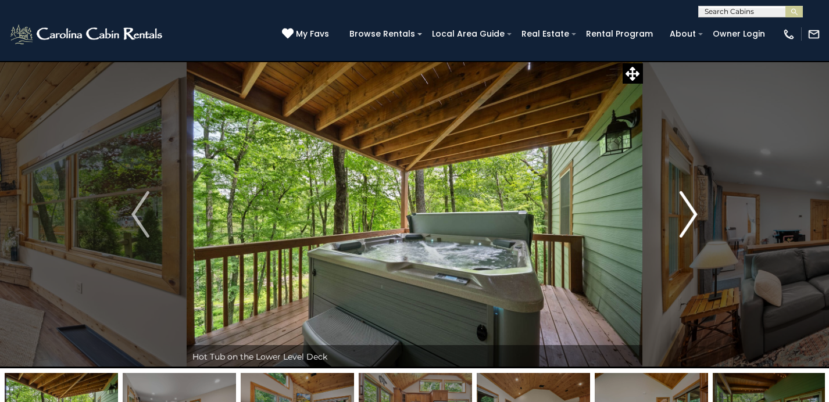
click at [681, 224] on img "Next" at bounding box center [688, 214] width 17 height 47
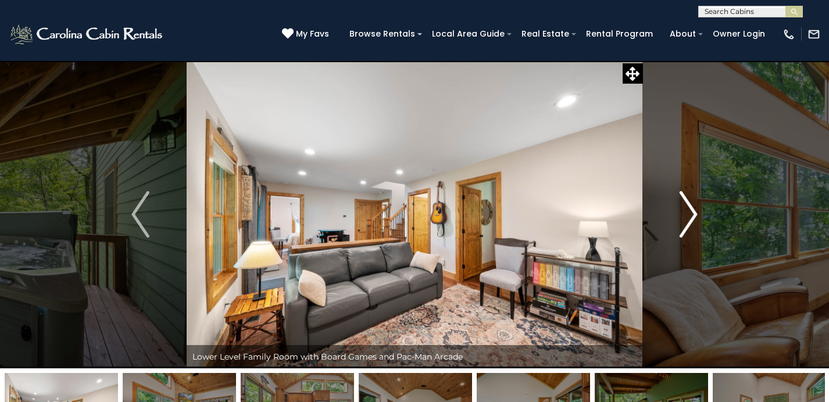
click at [666, 216] on button "Next" at bounding box center [688, 214] width 92 height 308
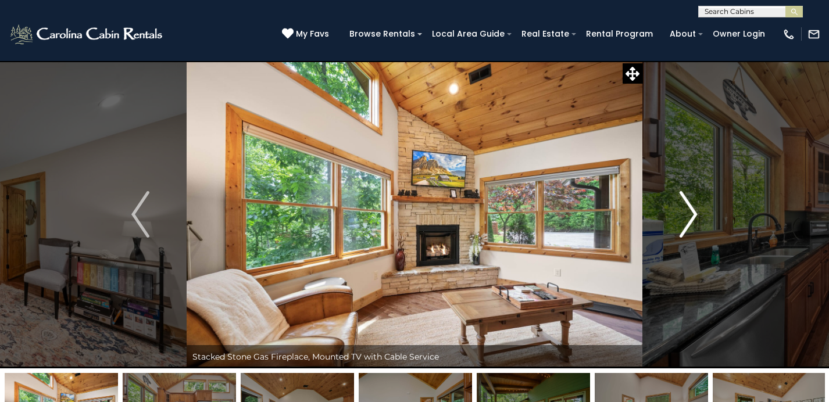
click at [667, 217] on button "Next" at bounding box center [688, 214] width 92 height 308
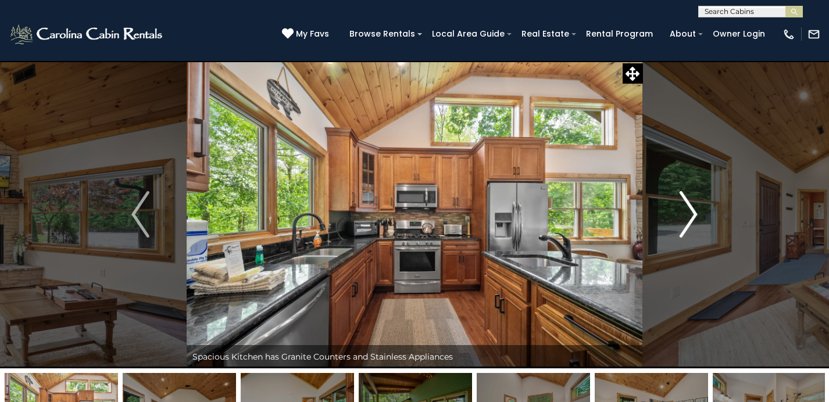
click at [664, 215] on button "Next" at bounding box center [688, 214] width 92 height 308
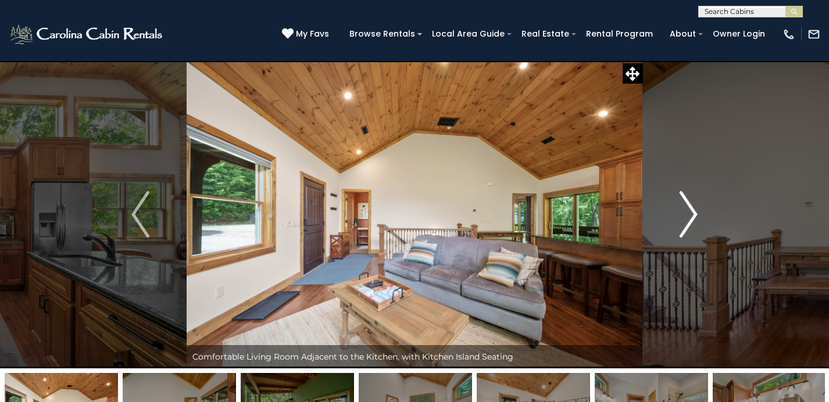
click at [664, 215] on button "Next" at bounding box center [688, 214] width 92 height 308
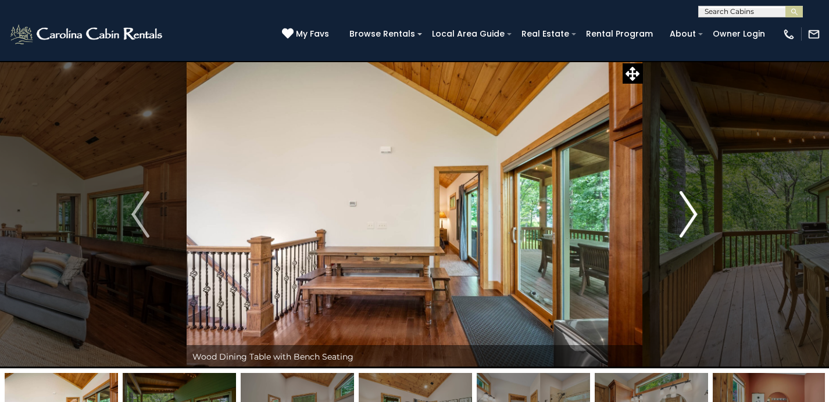
click at [664, 215] on button "Next" at bounding box center [688, 214] width 92 height 308
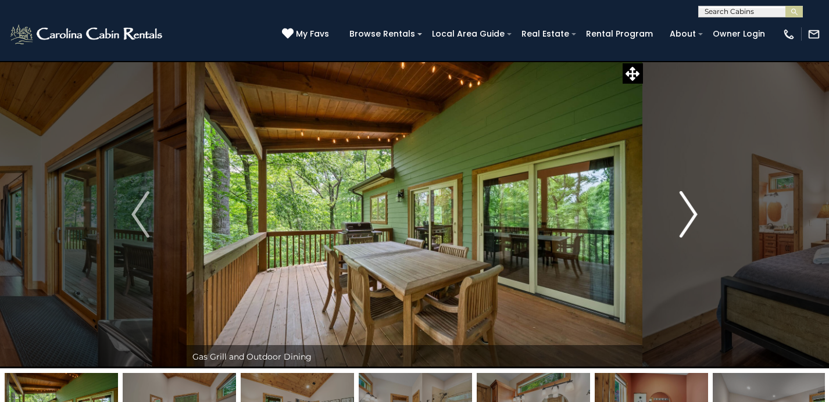
click at [665, 215] on button "Next" at bounding box center [688, 214] width 92 height 308
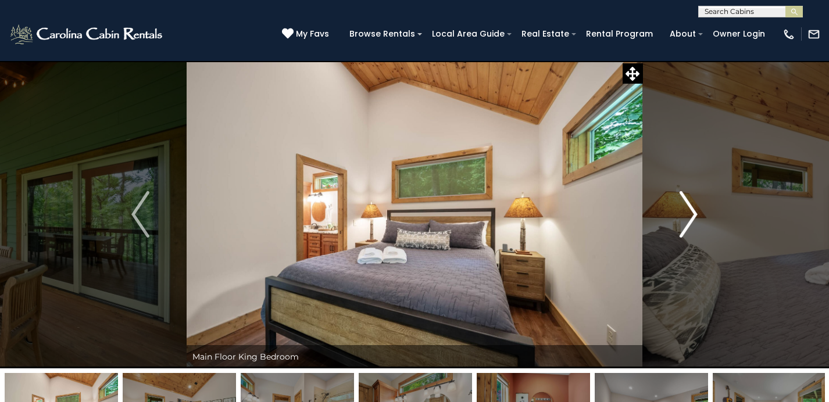
click at [664, 207] on button "Next" at bounding box center [688, 214] width 92 height 308
